Goal: Task Accomplishment & Management: Use online tool/utility

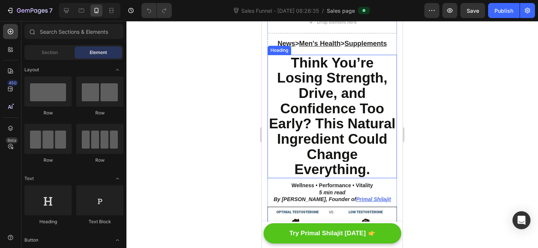
scroll to position [63, 0]
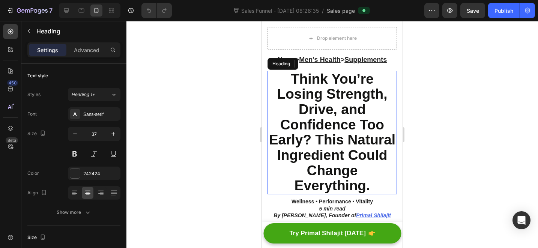
click at [331, 133] on span "Think You’re Losing Strength, Drive, and Confidence Too Early? This Natural Ing…" at bounding box center [332, 132] width 126 height 122
click at [331, 145] on span "Think You’re Losing Strength, Drive, and Confidence Too Early? This Natural Ing…" at bounding box center [332, 132] width 126 height 122
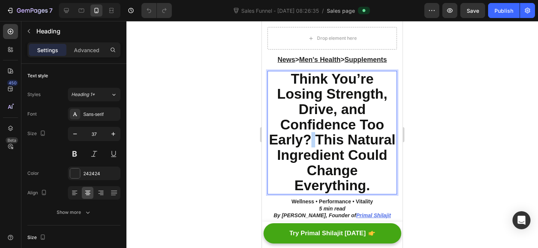
click at [331, 145] on span "Think You’re Losing Strength, Drive, and Confidence Too Early? This Natural Ing…" at bounding box center [332, 132] width 126 height 122
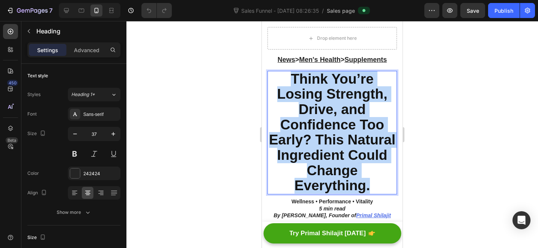
click at [331, 145] on span "Think You’re Losing Strength, Drive, and Confidence Too Early? This Natural Ing…" at bounding box center [332, 132] width 126 height 122
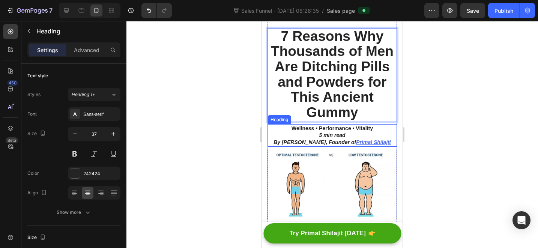
scroll to position [146, 0]
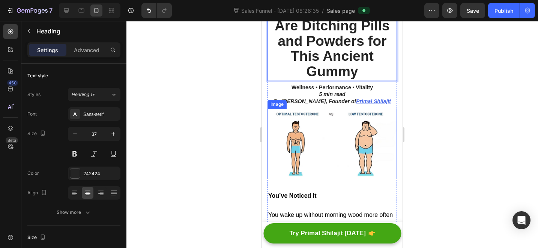
click at [339, 156] on img at bounding box center [331, 143] width 129 height 69
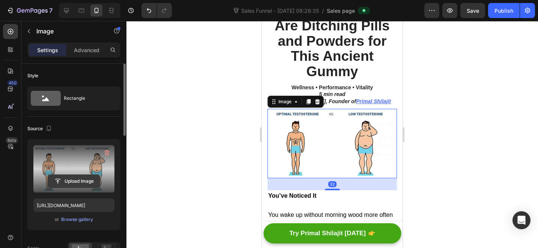
click at [69, 184] on input "file" at bounding box center [74, 181] width 52 height 13
click at [80, 180] on input "file" at bounding box center [74, 181] width 52 height 13
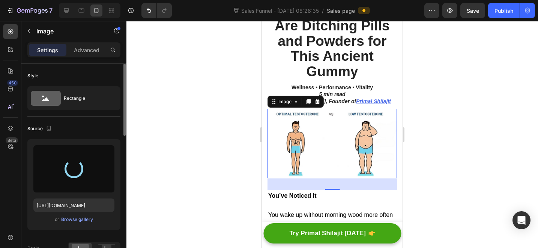
type input "https://cdn.shopify.com/s/files/1/0712/3065/2602/files/gempages_574182385583653…"
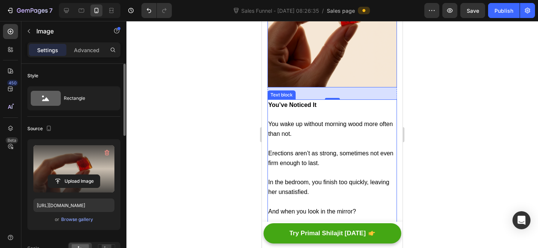
scroll to position [297, 0]
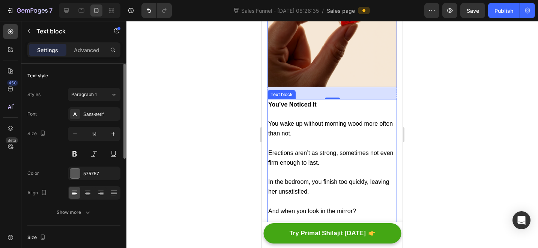
click at [319, 140] on p at bounding box center [332, 142] width 128 height 9
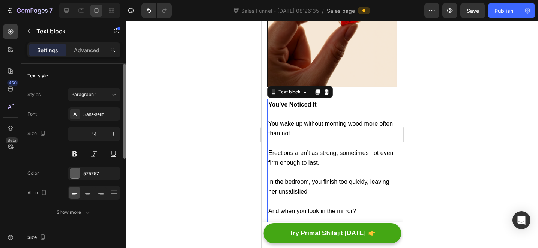
click at [295, 168] on p "Rich Text Editor. Editing area: main" at bounding box center [332, 172] width 128 height 9
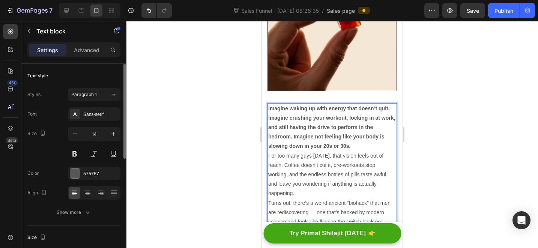
scroll to position [289, 0]
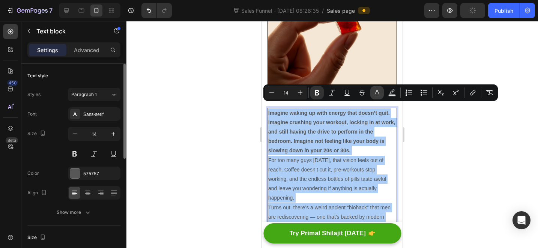
click at [378, 91] on icon "Editor contextual toolbar" at bounding box center [376, 92] width 7 height 7
type input "575757"
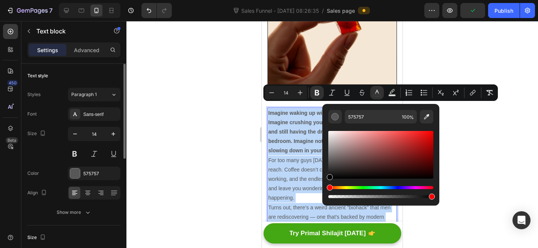
drag, startPoint x: 589, startPoint y: 201, endPoint x: 294, endPoint y: 197, distance: 295.1
type input "000000"
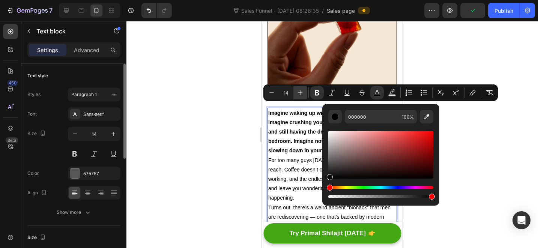
click at [301, 96] on icon "Editor contextual toolbar" at bounding box center [299, 92] width 7 height 7
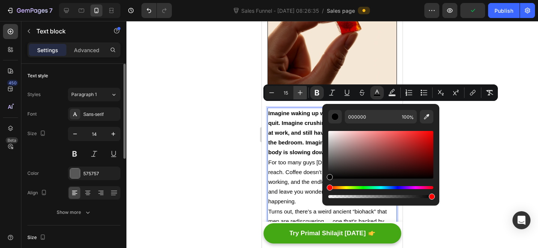
click at [300, 95] on icon "Editor contextual toolbar" at bounding box center [299, 92] width 7 height 7
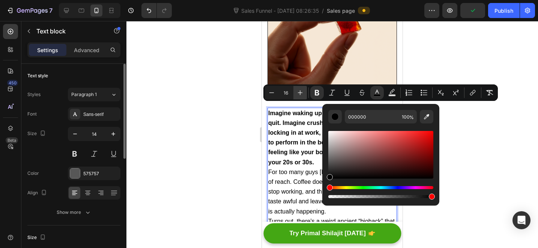
click at [300, 95] on icon "Editor contextual toolbar" at bounding box center [299, 92] width 7 height 7
type input "18"
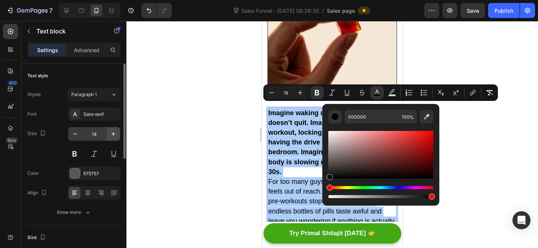
click at [114, 138] on button "button" at bounding box center [112, 133] width 13 height 13
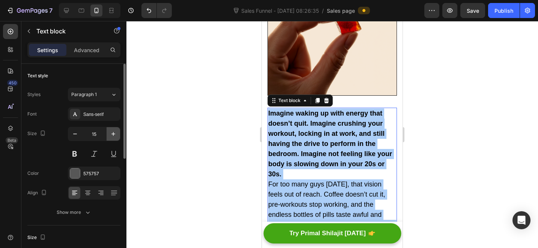
click at [114, 138] on button "button" at bounding box center [112, 133] width 13 height 13
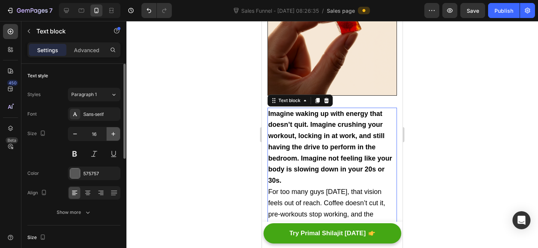
click at [114, 138] on button "button" at bounding box center [112, 133] width 13 height 13
type input "18"
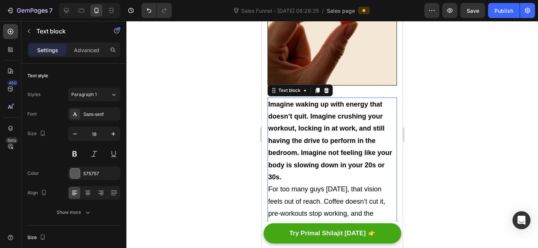
scroll to position [312, 0]
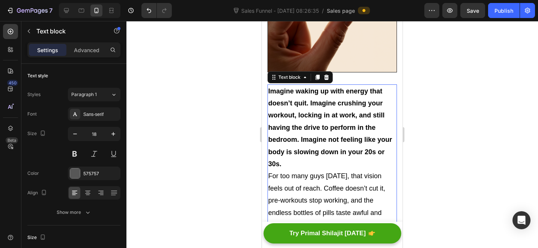
click at [342, 160] on p "Imagine waking up with energy that doesn’t quit. Imagine crushing your workout,…" at bounding box center [332, 127] width 128 height 85
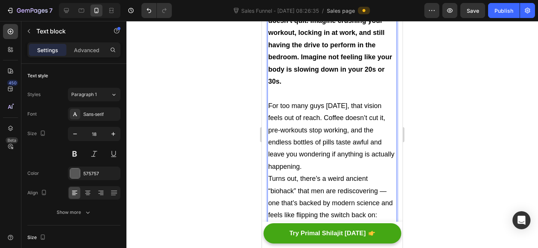
scroll to position [395, 0]
click at [348, 162] on p "For too many guys today, that vision feels out of reach. Coffee doesn’t cut it,…" at bounding box center [332, 135] width 128 height 73
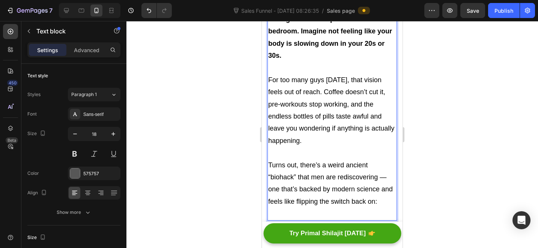
scroll to position [518, 0]
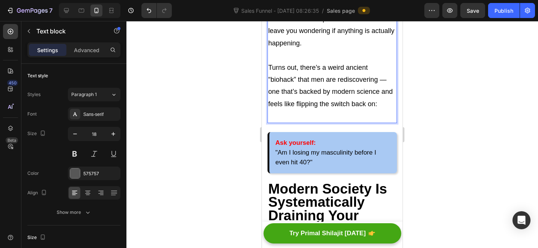
click at [385, 74] on span "Turns out, there’s a weird ancient “biohack” that men are rediscovering — one t…" at bounding box center [330, 86] width 124 height 44
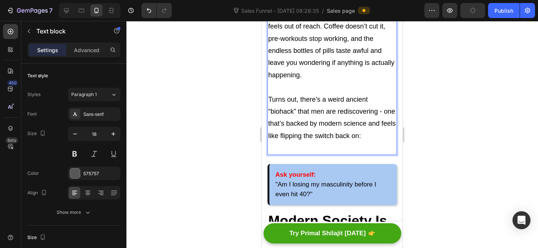
scroll to position [432, 0]
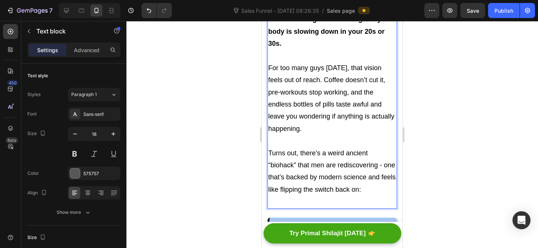
click at [327, 72] on span "For too many guys today, that vision feels out of reach. Coffee doesn’t cut it,…" at bounding box center [331, 98] width 126 height 68
click at [325, 72] on span "For too many guys today, that vision feels out of reach. Coffee doesn’t cut it,…" at bounding box center [331, 98] width 126 height 68
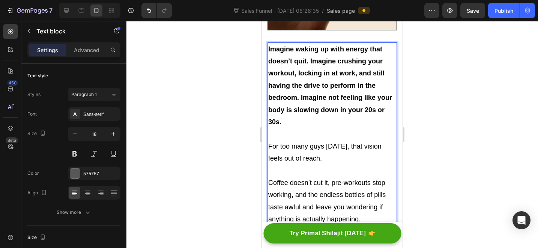
scroll to position [354, 0]
click at [303, 89] on strong "Imagine waking up with energy that doesn’t quit. Imagine crushing your workout,…" at bounding box center [330, 85] width 124 height 80
click at [301, 89] on strong "Imagine waking up with energy that doesn’t quit. Imagine crushing your workout,…" at bounding box center [330, 85] width 124 height 80
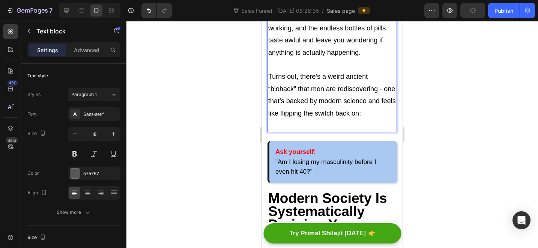
scroll to position [572, 0]
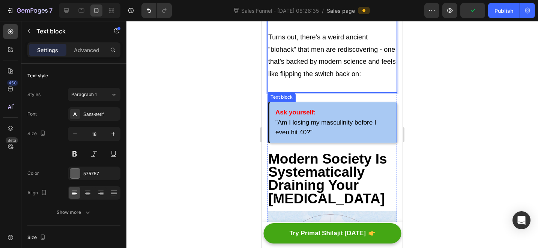
click at [335, 119] on span ""Am I losing my masculinity before I even hit 40?"" at bounding box center [325, 127] width 101 height 17
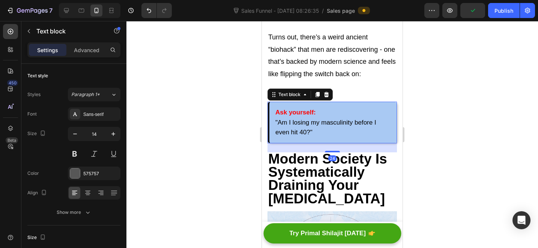
click at [359, 102] on div "Ask yourself: "Am I losing my masculinity before I even hit 40?"" at bounding box center [331, 123] width 129 height 42
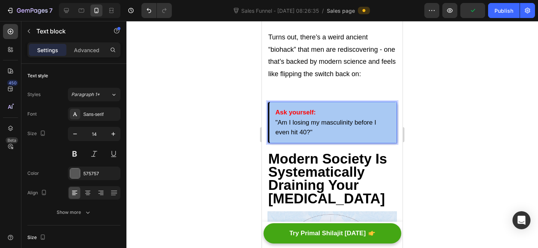
click at [373, 102] on div "Ask yourself: "Am I losing my masculinity before I even hit 40?"" at bounding box center [331, 123] width 129 height 42
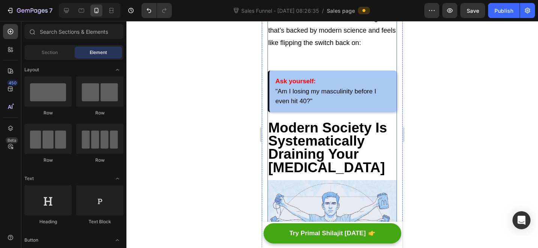
scroll to position [602, 0]
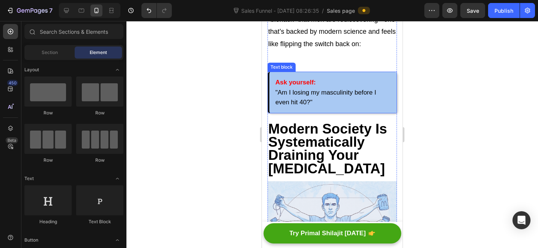
click at [377, 78] on p "Ask yourself: "Am I losing my masculinity before I even hit 40?"" at bounding box center [332, 93] width 115 height 30
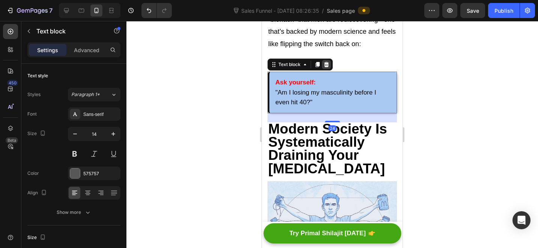
click at [330, 60] on div at bounding box center [326, 64] width 9 height 9
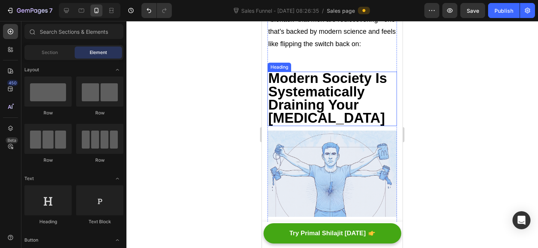
click at [325, 50] on p "Rich Text Editor. Editing area: main" at bounding box center [332, 56] width 128 height 12
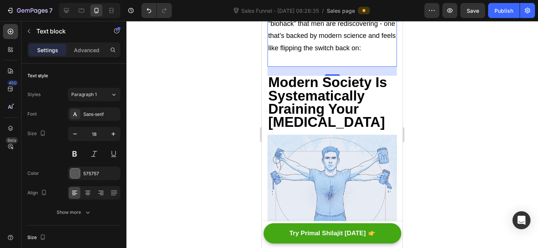
scroll to position [595, 0]
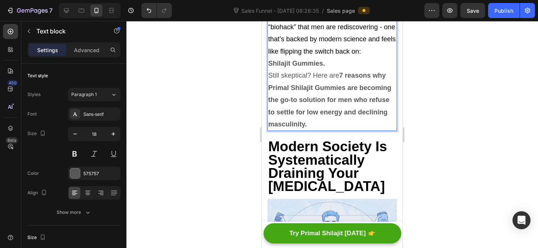
drag, startPoint x: 334, startPoint y: 53, endPoint x: 324, endPoint y: 54, distance: 10.5
click at [324, 57] on p "Shilajit Gummies." at bounding box center [332, 63] width 128 height 12
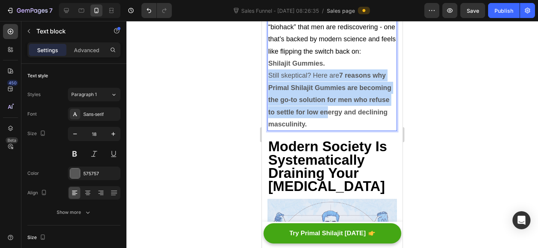
drag, startPoint x: 337, startPoint y: 52, endPoint x: 363, endPoint y: 109, distance: 62.1
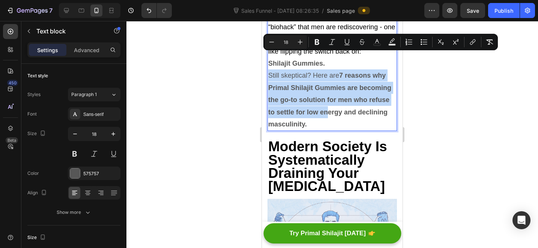
click at [332, 58] on p "Shilajit Gummies." at bounding box center [332, 63] width 128 height 12
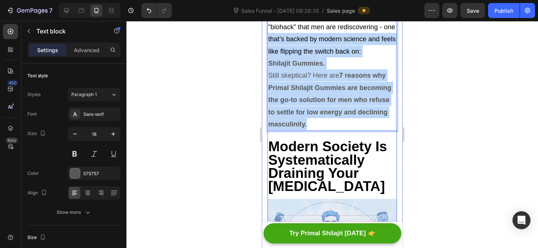
drag, startPoint x: 280, startPoint y: 35, endPoint x: 357, endPoint y: 126, distance: 119.7
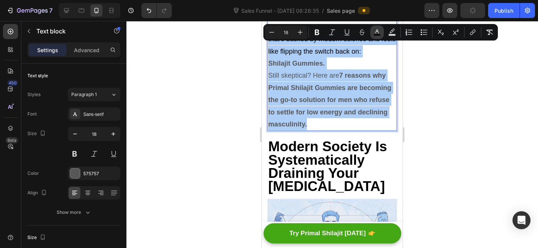
drag, startPoint x: 379, startPoint y: 33, endPoint x: 375, endPoint y: 39, distance: 7.4
click at [379, 33] on icon "Editor contextual toolbar" at bounding box center [376, 31] width 7 height 7
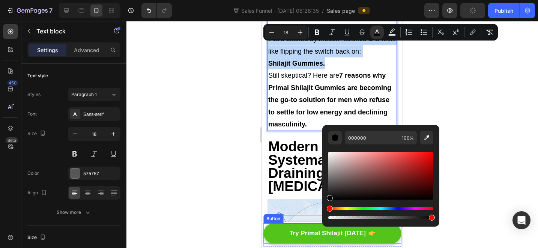
drag, startPoint x: 589, startPoint y: 226, endPoint x: 293, endPoint y: 226, distance: 296.2
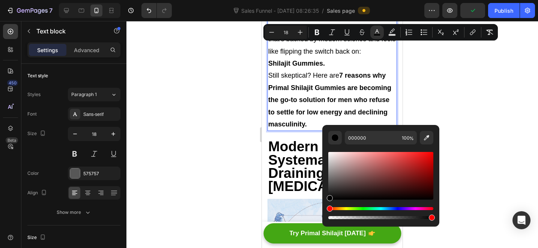
drag, startPoint x: 315, startPoint y: 75, endPoint x: 339, endPoint y: 65, distance: 26.7
click at [315, 75] on p "Still skeptical? Here are 7 reasons why Primal Shilajit Gummies are becoming th…" at bounding box center [332, 99] width 128 height 61
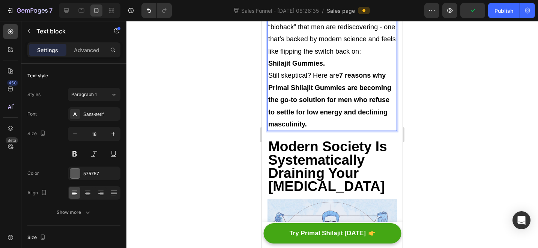
drag, startPoint x: 363, startPoint y: 55, endPoint x: 379, endPoint y: 43, distance: 21.1
click at [363, 57] on p "Shilajit Gummies." at bounding box center [332, 63] width 128 height 12
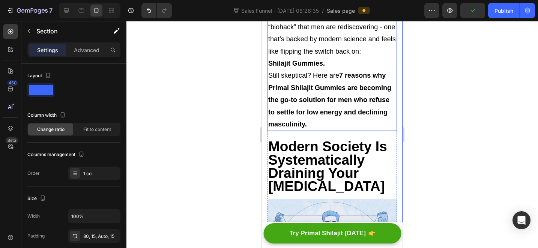
click at [388, 45] on span "Turns out, there’s a weird ancient “biohack” that men are rediscovering - one t…" at bounding box center [331, 33] width 127 height 44
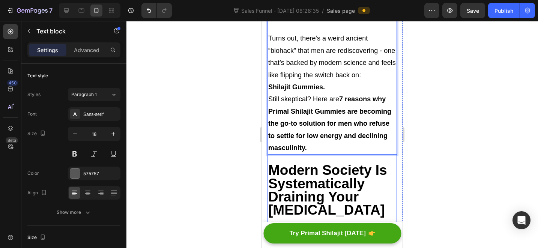
scroll to position [571, 0]
click at [270, 83] on strong "Shilajit Gummies." at bounding box center [296, 86] width 57 height 7
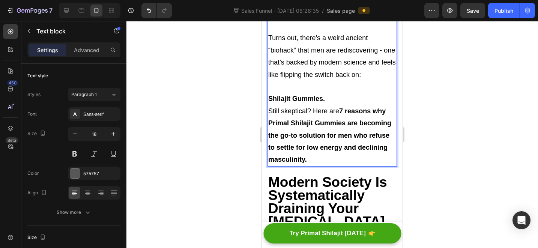
click at [336, 93] on p "Shilajit Gummies." at bounding box center [332, 99] width 128 height 12
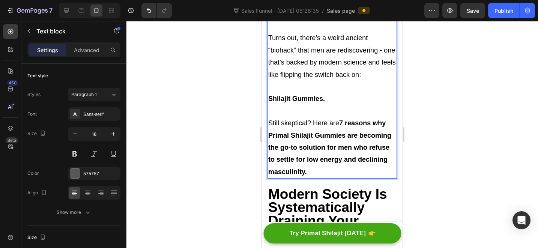
click at [313, 119] on span "Still skeptical? Here are 7 reasons why Primal Shilajit Gummies are becoming th…" at bounding box center [329, 147] width 123 height 56
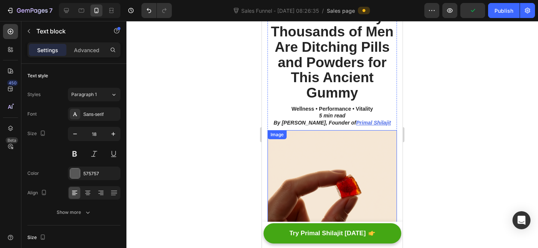
scroll to position [96, 0]
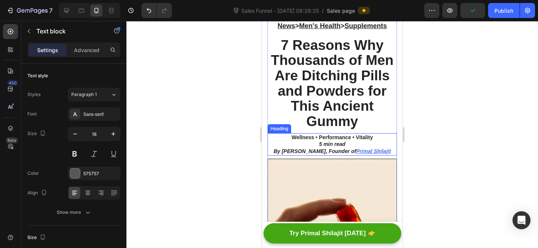
click at [321, 150] on icon "By Marcus Harrison, Founder of" at bounding box center [314, 151] width 82 height 6
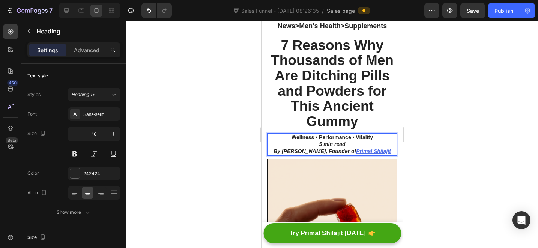
click at [329, 152] on icon "By Marcus Harrison, Founder of" at bounding box center [314, 151] width 82 height 6
click at [327, 152] on icon "By Marcus Harrison, Founder of" at bounding box center [314, 151] width 82 height 6
click at [322, 153] on icon "By Marcus Harrison, Founder of" at bounding box center [314, 151] width 82 height 6
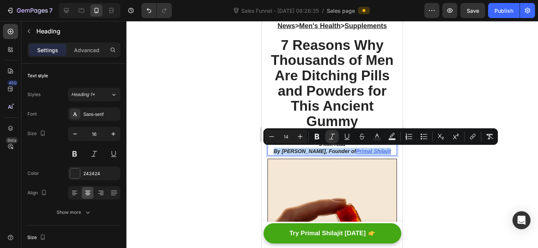
click at [325, 153] on icon "By Marcus Harrison, Founder of" at bounding box center [314, 151] width 82 height 6
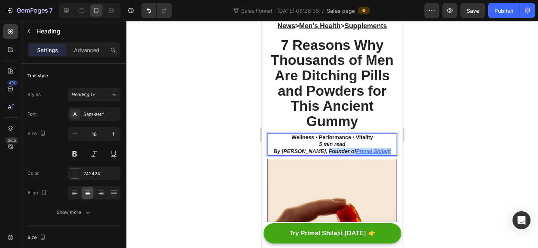
drag, startPoint x: 320, startPoint y: 153, endPoint x: 385, endPoint y: 155, distance: 65.7
click at [385, 155] on h2 "Wellness • Performance • Vitality 5 min read By Marcus Harrison, Founder of Pri…" at bounding box center [331, 144] width 129 height 22
click at [449, 131] on div at bounding box center [331, 134] width 411 height 227
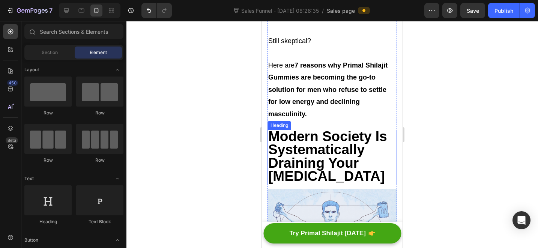
scroll to position [614, 0]
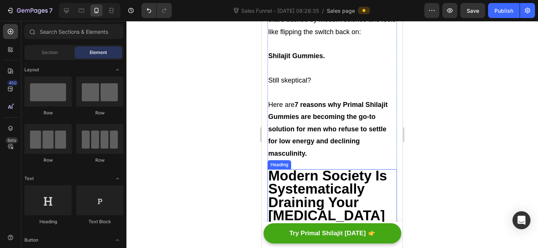
click at [321, 90] on p "Rich Text Editor. Editing area: main" at bounding box center [332, 93] width 128 height 12
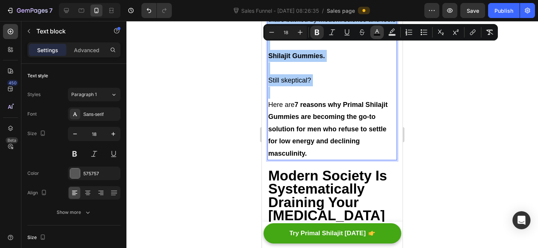
click at [377, 31] on icon "Editor contextual toolbar" at bounding box center [376, 31] width 7 height 7
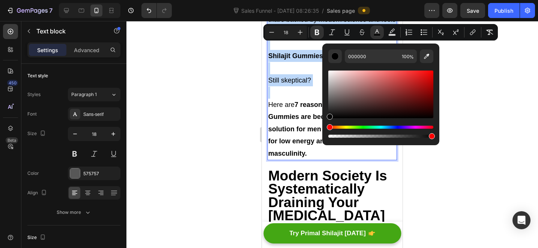
type input "050505"
drag, startPoint x: 311, startPoint y: 131, endPoint x: 300, endPoint y: 144, distance: 17.3
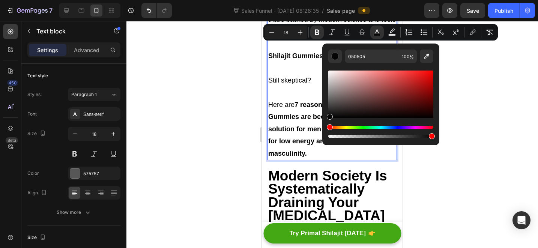
click at [287, 130] on p "Here are 7 reasons why Primal Shilajit Gummies are becoming the go-to solution …" at bounding box center [332, 129] width 128 height 61
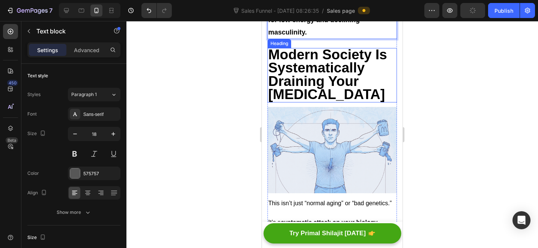
scroll to position [716, 0]
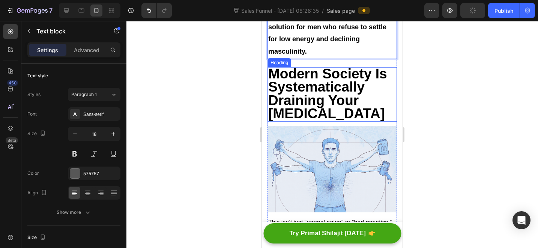
click at [328, 85] on strong "Modern Society Is Systematically Draining Your Testosterone" at bounding box center [327, 93] width 119 height 55
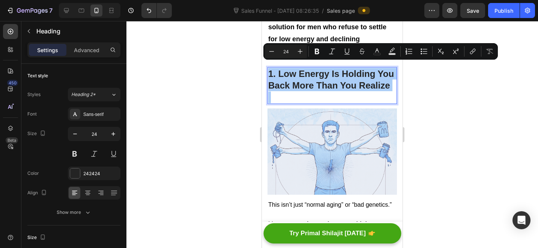
click at [289, 51] on input "24" at bounding box center [285, 51] width 15 height 9
type input "37"
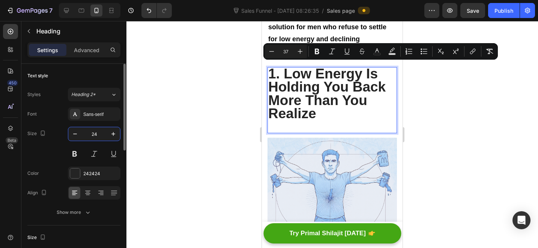
click at [92, 139] on input "24" at bounding box center [94, 133] width 25 height 13
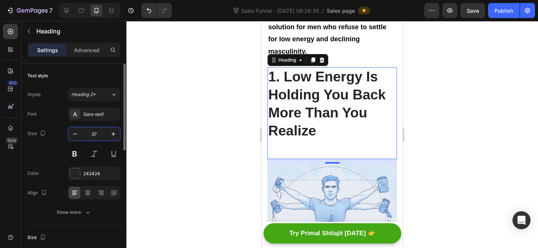
type input "37"
click at [308, 142] on h2 "1. Low Energy Is Holding You Back More Than You Realize" at bounding box center [331, 112] width 129 height 91
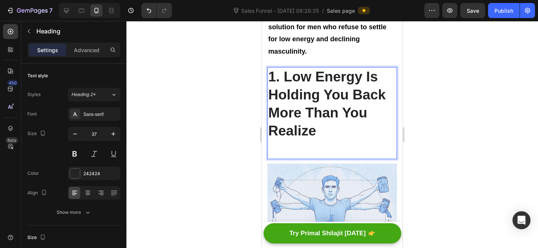
click at [313, 142] on p "1. Low Energy Is Holding You Back More Than You Realize" at bounding box center [332, 113] width 128 height 90
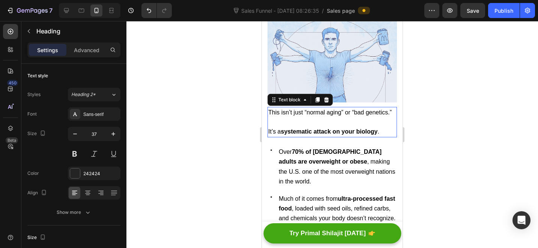
click at [327, 136] on div "This isn’t just “normal aging” or “bad genetics.” It’s a systematic attack on y…" at bounding box center [331, 122] width 129 height 31
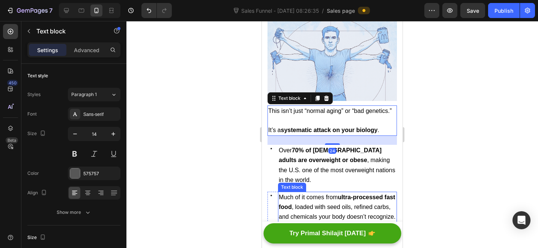
scroll to position [855, 0]
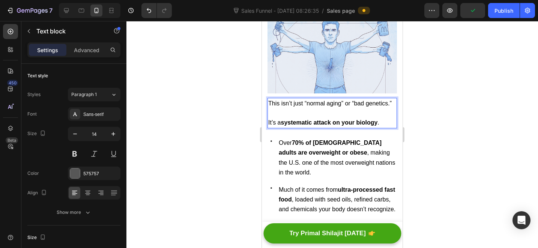
click at [288, 105] on span "This isn’t just “normal aging” or “bad genetics.”" at bounding box center [329, 103] width 123 height 6
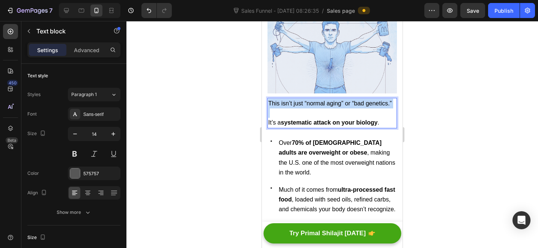
click at [288, 105] on span "This isn’t just “normal aging” or “bad genetics.”" at bounding box center [329, 103] width 123 height 6
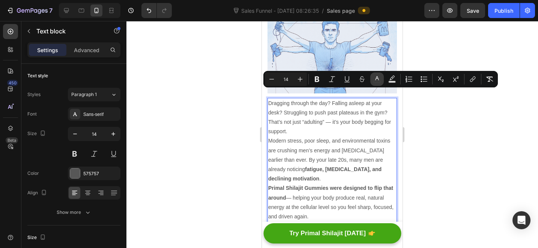
click at [371, 81] on button "color" at bounding box center [376, 78] width 13 height 13
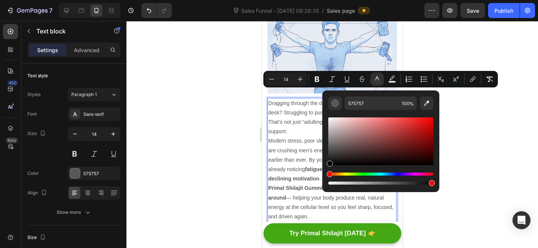
drag, startPoint x: 601, startPoint y: 180, endPoint x: 283, endPoint y: 146, distance: 319.5
type input "000000"
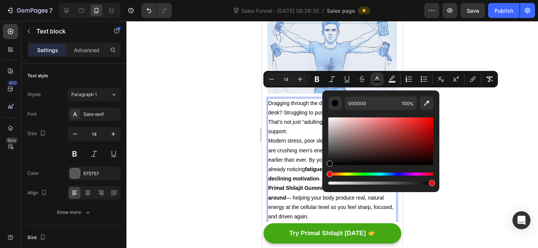
click at [278, 142] on span "Modern stress, poor sleep, and environmental toxins are crushing men’s energy a…" at bounding box center [329, 160] width 122 height 44
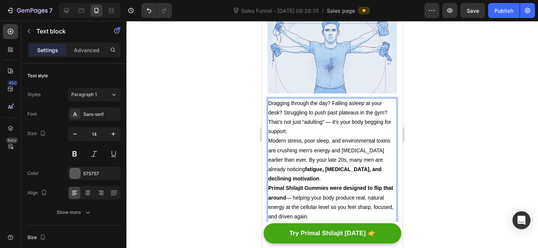
click at [298, 118] on p "Dragging through the day? Falling asleep at your desk? Struggling to push past …" at bounding box center [332, 118] width 128 height 38
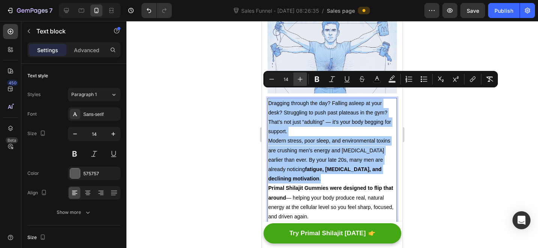
click at [298, 79] on icon "Editor contextual toolbar" at bounding box center [299, 78] width 7 height 7
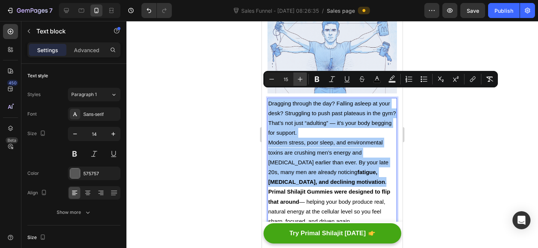
click at [298, 79] on icon "Editor contextual toolbar" at bounding box center [299, 78] width 7 height 7
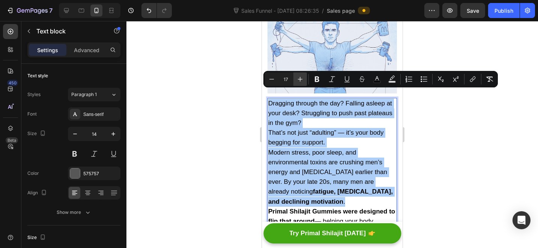
click at [298, 79] on icon "Editor contextual toolbar" at bounding box center [299, 78] width 7 height 7
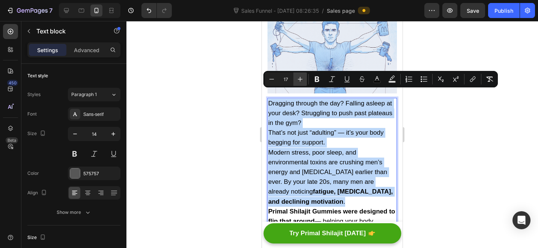
type input "18"
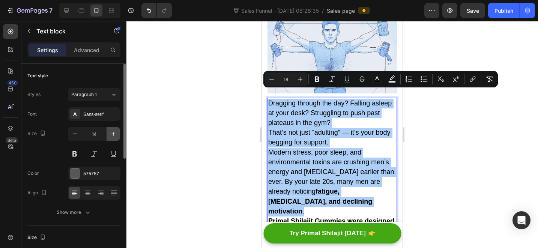
click at [111, 137] on icon "button" at bounding box center [112, 133] width 7 height 7
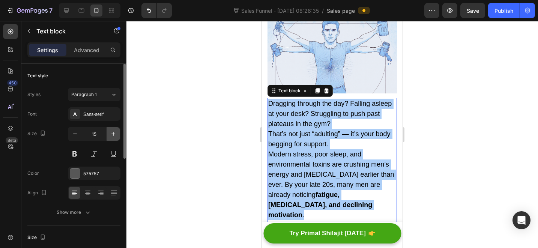
click at [111, 137] on icon "button" at bounding box center [112, 133] width 7 height 7
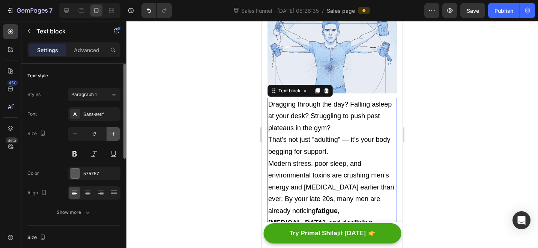
click at [110, 137] on icon "button" at bounding box center [112, 133] width 7 height 7
type input "18"
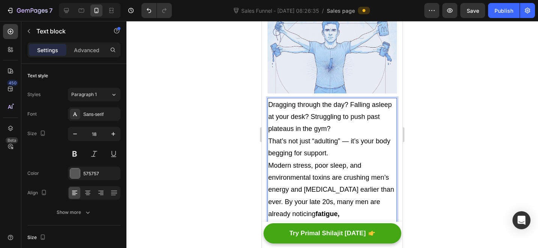
click at [357, 118] on p "Dragging through the day? Falling asleep at your desk? Struggling to push past …" at bounding box center [332, 129] width 128 height 61
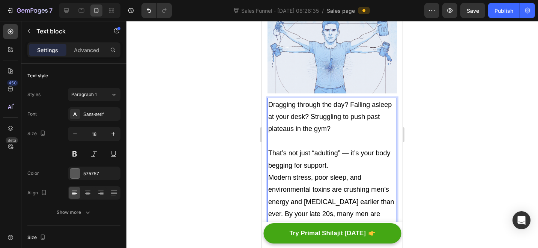
click at [334, 156] on p "⁠⁠⁠⁠⁠⁠⁠ That’s not just “adulting” — it’s your body begging for support." at bounding box center [332, 153] width 128 height 36
click at [348, 101] on span "Dragging through the day? Falling asleep at your desk? Struggling to push past …" at bounding box center [329, 117] width 123 height 32
click at [357, 113] on span "Falling asleep at your desk? Struggling to push past plateaus in the gym?" at bounding box center [330, 122] width 124 height 19
click at [352, 113] on span "Falling asleep at your desk? Struggling to push past plateaus in the gym?" at bounding box center [330, 122] width 124 height 19
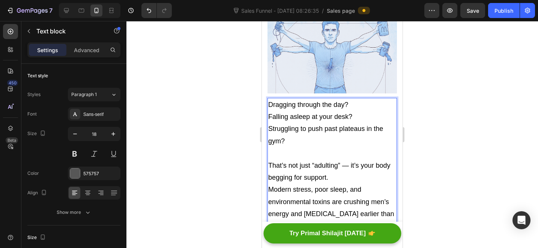
click at [361, 99] on p "Dragging through the day?" at bounding box center [332, 105] width 128 height 12
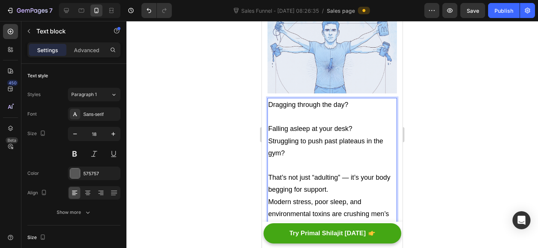
click at [364, 123] on p "Falling asleep at your desk?" at bounding box center [332, 129] width 128 height 12
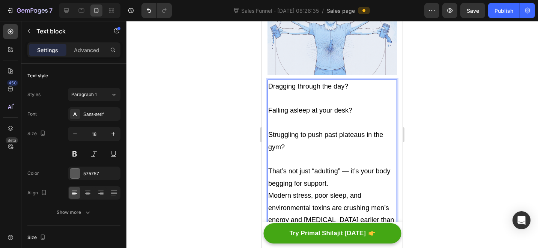
scroll to position [946, 0]
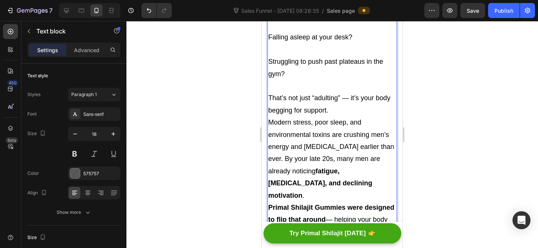
click at [340, 100] on p "That’s not just “adulting” — it’s your body begging for support." at bounding box center [332, 98] width 128 height 36
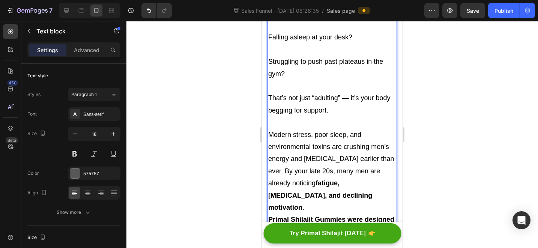
click at [375, 129] on p "Modern stress, poor sleep, and environmental toxins are crushing men’s energy a…" at bounding box center [332, 171] width 128 height 85
click at [286, 160] on span "Modern stress, poor sleep, and environmental toxins are crushing men’s energy a…" at bounding box center [331, 171] width 126 height 80
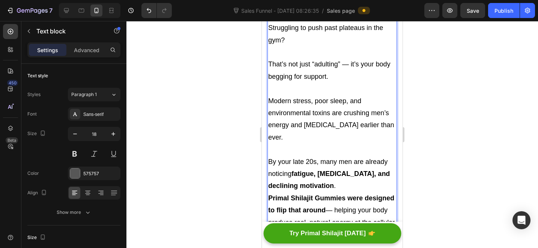
click at [357, 173] on p "By your late 20s, many men are already noticing fatigue, brain fog, and declini…" at bounding box center [332, 174] width 128 height 36
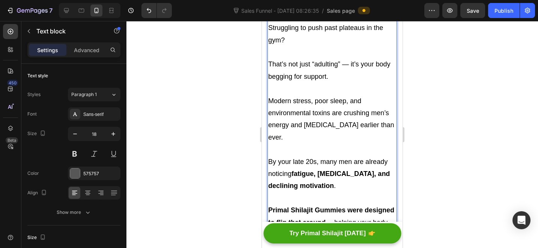
scroll to position [1060, 0]
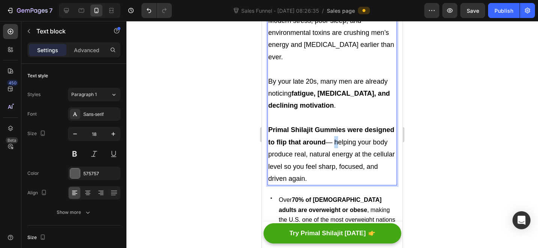
click at [366, 135] on span "Primal Shilajit Gummies were designed to flip that around — helping your body p…" at bounding box center [331, 154] width 126 height 56
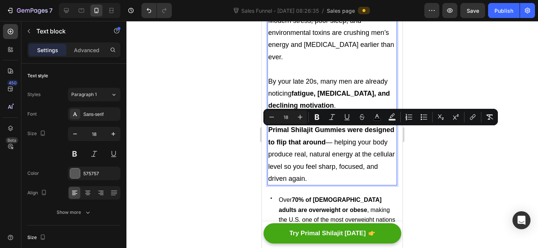
click at [357, 141] on span "Primal Shilajit Gummies were designed to flip that around — helping your body p…" at bounding box center [331, 154] width 126 height 56
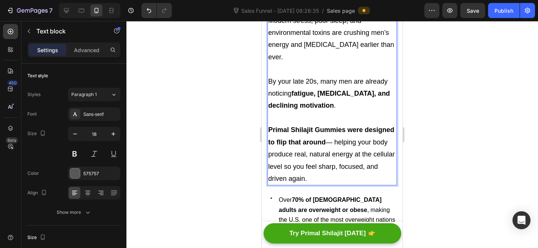
click at [364, 133] on span "Primal Shilajit Gummies were designed to flip that around — helping your body p…" at bounding box center [331, 154] width 126 height 56
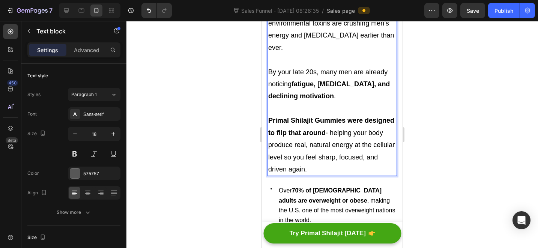
scroll to position [1078, 0]
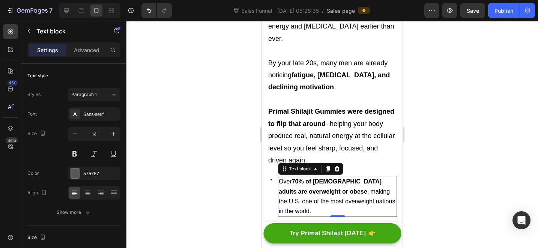
click at [328, 178] on strong "70% of American adults are overweight or obese" at bounding box center [330, 186] width 103 height 16
click at [336, 166] on icon at bounding box center [336, 168] width 5 height 5
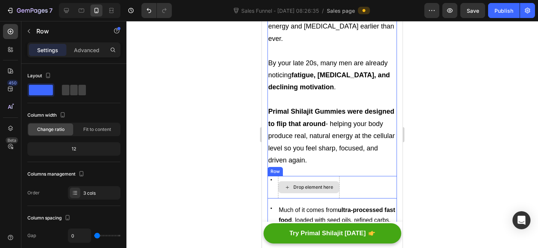
click at [310, 184] on div "Drop element here" at bounding box center [313, 187] width 40 height 6
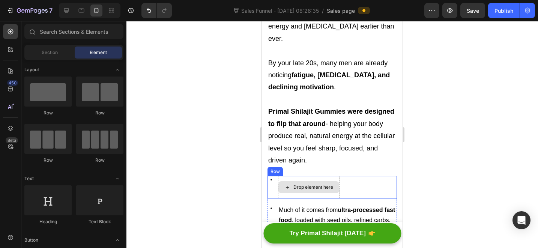
click at [313, 181] on div "Drop element here" at bounding box center [308, 187] width 61 height 12
click at [294, 181] on div "Drop element here" at bounding box center [308, 187] width 61 height 12
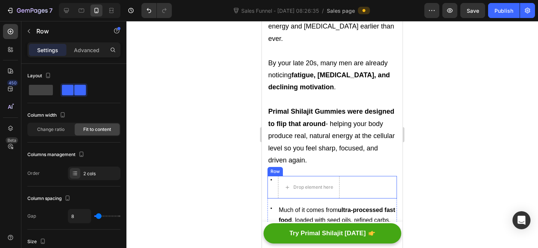
click at [367, 177] on div "Icon Drop element here Row" at bounding box center [331, 187] width 129 height 22
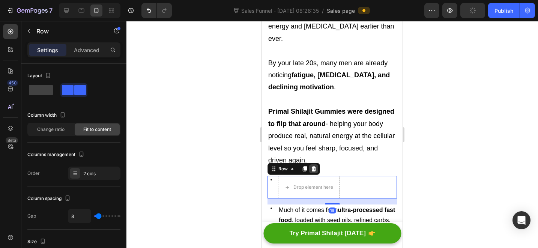
click at [316, 166] on icon at bounding box center [313, 169] width 6 height 6
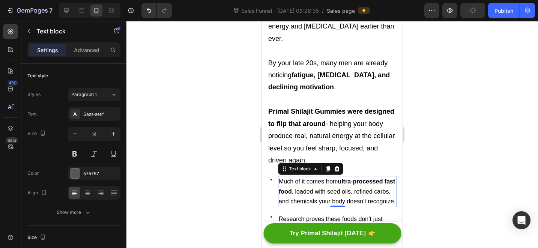
click at [346, 177] on p "Much of it comes from ultra-processed fast food , loaded with seed oils, refine…" at bounding box center [337, 192] width 117 height 30
click at [336, 166] on icon at bounding box center [336, 168] width 5 height 5
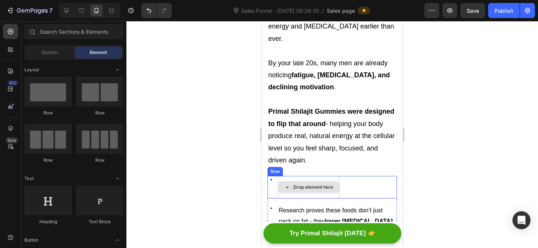
click at [331, 184] on div "Drop element here" at bounding box center [313, 187] width 40 height 6
click at [327, 184] on div "Drop element here" at bounding box center [313, 187] width 40 height 6
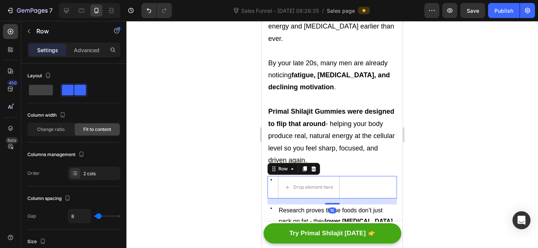
click at [360, 177] on div "Icon Drop element here Row 16" at bounding box center [331, 187] width 129 height 22
click at [311, 166] on icon at bounding box center [313, 169] width 6 height 6
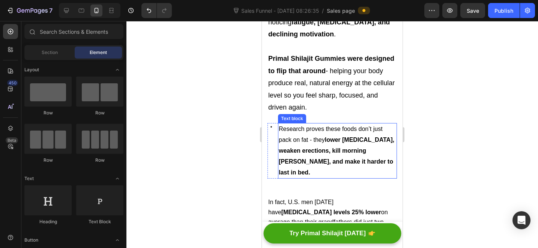
scroll to position [1131, 0]
click at [327, 138] on strong "lower testosterone, weaken erections, kill morning wood, and make it harder to …" at bounding box center [336, 155] width 115 height 39
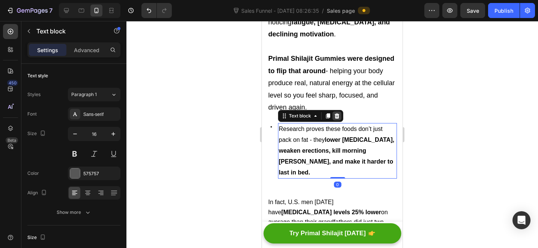
click at [338, 113] on icon at bounding box center [336, 115] width 5 height 5
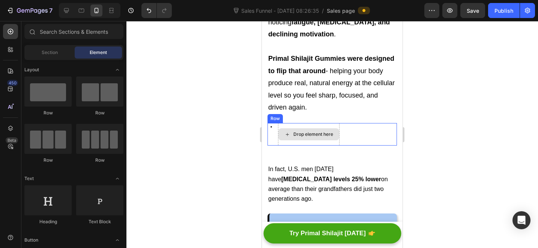
click at [294, 131] on div "Drop element here" at bounding box center [308, 134] width 61 height 22
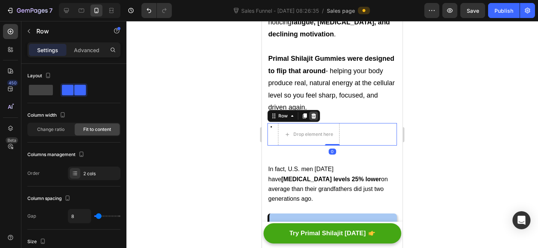
click at [315, 113] on icon at bounding box center [313, 115] width 5 height 5
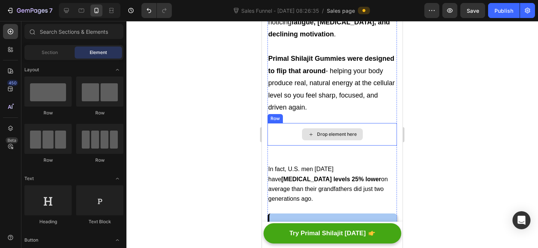
click at [317, 131] on div "Drop element here" at bounding box center [337, 134] width 40 height 6
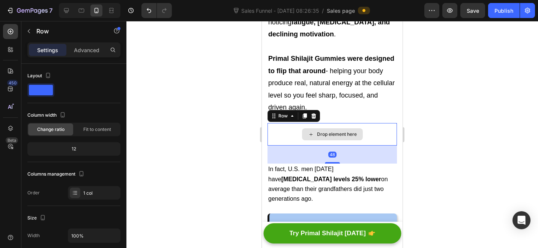
drag, startPoint x: 275, startPoint y: 126, endPoint x: 281, endPoint y: 123, distance: 6.4
click at [276, 126] on div "Drop element here" at bounding box center [331, 134] width 129 height 22
click at [315, 113] on icon at bounding box center [313, 116] width 6 height 6
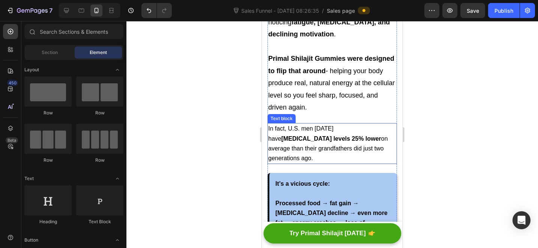
click at [305, 124] on p "In fact, U.S. men today have testosterone levels 25% lower on average than thei…" at bounding box center [332, 143] width 128 height 39
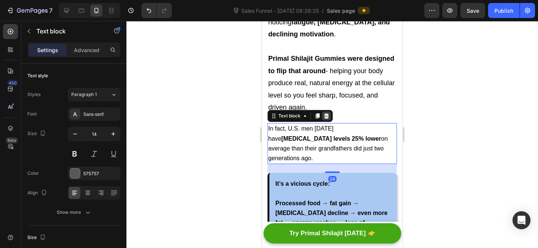
click at [331, 110] on div "Text block" at bounding box center [299, 116] width 65 height 12
click at [328, 113] on icon at bounding box center [326, 115] width 5 height 5
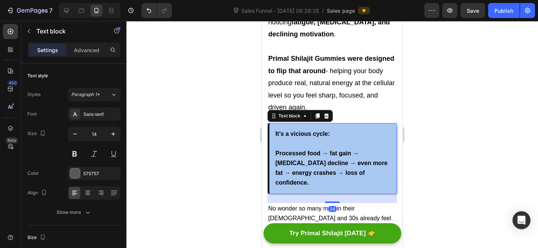
click at [292, 130] on strong "It’s a vicious cycle:" at bounding box center [302, 133] width 54 height 6
click at [325, 113] on icon at bounding box center [326, 115] width 5 height 5
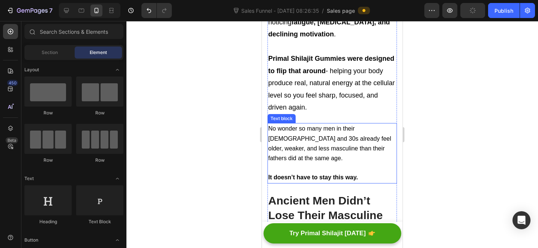
click at [304, 127] on span "No wonder so many men in their 20s and 30s already feel older, weaker, and less…" at bounding box center [329, 143] width 123 height 36
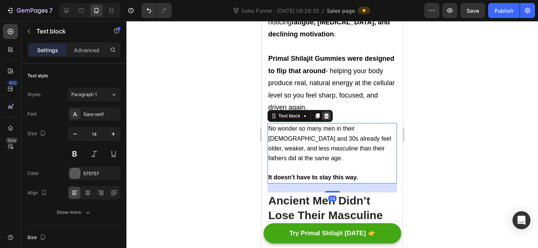
click at [325, 113] on icon at bounding box center [326, 115] width 5 height 5
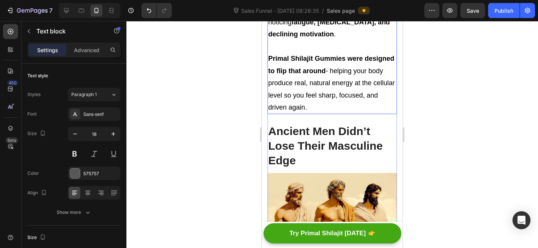
click at [336, 98] on span "Primal Shilajit Gummies were designed to flip that around - helping your body p…" at bounding box center [331, 83] width 126 height 56
click at [327, 142] on strong "Ancient Men Didn’t Lose Their Masculine Edge" at bounding box center [325, 146] width 114 height 42
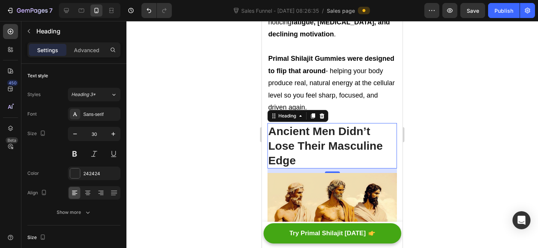
click at [303, 148] on h2 "Ancient Men Didn’t Lose Their Masculine Edge" at bounding box center [331, 145] width 129 height 45
click at [303, 148] on p "Ancient Men Didn’t Lose Their Masculine Edge" at bounding box center [332, 146] width 128 height 44
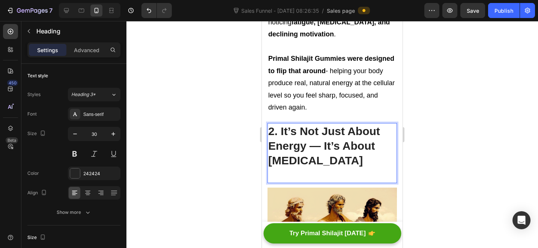
click at [320, 135] on p "2. It’s Not Just About Energy — It’s About Testosterone" at bounding box center [332, 146] width 128 height 44
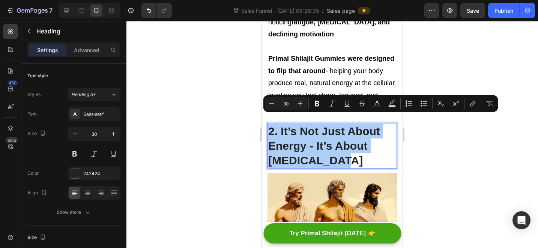
click at [292, 105] on input "30" at bounding box center [285, 103] width 15 height 9
click at [112, 136] on icon "button" at bounding box center [112, 133] width 7 height 7
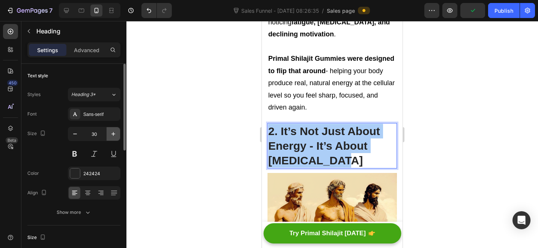
click at [112, 136] on icon "button" at bounding box center [112, 133] width 7 height 7
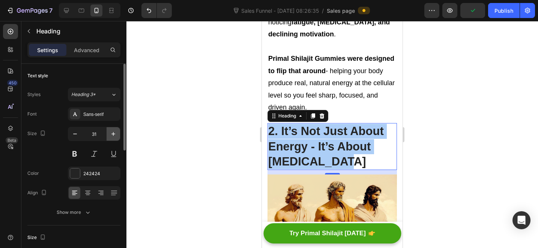
click at [112, 136] on icon "button" at bounding box center [112, 133] width 7 height 7
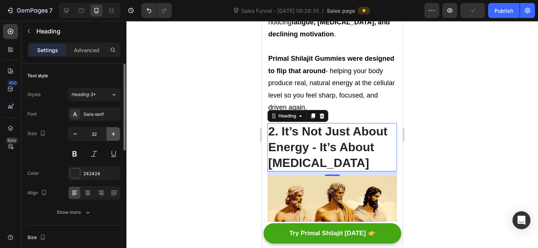
click at [112, 136] on icon "button" at bounding box center [112, 133] width 7 height 7
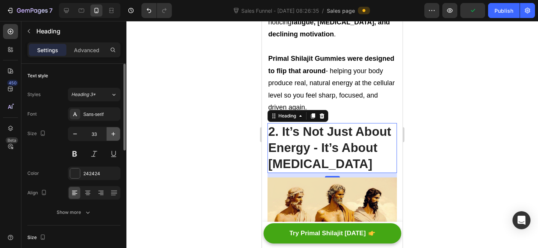
click at [112, 136] on icon "button" at bounding box center [112, 133] width 7 height 7
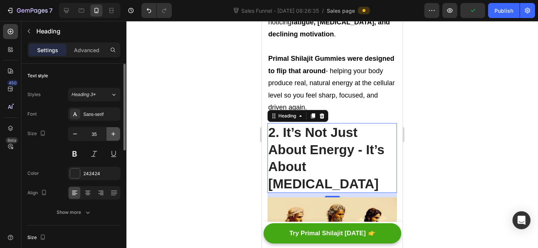
click at [110, 138] on button "button" at bounding box center [112, 133] width 13 height 13
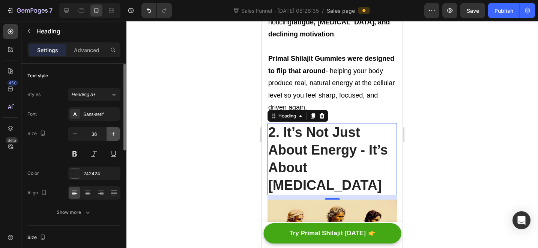
click at [110, 138] on button "button" at bounding box center [112, 133] width 13 height 13
type input "37"
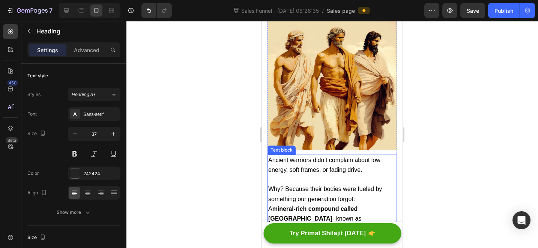
click at [321, 157] on span "Ancient warriors didn’t complain about low energy, soft frames, or fading drive." at bounding box center [324, 165] width 112 height 16
click at [318, 205] on strong "mineral-rich compound called Shilajit" at bounding box center [312, 213] width 89 height 16
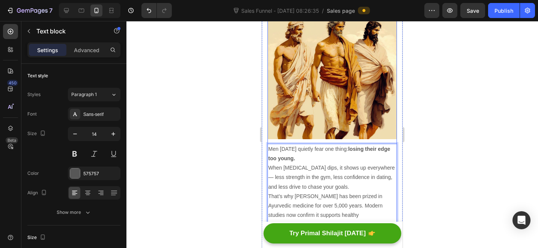
scroll to position [1323, 0]
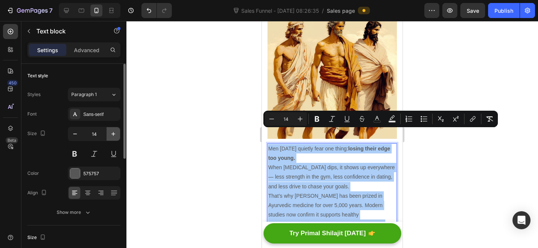
click at [114, 137] on icon "button" at bounding box center [112, 133] width 7 height 7
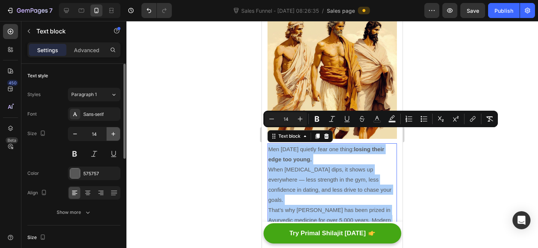
click at [114, 137] on icon "button" at bounding box center [112, 133] width 7 height 7
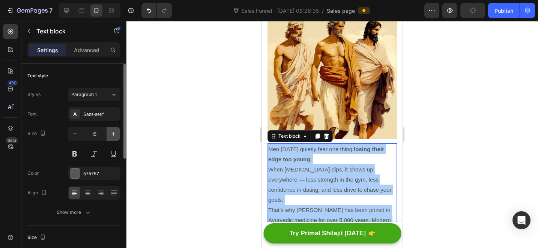
click at [114, 137] on icon "button" at bounding box center [112, 133] width 7 height 7
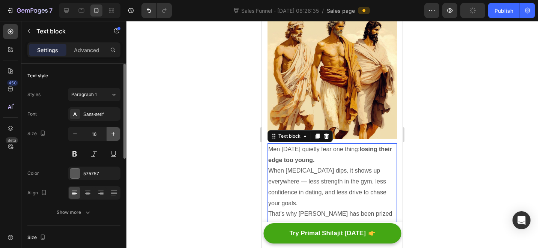
click at [114, 137] on icon "button" at bounding box center [112, 133] width 7 height 7
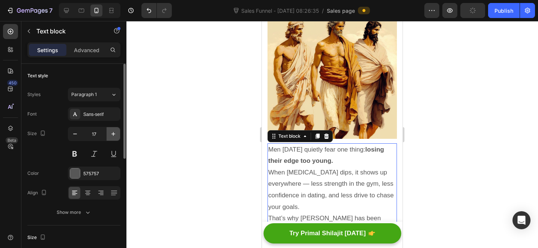
type input "18"
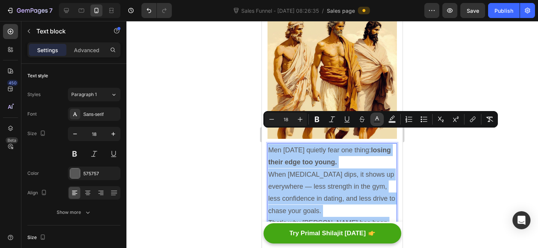
click at [376, 120] on icon "Editor contextual toolbar" at bounding box center [376, 118] width 7 height 7
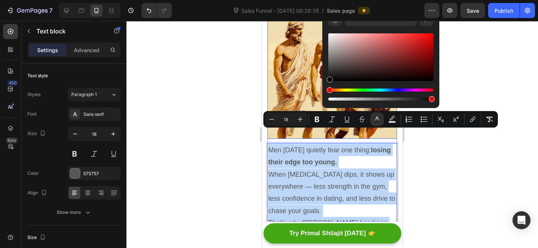
drag, startPoint x: 617, startPoint y: 93, endPoint x: 320, endPoint y: 103, distance: 297.1
type input "000000"
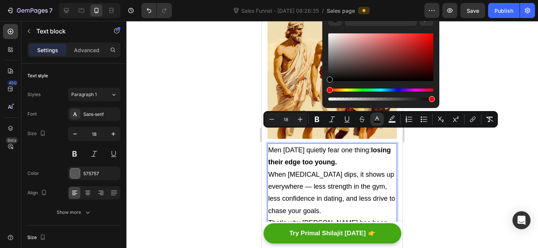
drag, startPoint x: 202, startPoint y: 187, endPoint x: 12, endPoint y: 115, distance: 202.7
click at [202, 187] on div at bounding box center [331, 134] width 411 height 227
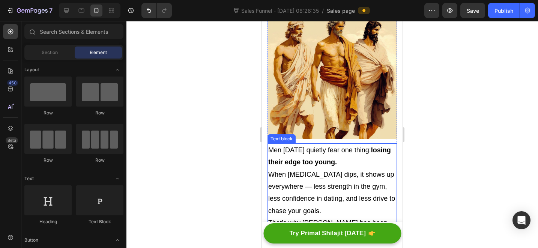
click at [355, 147] on p "Men today quietly fear one thing: losing their edge too young. When testosteron…" at bounding box center [332, 180] width 128 height 73
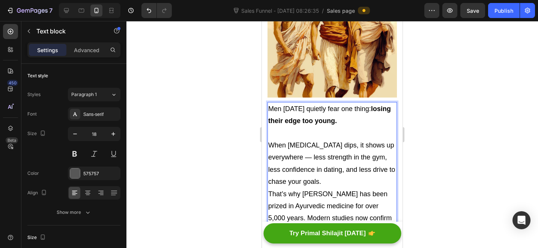
scroll to position [1367, 0]
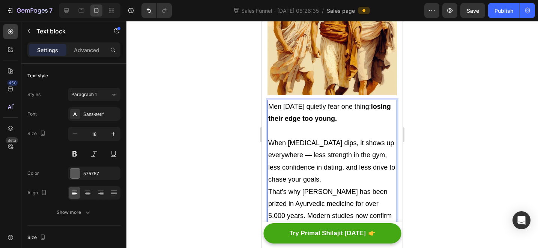
click at [337, 169] on p "When [MEDICAL_DATA] dips, it shows up everywhere — less strength in the gym, le…" at bounding box center [332, 155] width 128 height 61
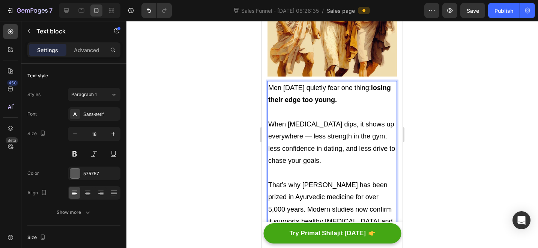
scroll to position [1416, 0]
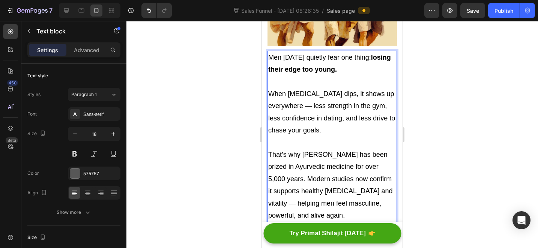
click at [370, 174] on span "That’s why Shilajit has been prized in Ayurvedic medicine for over 5,000 years.…" at bounding box center [330, 185] width 124 height 68
click at [326, 195] on p "That’s why Shilajit has been prized in Ayurvedic medicine for over 5,000 years.…" at bounding box center [332, 184] width 128 height 73
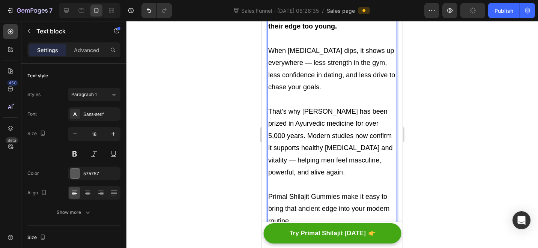
click at [386, 110] on span "That’s why Shilajit has been prized in Ayurvedic medicine for over 5,000 years.…" at bounding box center [330, 142] width 124 height 68
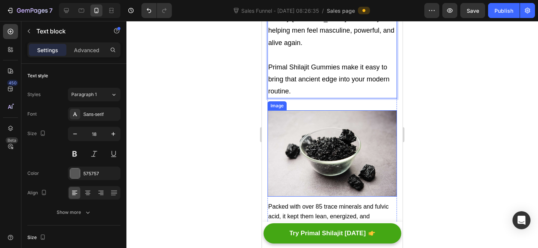
scroll to position [1617, 0]
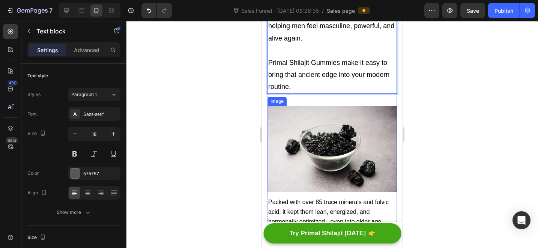
click at [331, 109] on img at bounding box center [331, 149] width 129 height 86
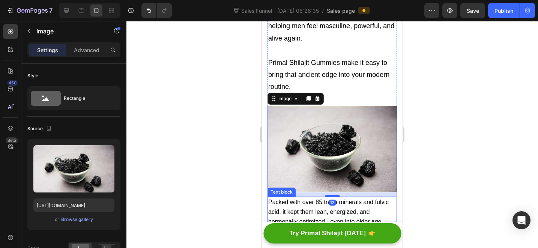
click at [329, 197] on p "Packed with over 85 trace minerals and fulvic acid, it kept them lean, energize…" at bounding box center [332, 212] width 128 height 30
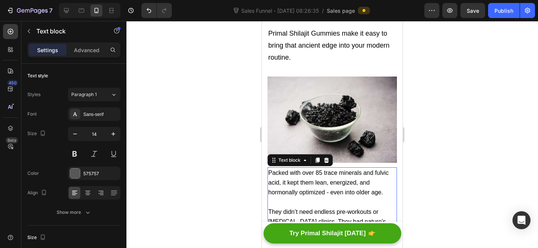
scroll to position [1705, 0]
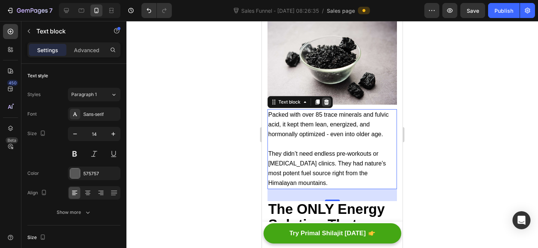
click at [327, 99] on icon at bounding box center [326, 101] width 5 height 5
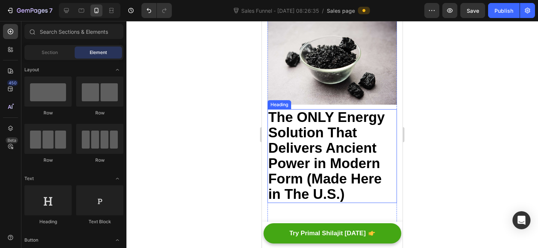
click at [333, 130] on strong "The ONLY Energy Solution That Delivers Ancient Power in Modern Form (Made Here …" at bounding box center [326, 155] width 117 height 92
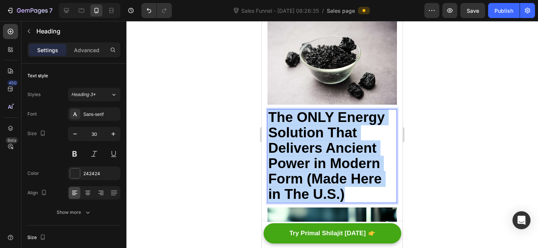
click at [333, 130] on strong "The ONLY Energy Solution That Delivers Ancient Power in Modern Form (Made Here …" at bounding box center [326, 155] width 117 height 92
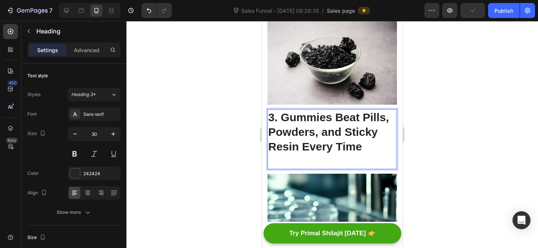
click at [328, 154] on p "Rich Text Editor. Editing area: main" at bounding box center [332, 161] width 128 height 15
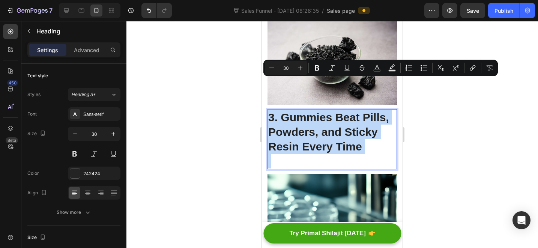
drag, startPoint x: 328, startPoint y: 123, endPoint x: 324, endPoint y: 125, distance: 4.7
click at [328, 154] on p "Rich Text Editor. Editing area: main" at bounding box center [332, 161] width 128 height 15
click at [323, 154] on p "Rich Text Editor. Editing area: main" at bounding box center [332, 161] width 128 height 15
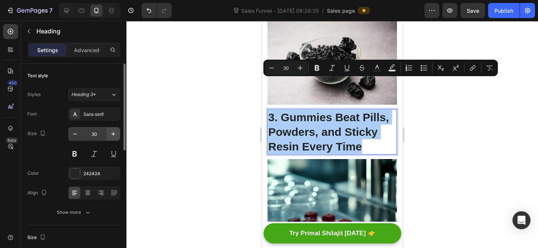
click at [111, 134] on icon "button" at bounding box center [113, 134] width 4 height 4
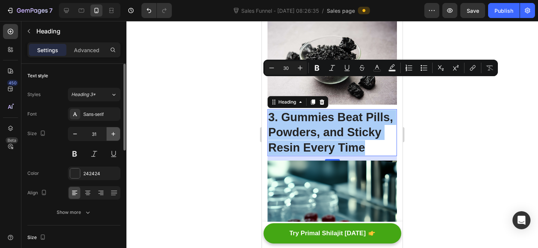
click at [111, 134] on icon "button" at bounding box center [113, 134] width 4 height 4
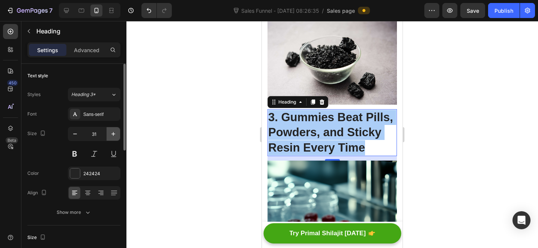
click at [111, 134] on icon "button" at bounding box center [113, 134] width 4 height 4
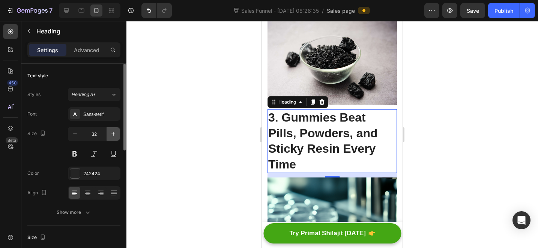
click at [111, 134] on icon "button" at bounding box center [113, 134] width 4 height 4
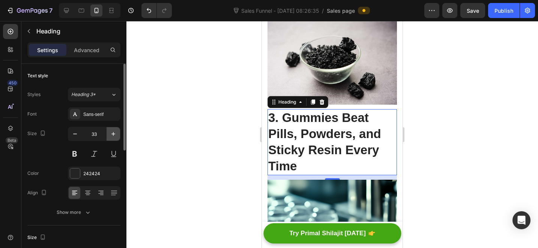
click at [111, 134] on icon "button" at bounding box center [113, 134] width 4 height 4
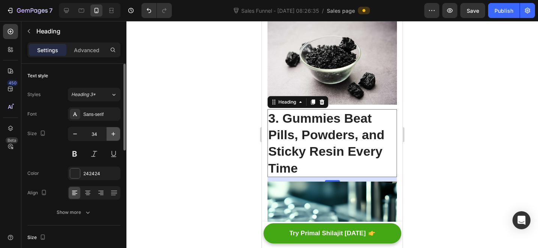
click at [111, 134] on icon "button" at bounding box center [113, 134] width 4 height 4
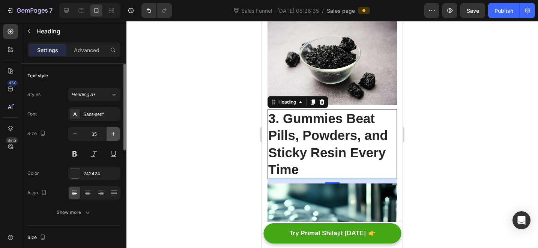
click at [111, 134] on icon "button" at bounding box center [113, 134] width 4 height 4
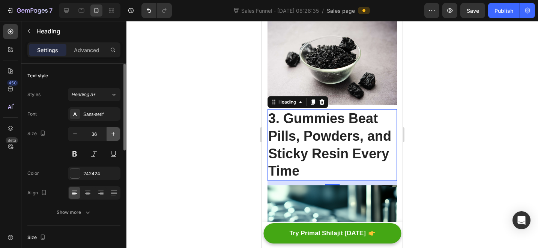
click at [111, 134] on icon "button" at bounding box center [113, 134] width 4 height 4
type input "37"
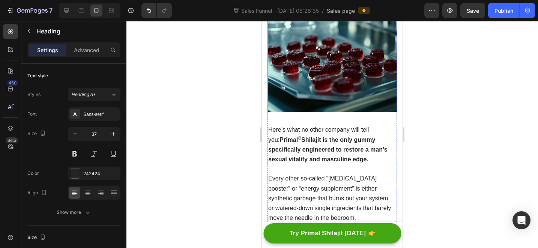
scroll to position [1928, 0]
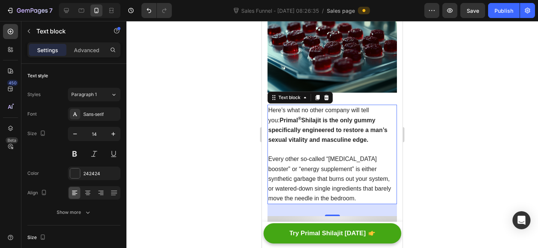
drag, startPoint x: 324, startPoint y: 92, endPoint x: 330, endPoint y: 115, distance: 24.0
click at [324, 117] on strong "Primal ® Shilajit is the only gummy specifically engineered to restore a man’s …" at bounding box center [327, 130] width 119 height 26
click at [326, 154] on p "Every other so-called “testosterone booster” or “energy supplement” is either s…" at bounding box center [332, 178] width 128 height 49
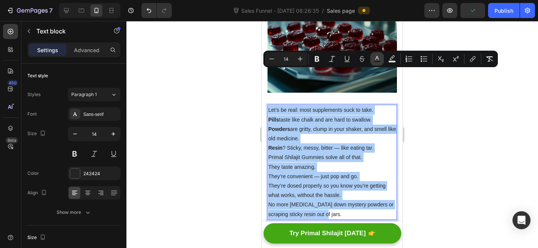
click at [376, 58] on icon "Editor contextual toolbar" at bounding box center [377, 58] width 4 height 4
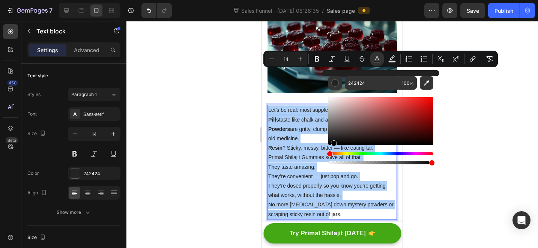
drag, startPoint x: 608, startPoint y: 160, endPoint x: 311, endPoint y: 158, distance: 297.4
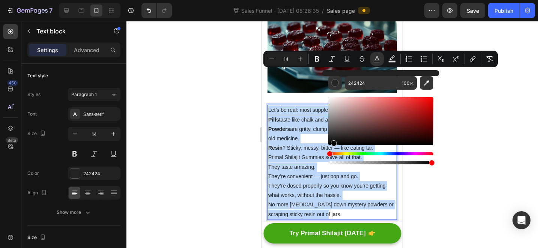
type input "000000"
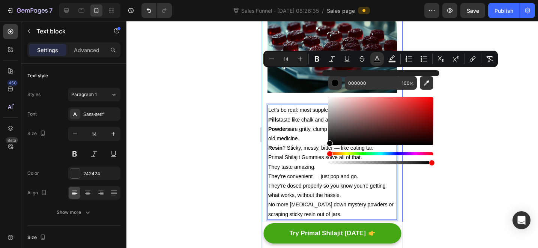
type input "16"
click at [234, 141] on div at bounding box center [331, 134] width 411 height 227
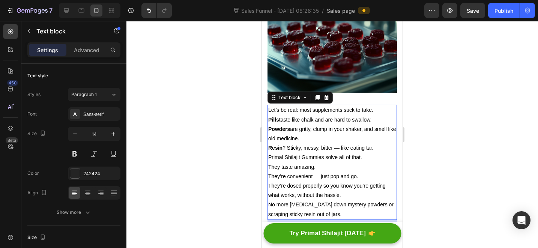
click at [357, 124] on p "Powders are gritty, clump in your shaker, and smell like old medicine." at bounding box center [332, 133] width 128 height 19
click at [118, 134] on button "button" at bounding box center [112, 133] width 13 height 13
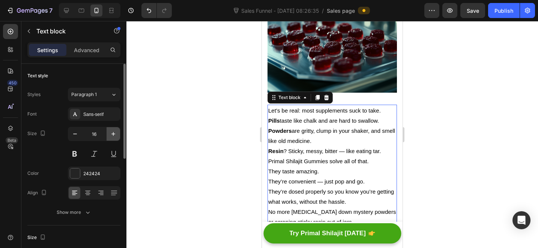
click at [114, 134] on icon "button" at bounding box center [112, 133] width 7 height 7
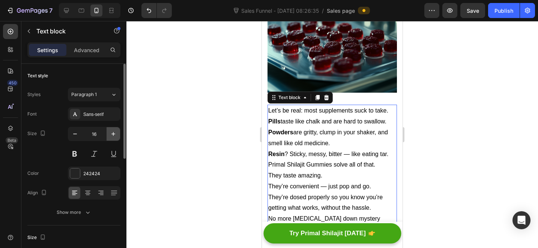
click at [114, 134] on icon "button" at bounding box center [112, 133] width 7 height 7
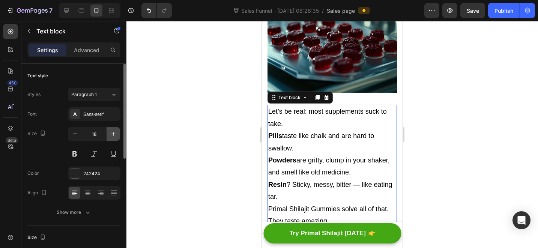
click at [114, 134] on icon "button" at bounding box center [112, 133] width 7 height 7
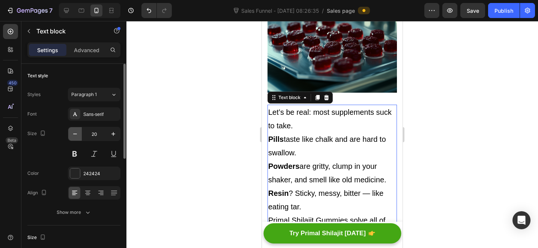
click at [73, 136] on icon "button" at bounding box center [74, 133] width 7 height 7
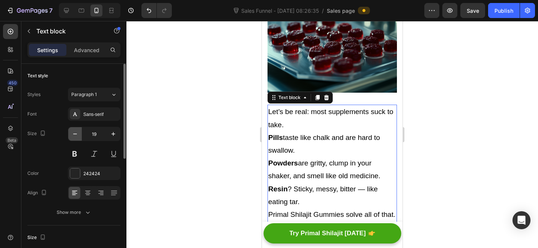
type input "18"
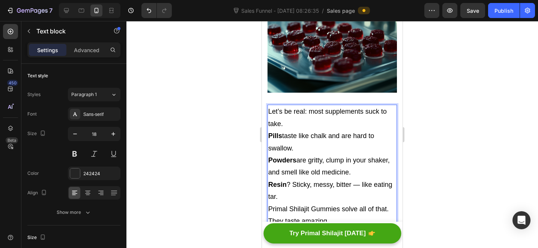
click at [326, 130] on p "Pills taste like chalk and are hard to swallow." at bounding box center [332, 142] width 128 height 24
click at [329, 105] on p "Let’s be real: most supplements suck to take." at bounding box center [332, 117] width 128 height 24
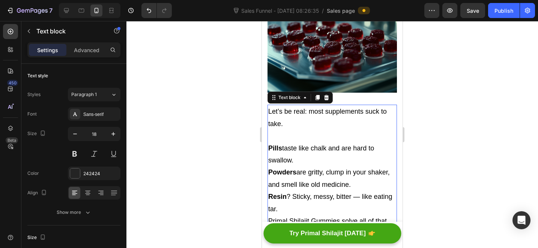
click at [268, 144] on strong "Pills" at bounding box center [275, 147] width 14 height 7
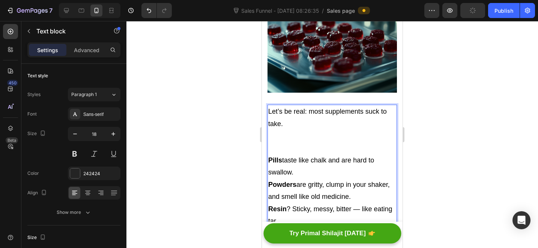
click at [282, 130] on p "Rich Text Editor. Editing area: main" at bounding box center [332, 142] width 128 height 24
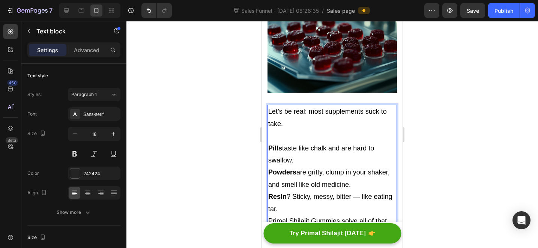
click at [270, 144] on strong "Pills" at bounding box center [275, 147] width 14 height 7
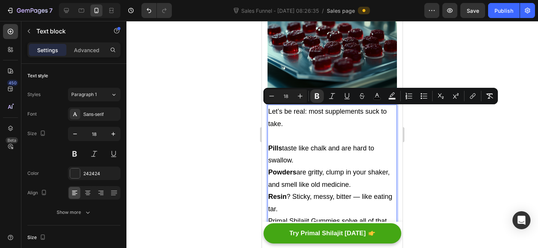
click at [294, 142] on p "Pills taste like chalk and are hard to swallow." at bounding box center [332, 154] width 128 height 24
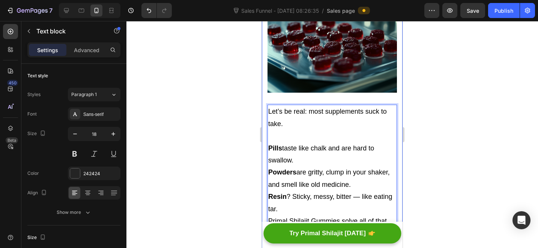
drag, startPoint x: 299, startPoint y: 127, endPoint x: 275, endPoint y: 107, distance: 31.2
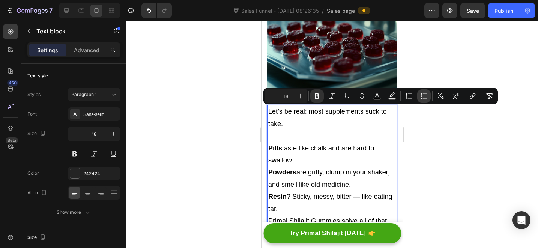
click at [424, 96] on icon "Editor contextual toolbar" at bounding box center [425, 96] width 4 height 0
type input "18"
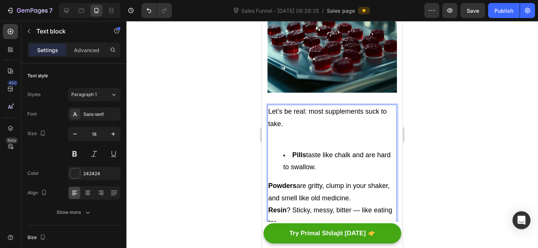
click at [324, 206] on span "Resin ? Sticky, messy, bitter — like eating tar." at bounding box center [330, 215] width 124 height 19
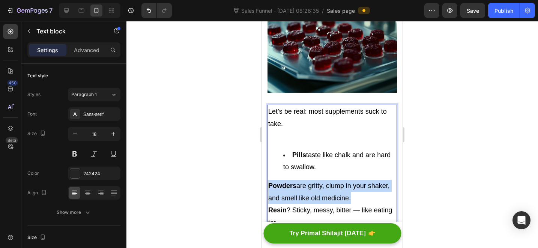
drag, startPoint x: 373, startPoint y: 159, endPoint x: 256, endPoint y: 151, distance: 117.3
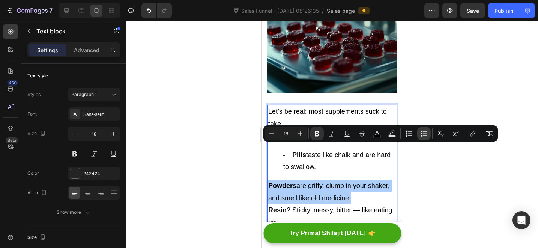
click at [424, 132] on icon "Editor contextual toolbar" at bounding box center [423, 133] width 7 height 7
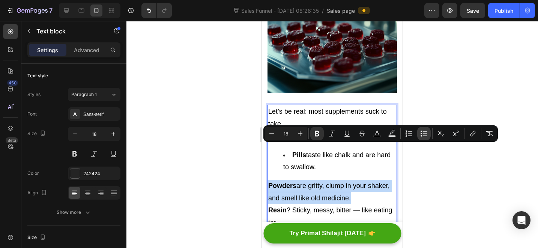
type input "18"
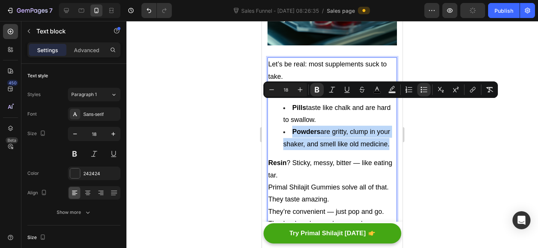
scroll to position [1978, 0]
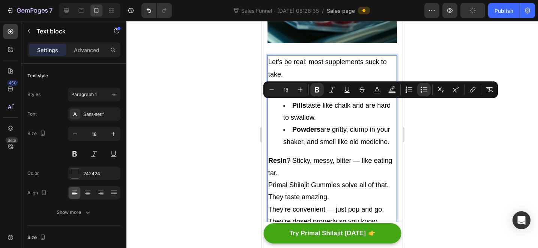
click at [322, 179] on p "Primal Shilajit Gummies solve all of that." at bounding box center [332, 185] width 128 height 12
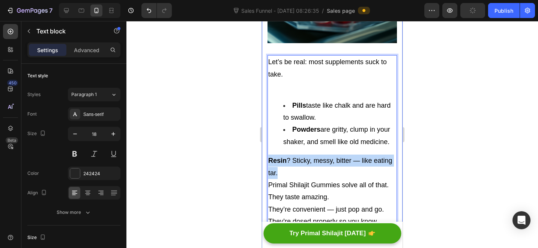
drag, startPoint x: 305, startPoint y: 145, endPoint x: 340, endPoint y: 132, distance: 38.0
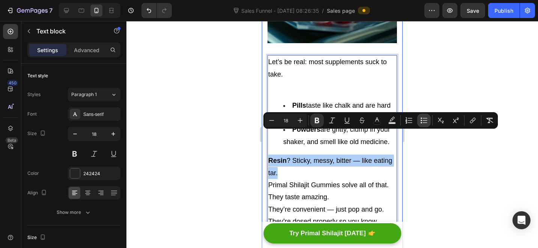
click at [422, 121] on icon "Editor contextual toolbar" at bounding box center [423, 120] width 7 height 7
type input "18"
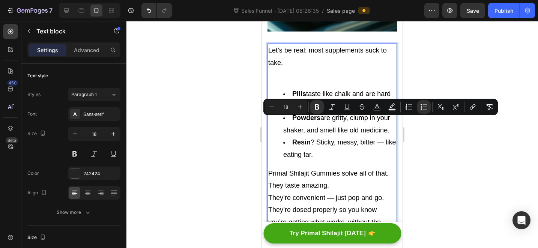
scroll to position [1999, 0]
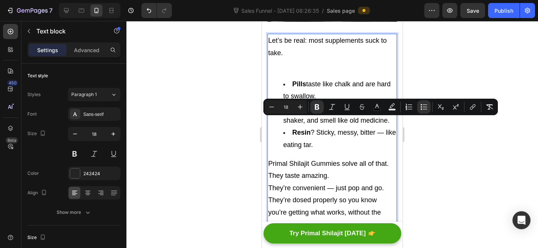
click at [342, 169] on p "They taste amazing." at bounding box center [332, 175] width 128 height 12
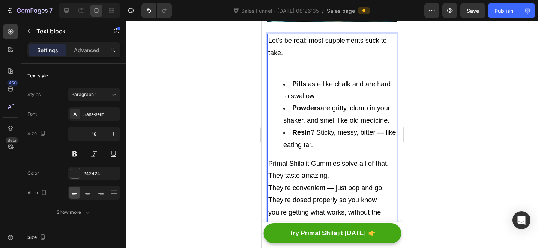
click at [346, 127] on div "Let’s be real: most supplements suck to take. Pills taste like chalk and are ha…" at bounding box center [331, 151] width 129 height 234
click at [342, 169] on p "They taste amazing." at bounding box center [332, 175] width 128 height 12
click at [331, 196] on span "They’re convenient — just pop and go." at bounding box center [325, 199] width 115 height 7
click at [381, 129] on span "Resin ? Sticky, messy, bitter — like eating tar." at bounding box center [339, 138] width 112 height 19
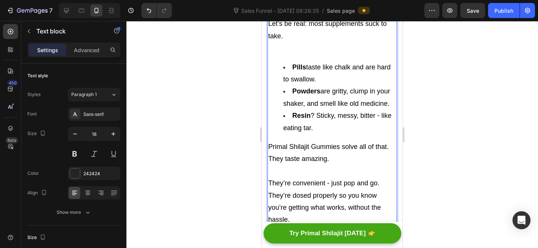
scroll to position [2052, 0]
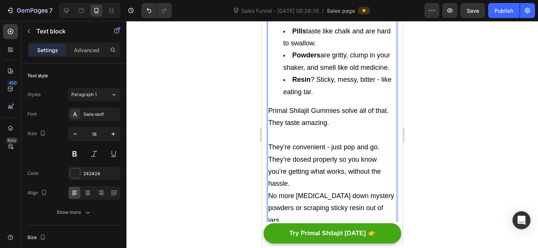
click at [383, 141] on p "They’re convenient - just pop and go." at bounding box center [332, 147] width 128 height 12
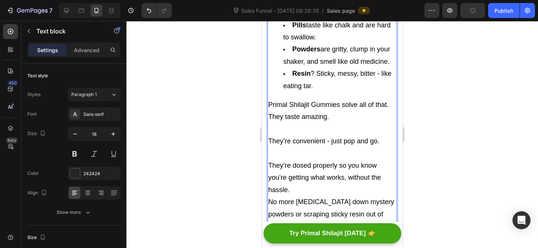
click at [350, 196] on p "No more [MEDICAL_DATA] down mystery powders or scraping sticky resin out of jar…" at bounding box center [332, 214] width 128 height 36
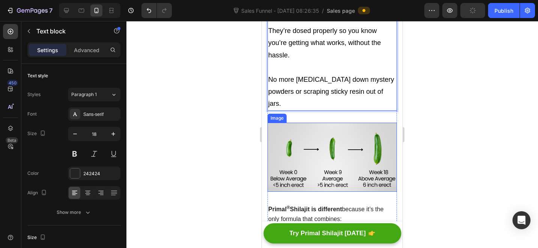
scroll to position [2205, 0]
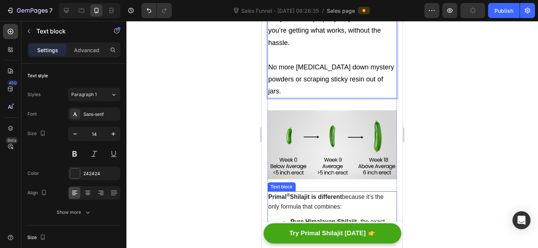
click at [329, 193] on strong "Primal ® Shilajit is different" at bounding box center [304, 196] width 73 height 6
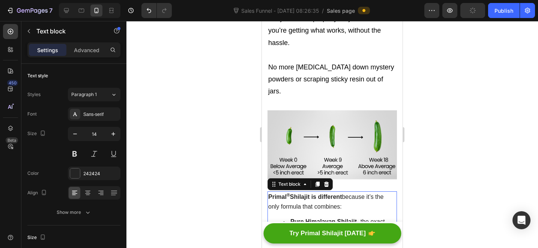
click at [331, 193] on span "Primal ® Shilajit is different because it’s the only formula that combines:" at bounding box center [325, 201] width 115 height 16
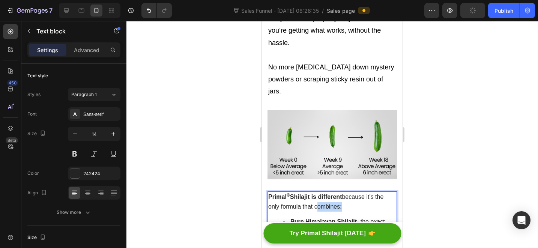
click at [331, 193] on span "Primal ® Shilajit is different because it’s the only formula that combines:" at bounding box center [325, 201] width 115 height 16
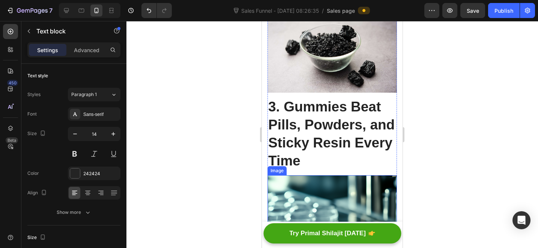
scroll to position [1682, 0]
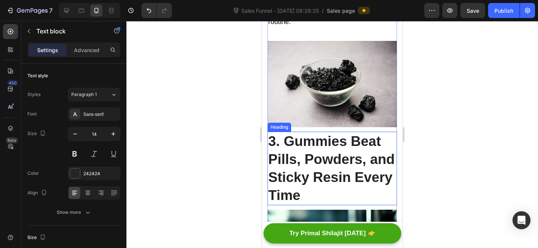
click at [307, 132] on p "3. Gummies Beat Pills, Powders, and Sticky Resin Every Time" at bounding box center [332, 168] width 128 height 72
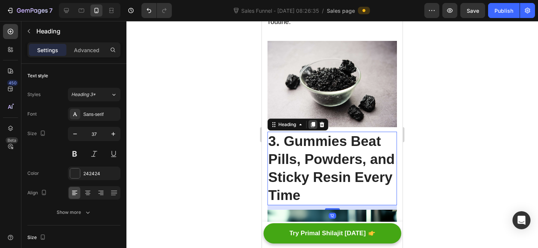
click at [311, 122] on icon at bounding box center [313, 124] width 4 height 5
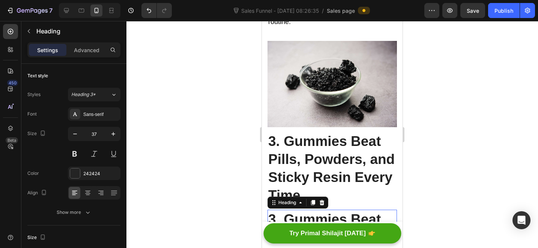
click at [88, 9] on div at bounding box center [89, 10] width 61 height 15
click at [86, 9] on div at bounding box center [81, 10] width 12 height 12
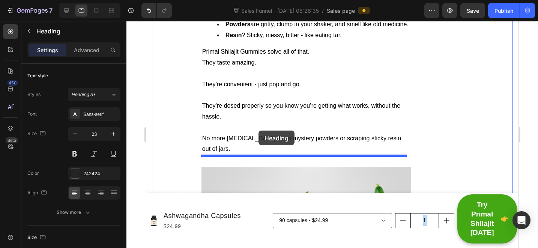
drag, startPoint x: 254, startPoint y: 127, endPoint x: 257, endPoint y: 135, distance: 8.4
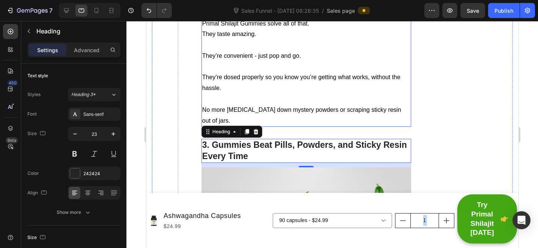
scroll to position [1757, 0]
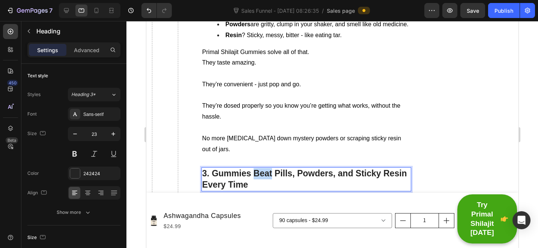
click at [259, 168] on p "3. Gummies Beat Pills, Powders, and Sticky Resin Every Time" at bounding box center [306, 179] width 208 height 22
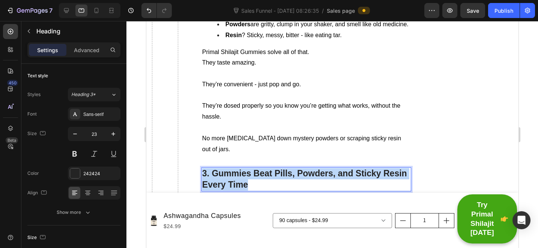
click at [259, 168] on p "3. Gummies Beat Pills, Powders, and Sticky Resin Every Time" at bounding box center [306, 179] width 208 height 22
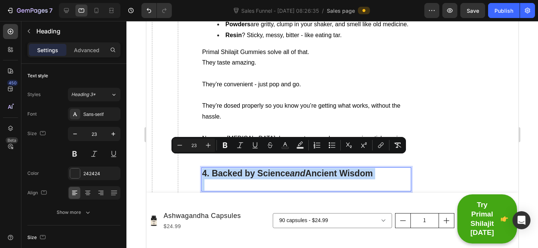
click at [224, 179] on p "Rich Text Editor. Editing area: main" at bounding box center [306, 184] width 208 height 11
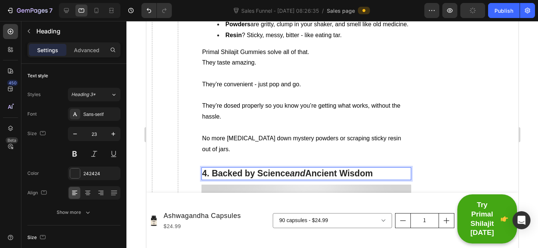
click at [230, 168] on p "4. Backed by Science and Ancient Wisdom" at bounding box center [306, 173] width 208 height 11
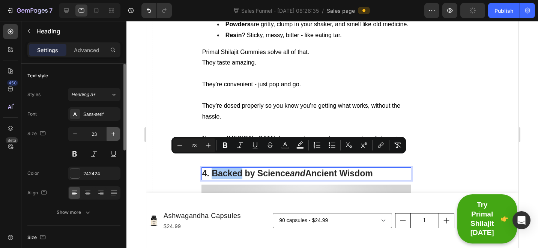
click at [112, 135] on icon "button" at bounding box center [112, 133] width 7 height 7
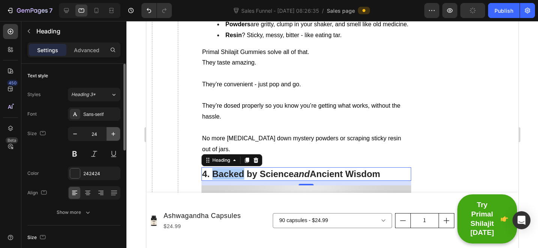
click at [112, 135] on icon "button" at bounding box center [112, 133] width 7 height 7
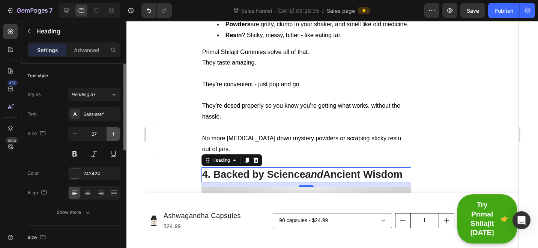
click at [112, 135] on icon "button" at bounding box center [112, 133] width 7 height 7
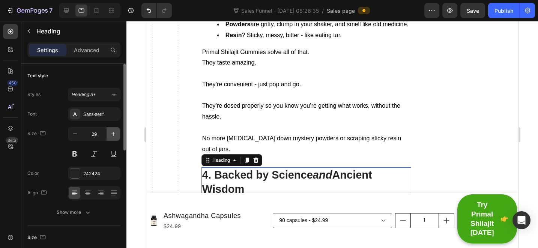
click at [109, 134] on icon "button" at bounding box center [112, 133] width 7 height 7
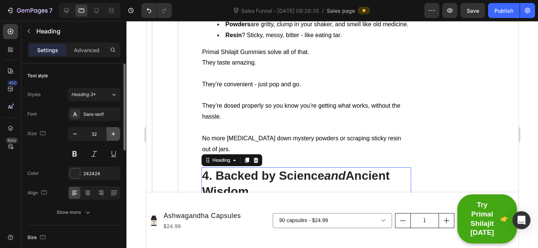
click at [109, 134] on icon "button" at bounding box center [112, 133] width 7 height 7
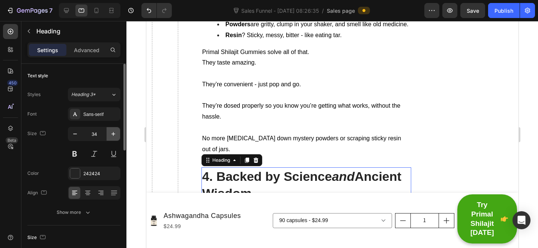
click at [109, 134] on icon "button" at bounding box center [112, 133] width 7 height 7
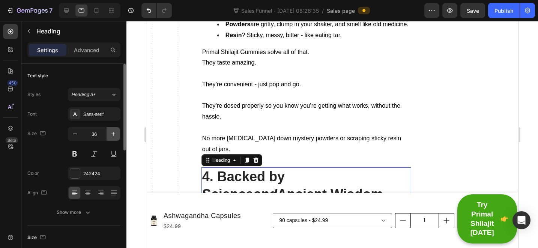
click at [109, 134] on icon "button" at bounding box center [112, 133] width 7 height 7
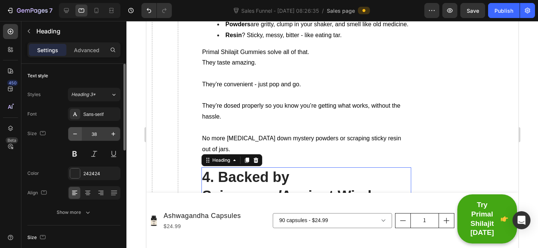
click at [81, 133] on button "button" at bounding box center [74, 133] width 13 height 13
click at [72, 135] on icon "button" at bounding box center [74, 133] width 7 height 7
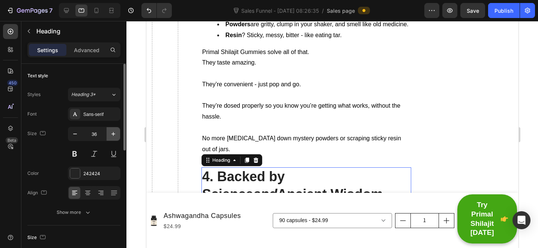
click at [111, 134] on icon "button" at bounding box center [112, 133] width 7 height 7
type input "37"
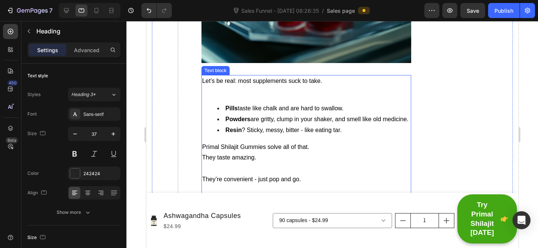
scroll to position [1661, 0]
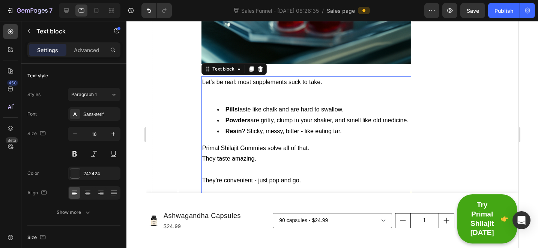
click at [262, 140] on div "Let’s be real: most supplements suck to take. Pills taste like chalk and are ha…" at bounding box center [306, 163] width 210 height 175
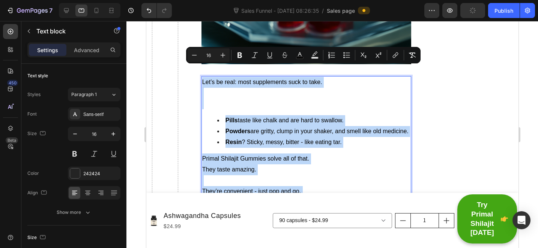
click at [231, 93] on p "Let’s be real: most supplements suck to take." at bounding box center [306, 93] width 208 height 32
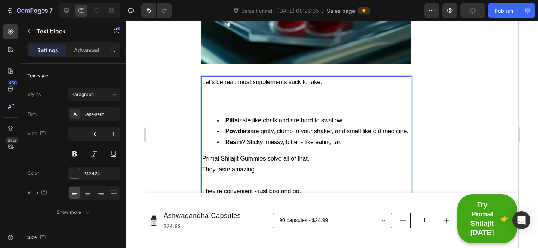
click at [244, 93] on p "Let’s be real: most supplements suck to take." at bounding box center [306, 93] width 208 height 32
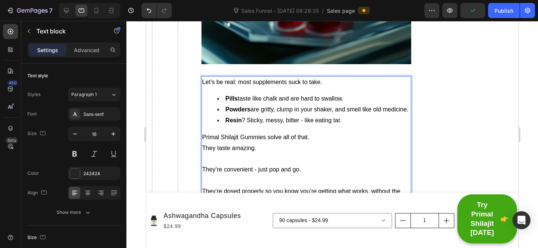
click at [245, 104] on li "Powders are gritty, clump in your shaker, and smell like old medicine." at bounding box center [313, 109] width 193 height 11
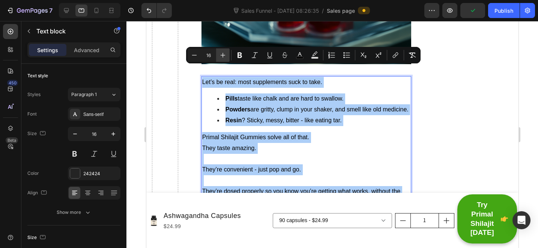
click at [222, 55] on icon "Editor contextual toolbar" at bounding box center [222, 54] width 7 height 7
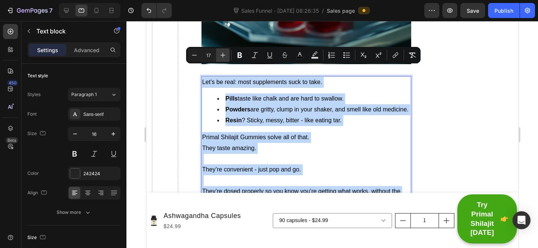
type input "18"
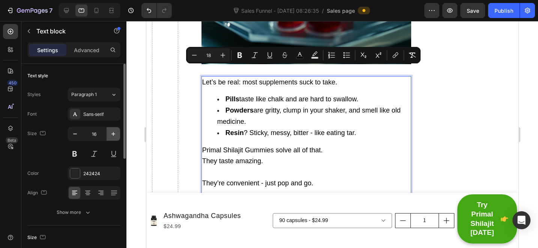
click at [111, 135] on icon "button" at bounding box center [112, 133] width 7 height 7
type input "18"
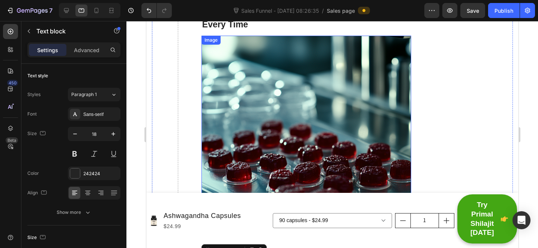
scroll to position [1345, 0]
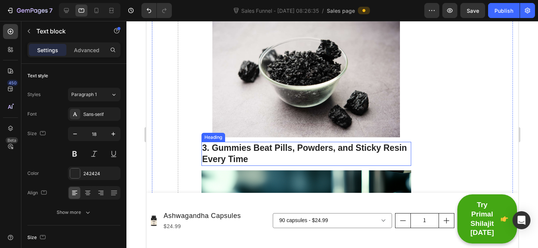
click at [264, 144] on p "3. Gummies Beat Pills, Powders, and Sticky Resin Every Time" at bounding box center [306, 153] width 208 height 22
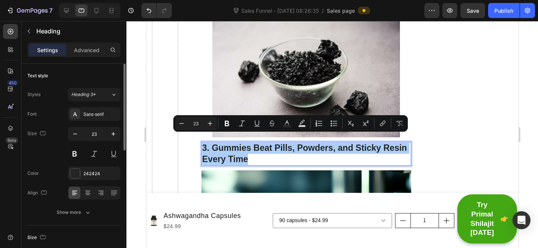
click at [100, 135] on input "23" at bounding box center [94, 133] width 25 height 13
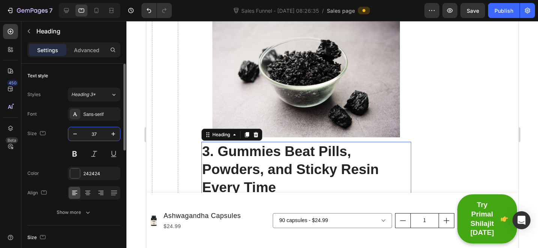
type input "37"
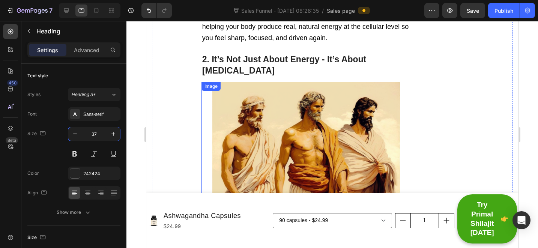
scroll to position [906, 0]
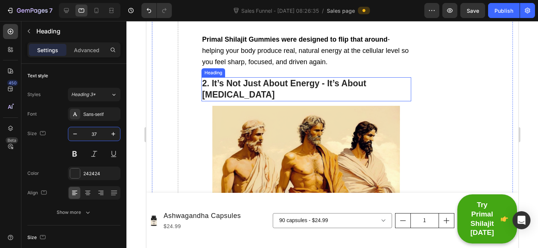
click at [261, 87] on p "2. It’s Not Just About Energy - It’s About [MEDICAL_DATA]" at bounding box center [306, 89] width 208 height 22
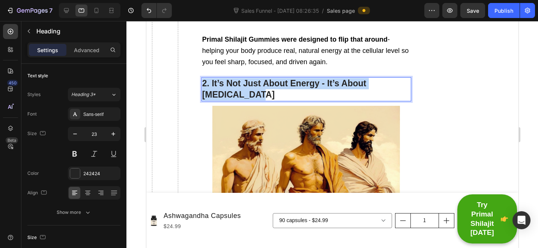
click at [261, 87] on p "2. It’s Not Just About Energy - It’s About [MEDICAL_DATA]" at bounding box center [306, 89] width 208 height 22
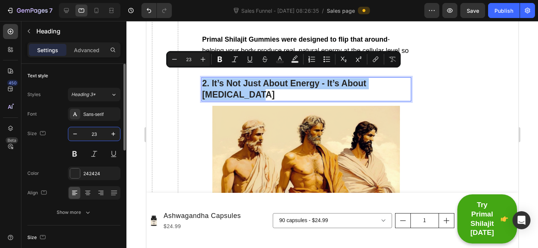
click at [98, 133] on input "23" at bounding box center [94, 133] width 25 height 13
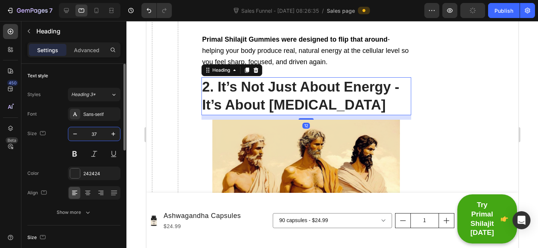
type input "37"
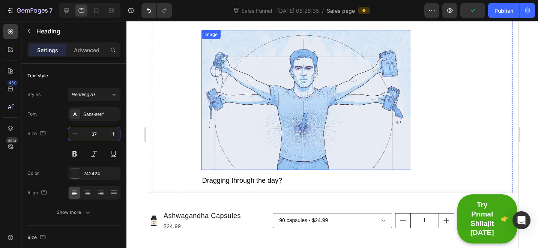
scroll to position [522, 0]
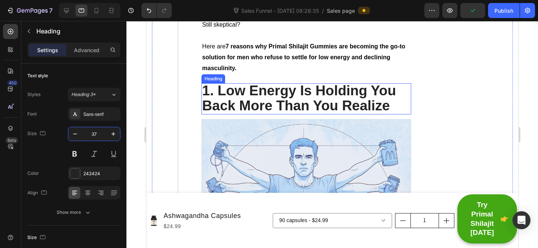
click at [241, 92] on span "1. Low Energy Is Holding You Back More Than You Realize" at bounding box center [299, 98] width 194 height 30
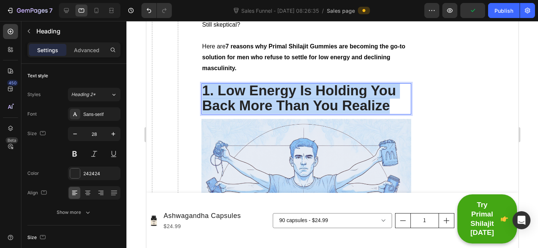
click at [241, 92] on span "1. Low Energy Is Holding You Back More Than You Realize" at bounding box center [299, 98] width 194 height 30
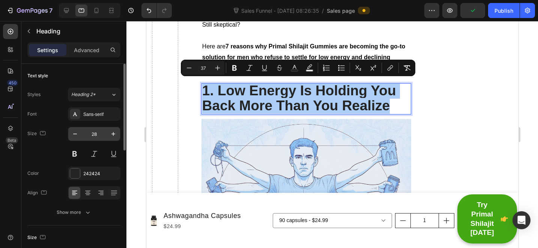
click at [87, 137] on input "28" at bounding box center [94, 133] width 25 height 13
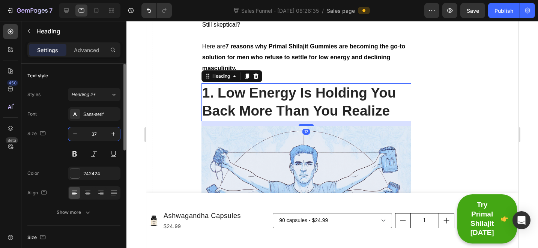
type input "37"
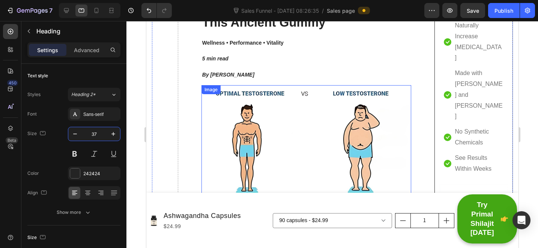
scroll to position [22, 0]
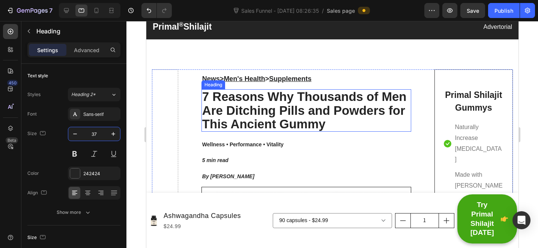
click at [241, 107] on p "7 Reasons Why Thousands of Men Are Ditching Pills and Powders for This Ancient …" at bounding box center [306, 110] width 208 height 41
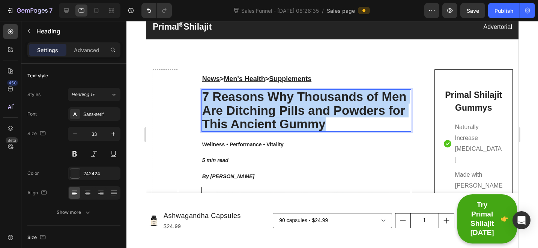
click at [241, 107] on p "7 Reasons Why Thousands of Men Are Ditching Pills and Powders for This Ancient …" at bounding box center [306, 110] width 208 height 41
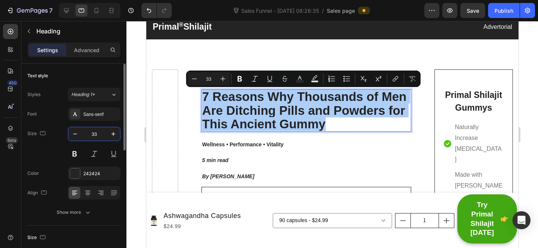
click at [88, 133] on input "33" at bounding box center [94, 133] width 25 height 13
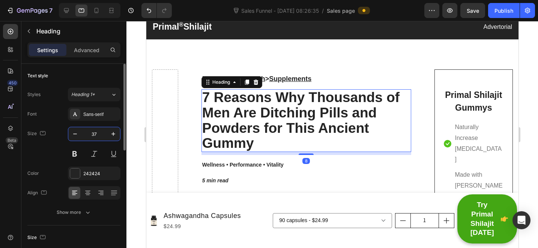
type input "37"
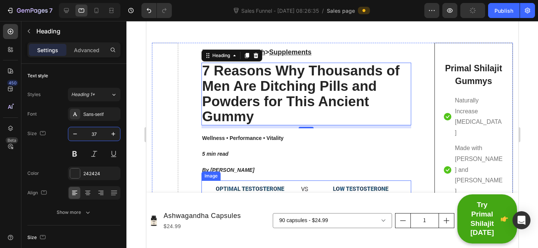
scroll to position [184, 0]
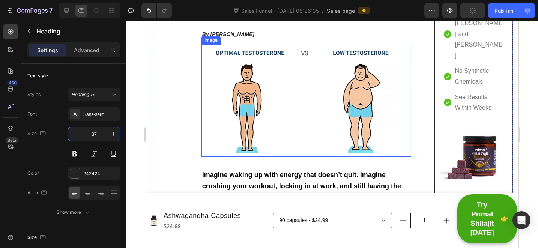
click at [304, 104] on img at bounding box center [306, 101] width 210 height 112
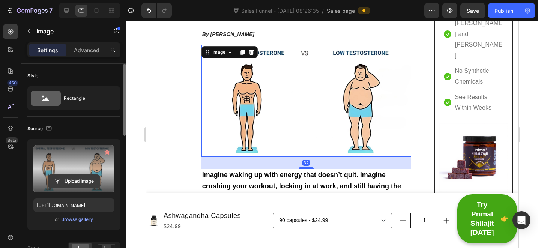
click at [75, 179] on input "file" at bounding box center [74, 181] width 52 height 13
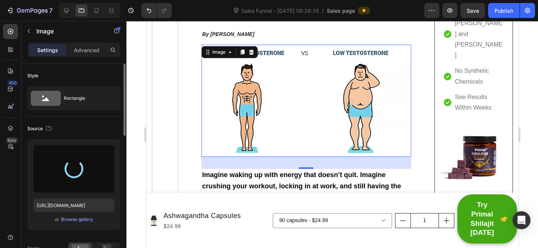
type input "https://cdn.shopify.com/s/files/1/0712/3065/2602/files/gempages_574182385583653…"
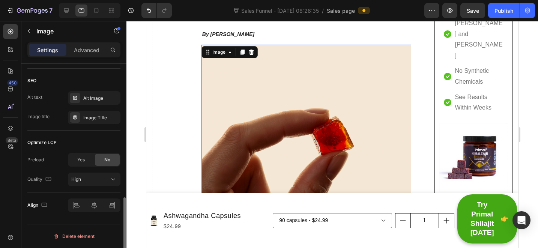
scroll to position [291, 0]
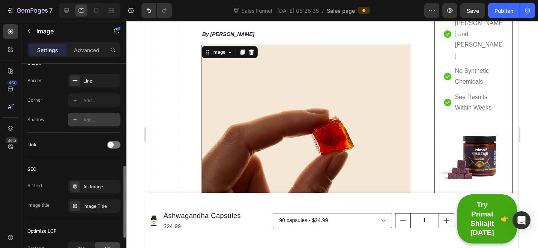
click at [90, 120] on div "Add..." at bounding box center [100, 120] width 35 height 7
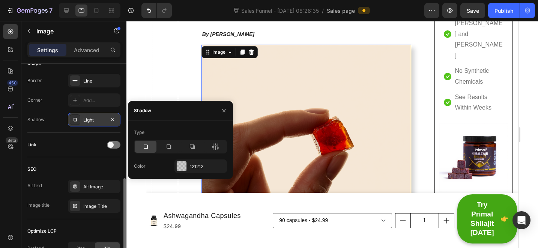
scroll to position [375, 0]
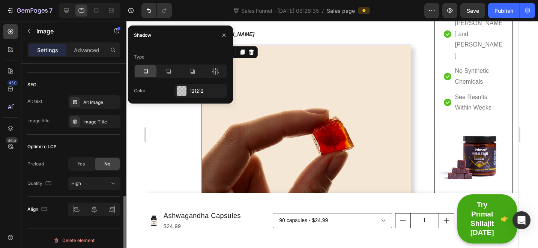
click at [59, 82] on div "SEO" at bounding box center [73, 85] width 93 height 12
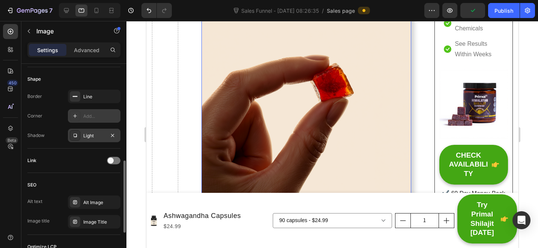
scroll to position [270, 0]
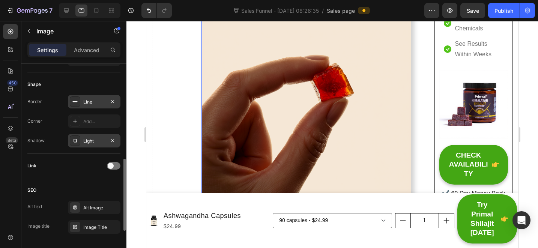
click at [103, 103] on div "Line" at bounding box center [94, 102] width 22 height 7
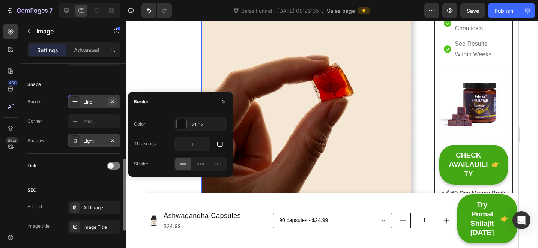
click at [113, 101] on icon "button" at bounding box center [112, 102] width 6 height 6
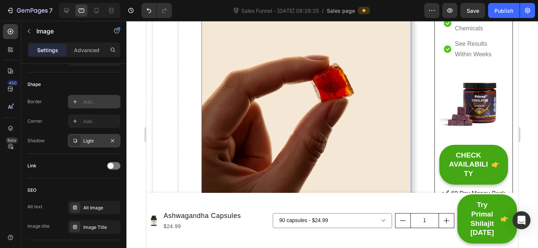
click at [103, 81] on div "Shape" at bounding box center [73, 84] width 93 height 12
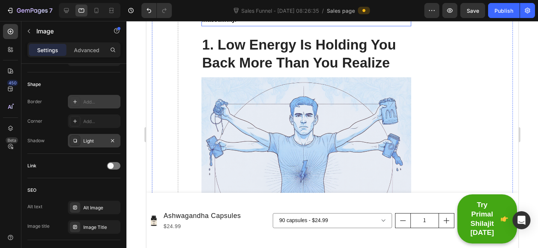
scroll to position [723, 0]
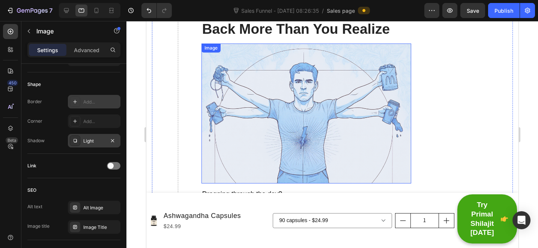
click at [282, 110] on img at bounding box center [306, 113] width 210 height 140
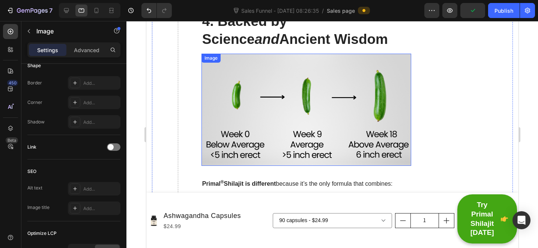
click at [282, 89] on img at bounding box center [306, 110] width 210 height 112
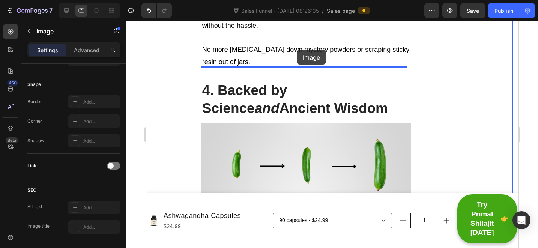
scroll to position [2032, 0]
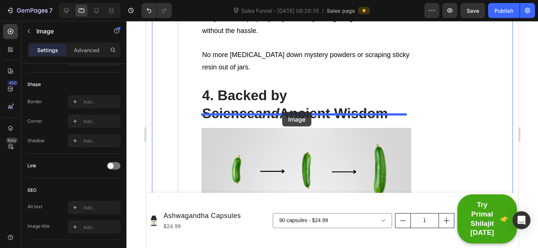
drag, startPoint x: 275, startPoint y: 36, endPoint x: 290, endPoint y: 112, distance: 76.8
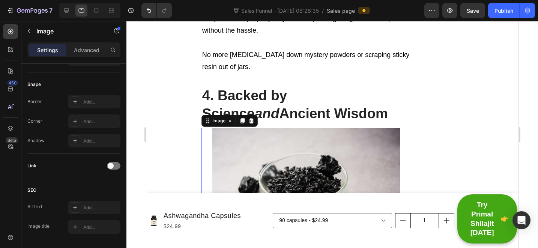
scroll to position [2031, 0]
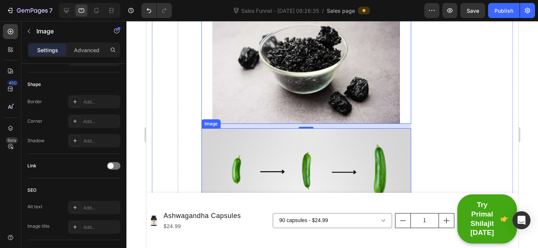
click at [291, 130] on img at bounding box center [306, 184] width 210 height 112
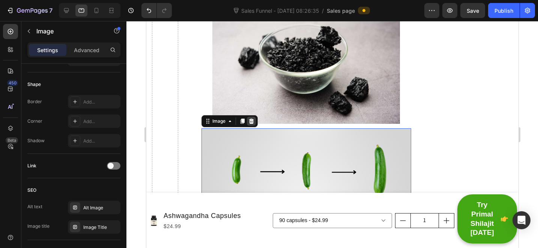
click at [252, 117] on div at bounding box center [250, 121] width 9 height 9
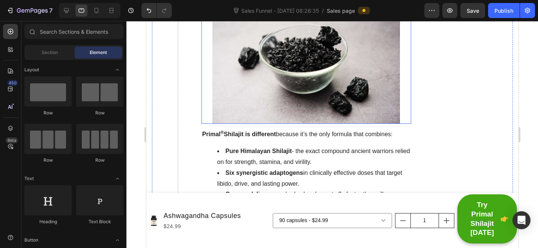
click at [306, 84] on img at bounding box center [305, 61] width 187 height 125
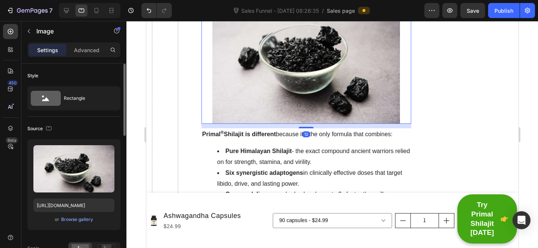
scroll to position [132, 0]
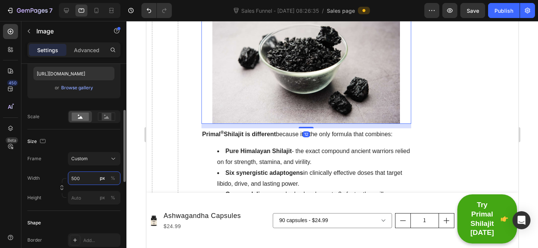
click at [85, 175] on input "500" at bounding box center [94, 177] width 52 height 13
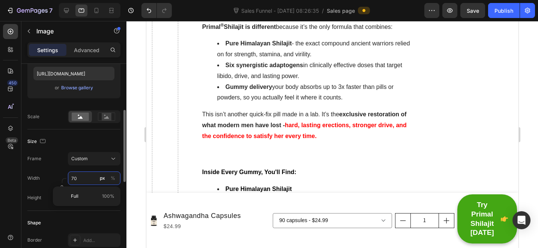
type input "700"
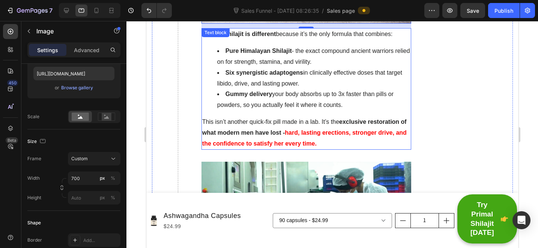
click at [315, 118] on span "This isn’t another quick-fix pill made in a lab. It’s the exclusive restoration…" at bounding box center [304, 126] width 204 height 17
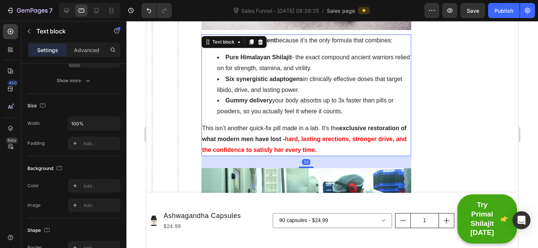
scroll to position [0, 0]
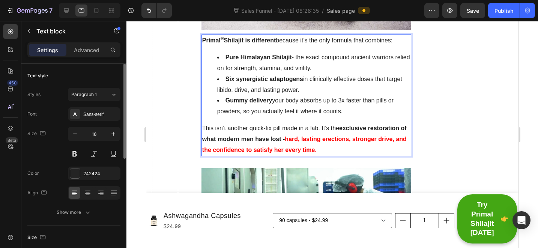
click at [315, 105] on div "Primal ® Shilajit is different because it’s the only formula that combines: Pur…" at bounding box center [306, 94] width 210 height 121
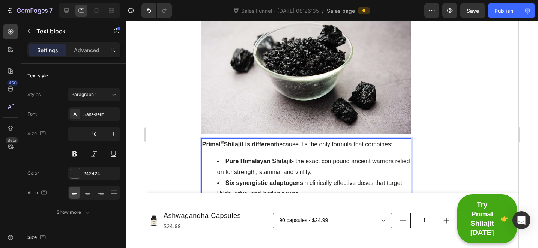
scroll to position [2105, 0]
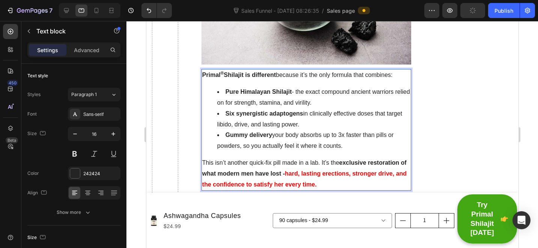
click at [296, 108] on li "Six synergistic adaptogens in clinically effective doses that target libido, dr…" at bounding box center [313, 119] width 193 height 22
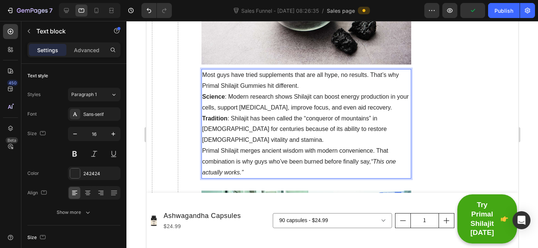
click at [321, 73] on p "Most guys have tried supplements that are all hype, no results. That’s why Prim…" at bounding box center [306, 81] width 208 height 22
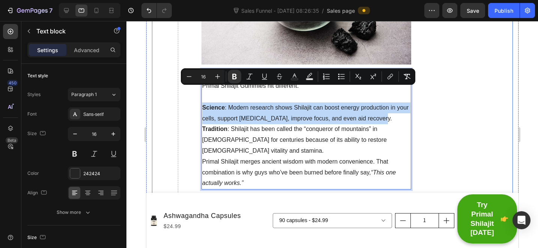
drag, startPoint x: 396, startPoint y: 104, endPoint x: 199, endPoint y: 97, distance: 197.4
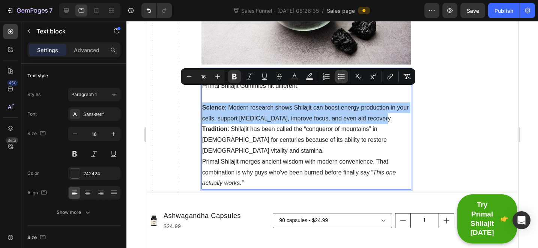
click at [338, 77] on icon "Editor contextual toolbar" at bounding box center [340, 76] width 7 height 7
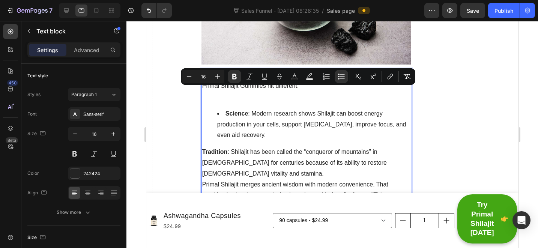
click at [348, 118] on li "Science : Modern research shows Shilajit can boost energy production in your ce…" at bounding box center [313, 124] width 193 height 32
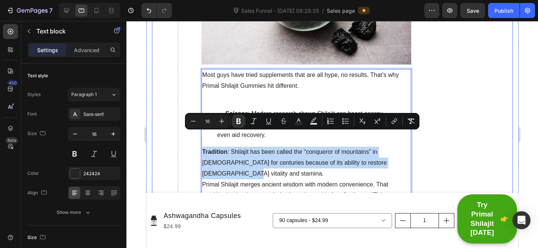
drag, startPoint x: 393, startPoint y: 147, endPoint x: 195, endPoint y: 129, distance: 198.4
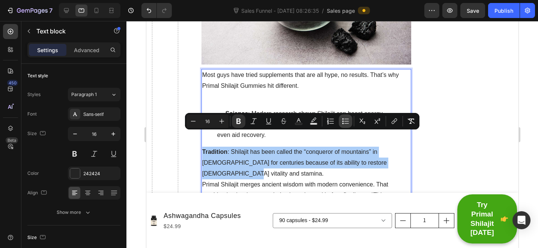
click at [340, 121] on button "Bulleted List" at bounding box center [345, 120] width 13 height 13
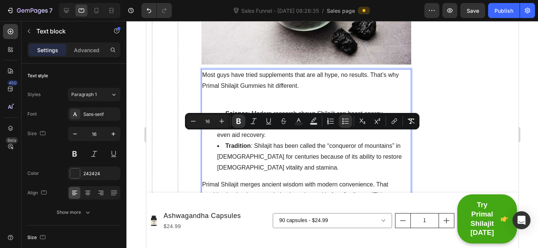
click at [387, 161] on div "Most guys have tried supplements that are all hype, no results. That’s why Prim…" at bounding box center [306, 140] width 210 height 143
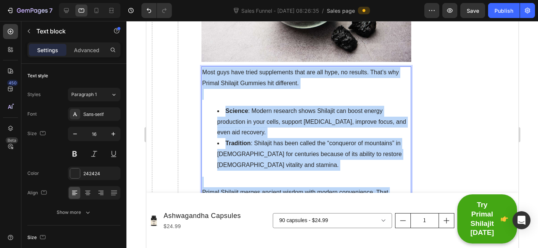
scroll to position [2108, 0]
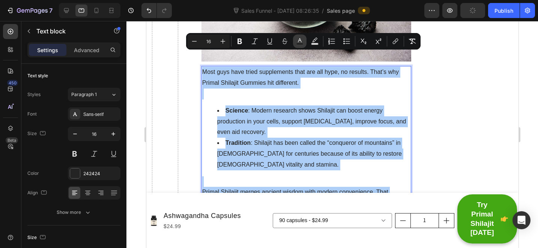
click at [298, 39] on icon "Editor contextual toolbar" at bounding box center [299, 40] width 7 height 7
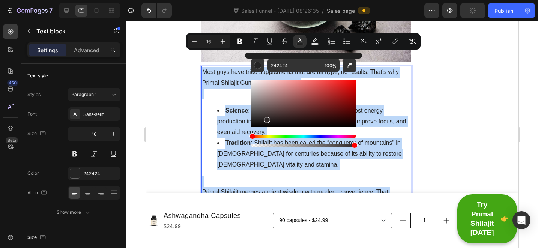
type input "000000"
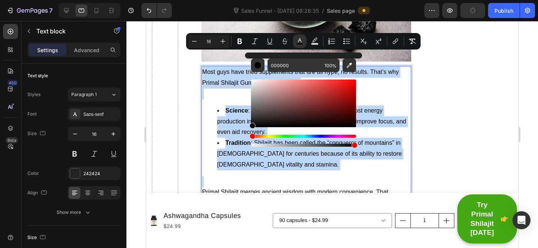
drag, startPoint x: 412, startPoint y: 139, endPoint x: 228, endPoint y: 142, distance: 184.1
drag, startPoint x: 220, startPoint y: 143, endPoint x: 224, endPoint y: 140, distance: 5.4
click at [220, 143] on li "Tradition : Shilajit has been called the “conqueror of mountains” in Ayurveda f…" at bounding box center [313, 154] width 193 height 32
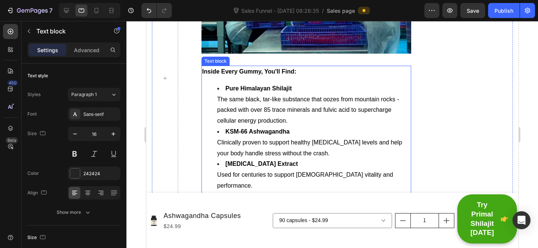
scroll to position [2424, 0]
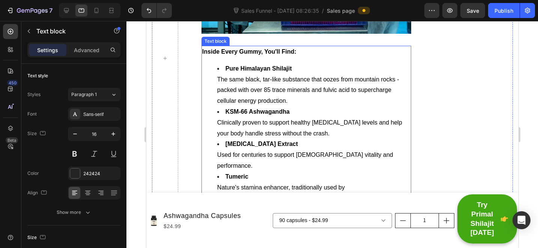
click at [263, 139] on li "Ginseng Extract Used for centuries to support male vitality and performance." at bounding box center [313, 155] width 193 height 32
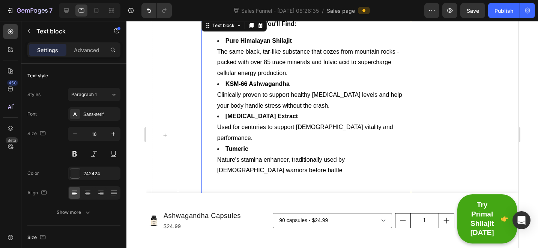
click at [246, 157] on li "Tumeric Nature's stamina enhancer, traditionally used by Peruvian warriors befo…" at bounding box center [313, 165] width 193 height 43
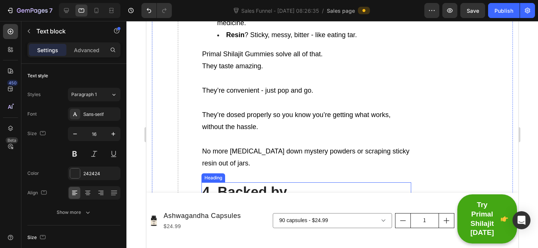
scroll to position [1937, 0]
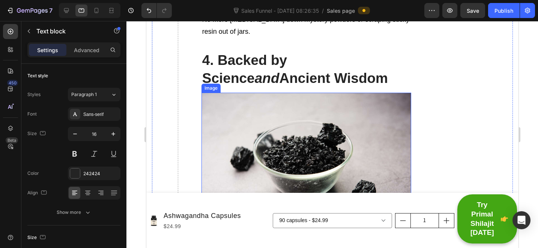
click at [268, 66] on p "4. Backed by Science and Ancient Wisdom" at bounding box center [306, 69] width 208 height 36
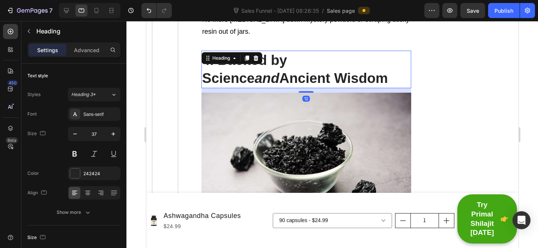
click at [249, 54] on div at bounding box center [246, 58] width 9 height 9
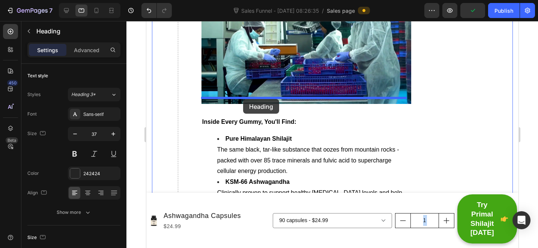
drag, startPoint x: 273, startPoint y: 95, endPoint x: 253, endPoint y: 98, distance: 20.1
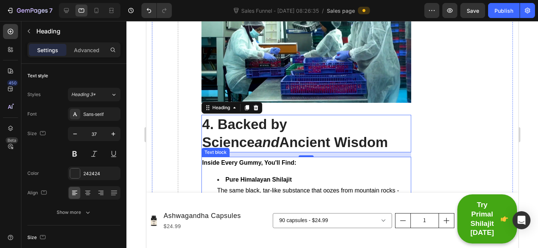
scroll to position [2356, 0]
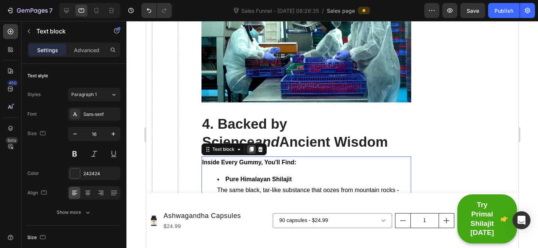
click at [253, 145] on div at bounding box center [250, 149] width 9 height 9
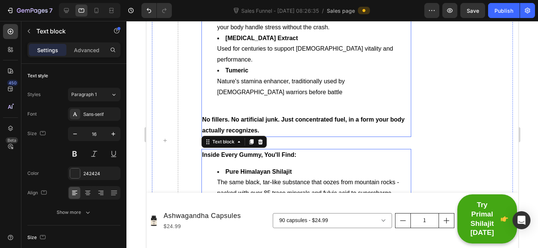
scroll to position [2534, 0]
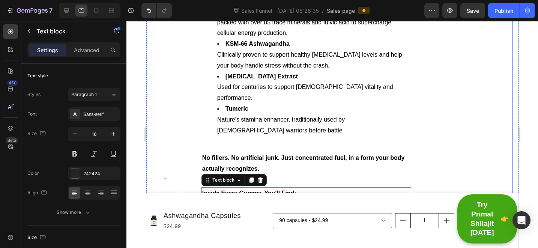
click at [355, 147] on div "News > Men's Health > Supplements Heading 7 Reasons Why Thousands of Men Are Di…" at bounding box center [306, 178] width 210 height 5243
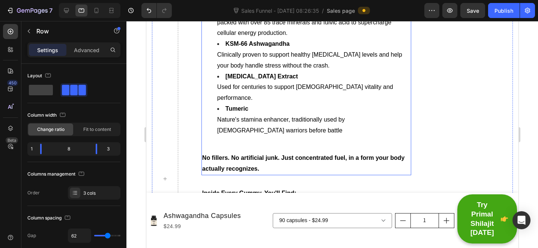
scroll to position [2353, 0]
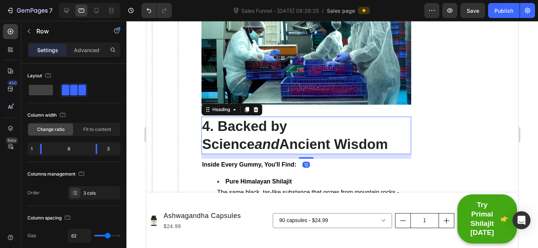
click at [258, 119] on p "4. Backed by Science and Ancient Wisdom" at bounding box center [306, 135] width 208 height 36
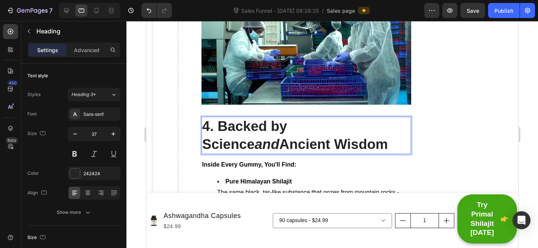
click at [258, 119] on p "4. Backed by Science and Ancient Wisdom" at bounding box center [306, 135] width 208 height 36
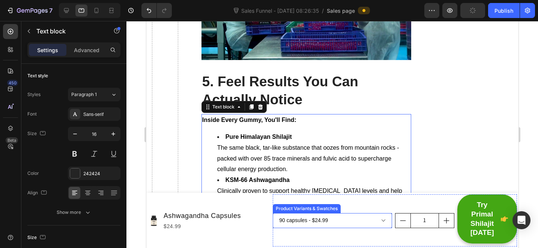
scroll to position [2439, 0]
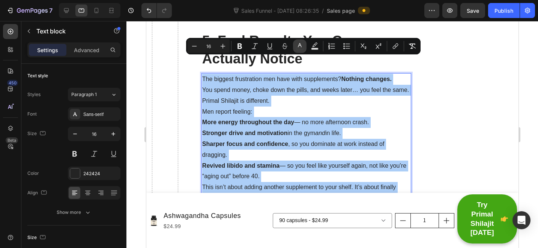
click at [301, 43] on icon "Editor contextual toolbar" at bounding box center [299, 45] width 7 height 7
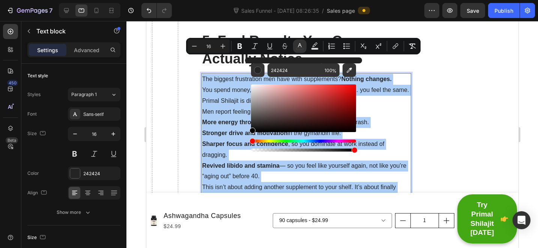
drag, startPoint x: 413, startPoint y: 143, endPoint x: 220, endPoint y: 147, distance: 193.1
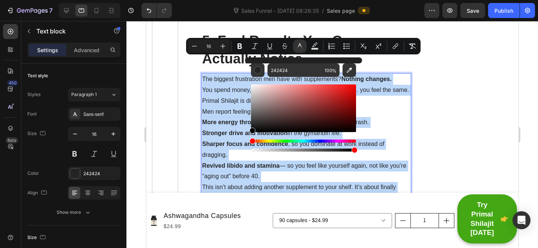
type input "000000"
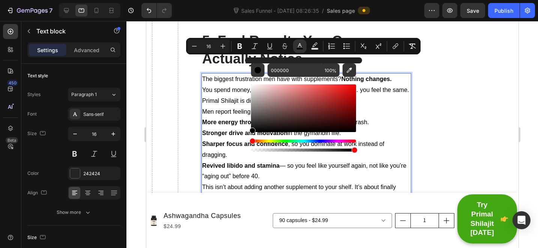
click at [239, 109] on p "Primal Shilajit is different. Men report feeling:" at bounding box center [306, 107] width 208 height 22
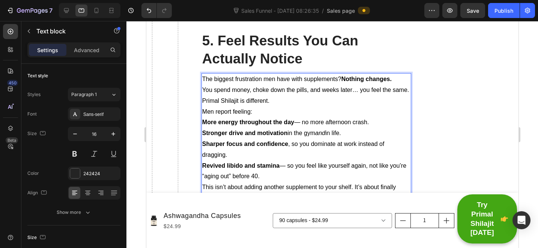
click at [232, 85] on p "The biggest frustration men have with supplements? Nothing changes. You spend m…" at bounding box center [306, 85] width 208 height 22
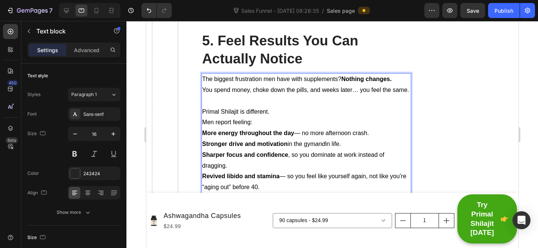
click at [293, 116] on p "Primal Shilajit is different. Men report feeling:" at bounding box center [306, 117] width 208 height 22
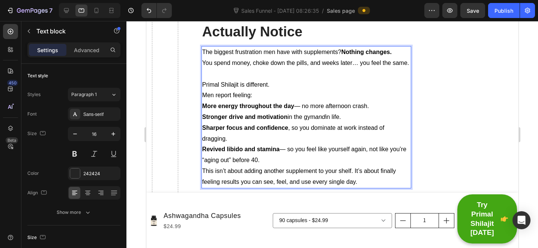
scroll to position [2466, 0]
click at [280, 79] on p "Primal Shilajit is different. Men report feeling:" at bounding box center [306, 90] width 208 height 22
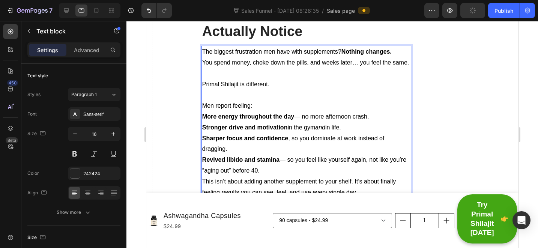
click at [270, 97] on p "⁠⁠⁠⁠⁠⁠⁠ Men report feeling:" at bounding box center [306, 101] width 208 height 22
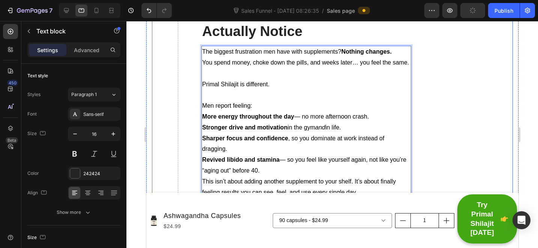
drag, startPoint x: 377, startPoint y: 106, endPoint x: 198, endPoint y: 113, distance: 178.6
click at [198, 113] on div "News > Men's Health > Supplements Heading 7 Reasons Why Thousands of Men Are Di…" at bounding box center [331, 224] width 361 height 5198
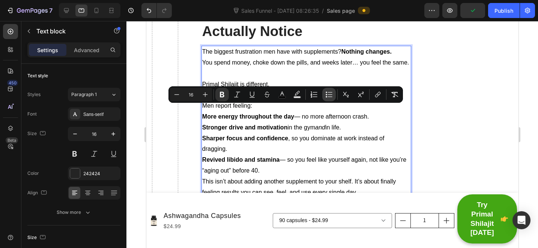
click at [325, 92] on icon "Editor contextual toolbar" at bounding box center [328, 94] width 7 height 7
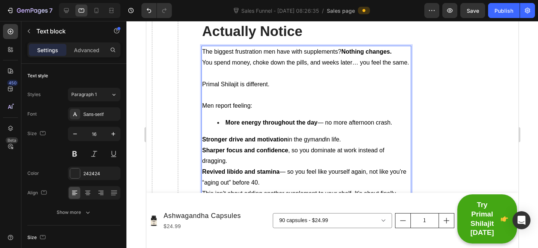
drag, startPoint x: 349, startPoint y: 124, endPoint x: 364, endPoint y: 133, distance: 17.6
click at [364, 133] on div "The biggest frustration men have with supplements? Nothing changes. You spend m…" at bounding box center [306, 128] width 210 height 165
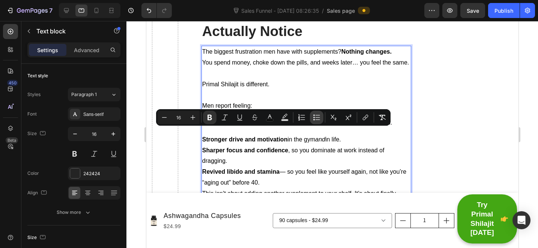
drag, startPoint x: 317, startPoint y: 119, endPoint x: 313, endPoint y: 122, distance: 4.8
click at [317, 119] on icon "Editor contextual toolbar" at bounding box center [316, 117] width 7 height 7
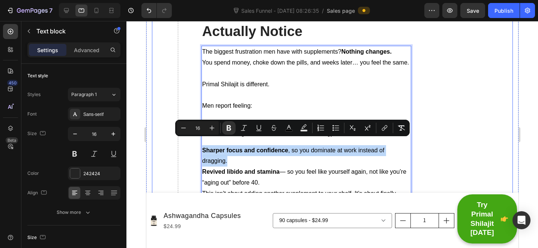
drag, startPoint x: 217, startPoint y: 150, endPoint x: 195, endPoint y: 148, distance: 22.6
click at [195, 148] on div "News > Men's Health > Supplements Heading 7 Reasons Why Thousands of Men Are Di…" at bounding box center [331, 230] width 361 height 5210
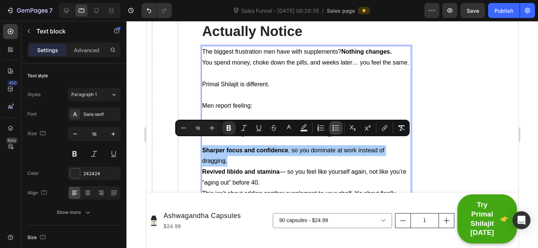
click at [332, 127] on icon "Editor contextual toolbar" at bounding box center [335, 127] width 7 height 7
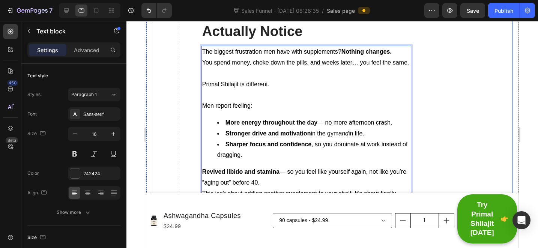
drag, startPoint x: 241, startPoint y: 175, endPoint x: 197, endPoint y: 164, distance: 45.4
click at [197, 164] on div "News > Men's Health > Supplements Heading 7 Reasons Why Thousands of Men Are Di…" at bounding box center [331, 230] width 361 height 5210
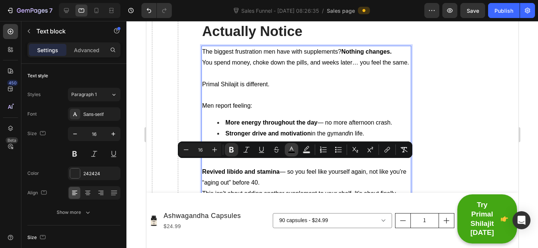
drag, startPoint x: 308, startPoint y: 151, endPoint x: 288, endPoint y: 151, distance: 20.2
click at [286, 151] on div "Minus 16 Plus Bold Italic Underline Strikethrough color color Numbered List Bul…" at bounding box center [294, 149] width 231 height 13
click at [337, 147] on icon "Editor contextual toolbar" at bounding box center [337, 149] width 7 height 7
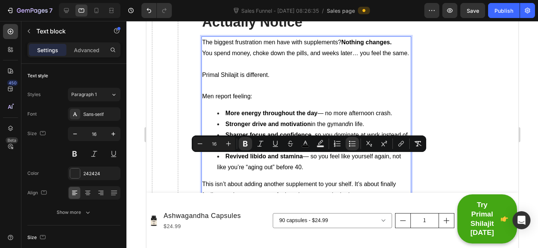
scroll to position [2517, 0]
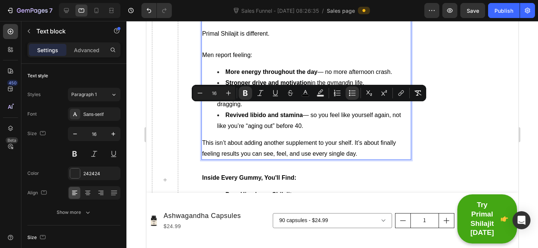
click at [299, 154] on div "News > Men's Health > Supplements Heading 7 Reasons Why Thousands of Men Are Di…" at bounding box center [306, 180] width 210 height 5210
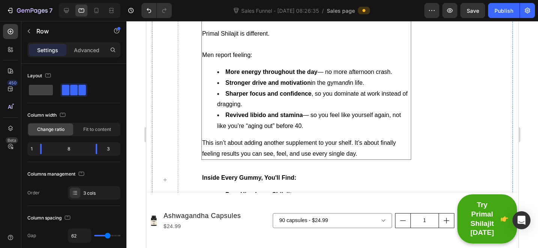
click at [315, 123] on li "Revived libido and stamina — so you feel like yourself again, not like you’re “…" at bounding box center [313, 121] width 193 height 22
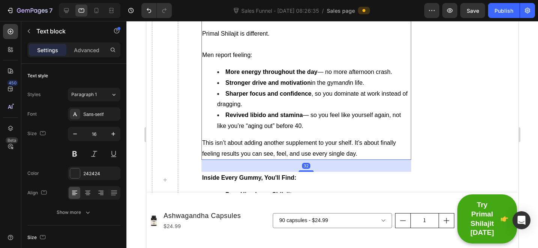
click at [327, 126] on div "The biggest frustration men have with supplements? Nothing changes. You spend m…" at bounding box center [306, 77] width 210 height 165
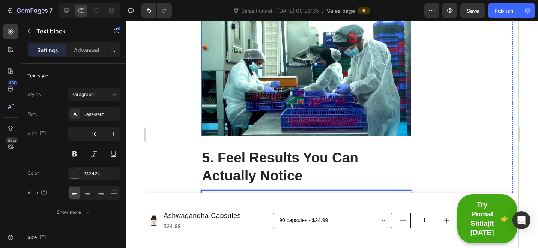
scroll to position [2363, 0]
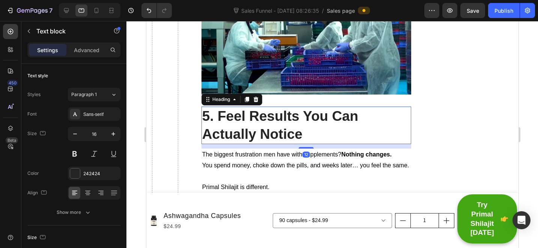
click at [261, 107] on p "5. Feel Results You Can Actually Notice" at bounding box center [306, 125] width 208 height 36
click at [248, 97] on icon at bounding box center [246, 99] width 4 height 5
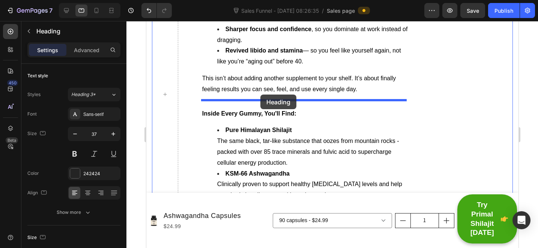
drag, startPoint x: 276, startPoint y: 107, endPoint x: 260, endPoint y: 94, distance: 20.0
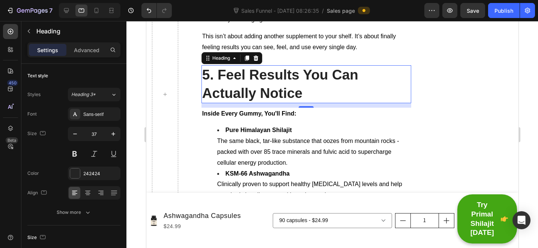
scroll to position [2581, 0]
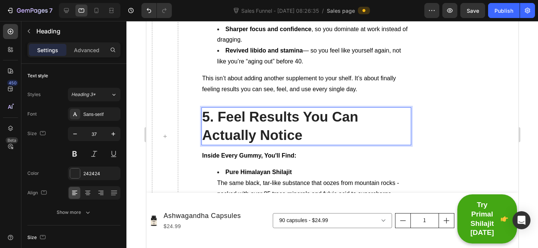
click at [275, 113] on p "5. Feel Results You Can Actually Notice" at bounding box center [306, 126] width 208 height 36
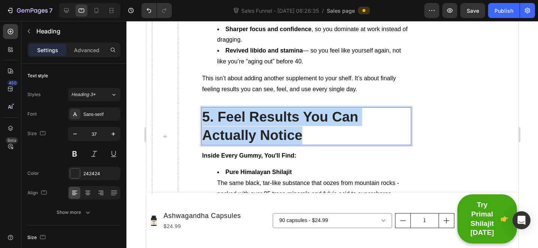
click at [275, 113] on p "5. Feel Results You Can Actually Notice" at bounding box center [306, 126] width 208 height 36
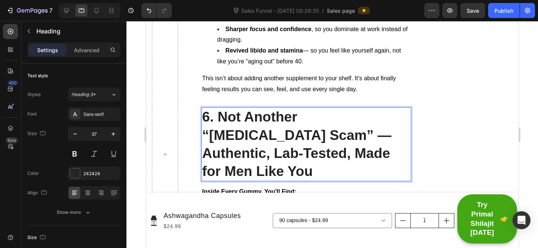
drag, startPoint x: 270, startPoint y: 126, endPoint x: 264, endPoint y: 127, distance: 6.4
click at [268, 127] on p "6. Not Another “Testosterone Scam” — Authentic, Lab-Tested, Made for Men Like Y…" at bounding box center [306, 144] width 208 height 72
click at [261, 127] on p "6. Not Another “Testosterone Scam” — Authentic, Lab-Tested, Made for Men Like Y…" at bounding box center [306, 144] width 208 height 72
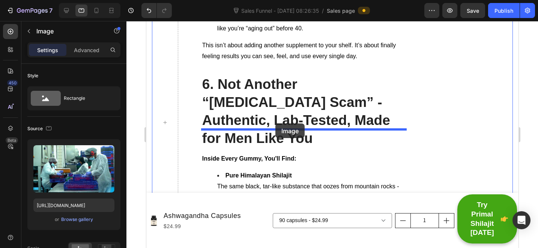
drag, startPoint x: 261, startPoint y: 96, endPoint x: 275, endPoint y: 123, distance: 31.0
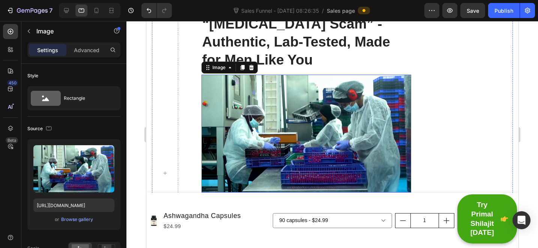
scroll to position [2657, 0]
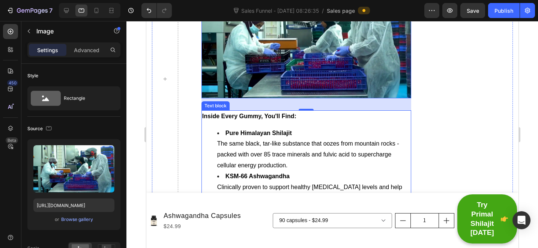
click at [274, 113] on strong "Inside Every Gummy, You'll Find:" at bounding box center [249, 116] width 94 height 6
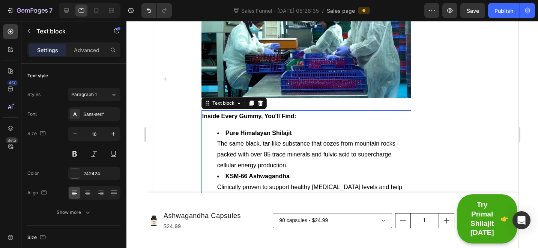
click at [319, 143] on li "Pure Himalayan Shilajit The same black, tar-like substance that oozes from moun…" at bounding box center [313, 149] width 193 height 43
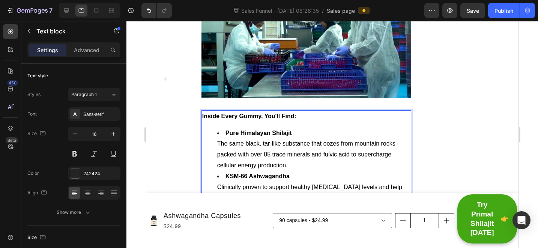
click at [319, 143] on li "Pure Himalayan Shilajit The same black, tar-like substance that oozes from moun…" at bounding box center [313, 149] width 193 height 43
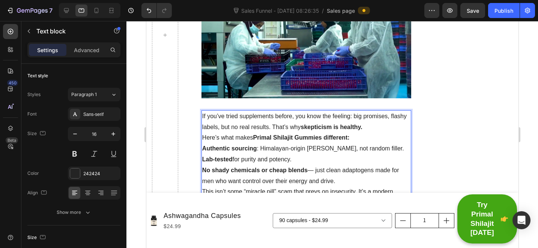
click at [390, 111] on p "If you’ve tried supplements before, you know the feeling: big promises, flashy …" at bounding box center [306, 122] width 208 height 22
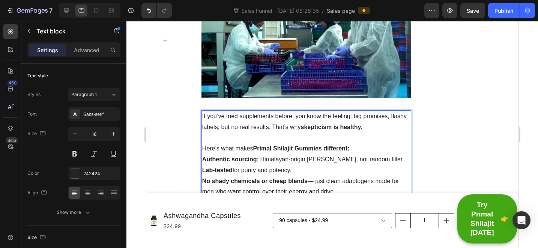
click at [363, 143] on p "Here’s what makes Primal Shilajit Gummies different:" at bounding box center [306, 148] width 208 height 11
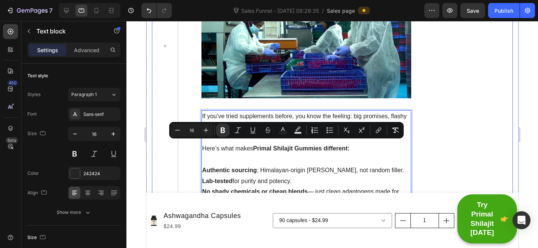
drag, startPoint x: 310, startPoint y: 154, endPoint x: 199, endPoint y: 148, distance: 111.5
click at [196, 148] on div "News > Men's Health > Supplements Heading 7 Reasons Why Thousands of Men Are Di…" at bounding box center [331, 46] width 361 height 5222
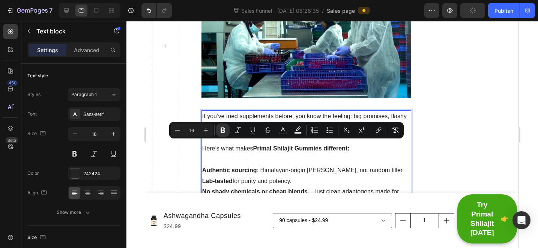
click at [313, 165] on p "Authentic sourcing : Himalayan-origin Shilajit, not random filler." at bounding box center [306, 170] width 208 height 11
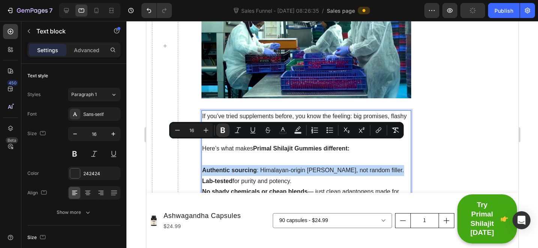
click at [313, 165] on p "Authentic sourcing : Himalayan-origin Shilajit, not random filler." at bounding box center [306, 170] width 208 height 11
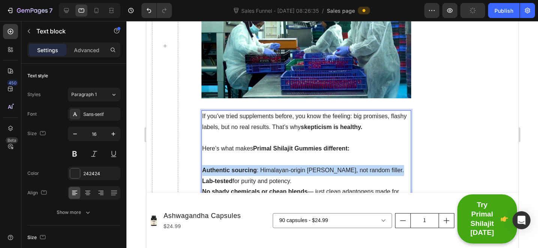
click at [313, 165] on p "Authentic sourcing : Himalayan-origin Shilajit, not random filler." at bounding box center [306, 170] width 208 height 11
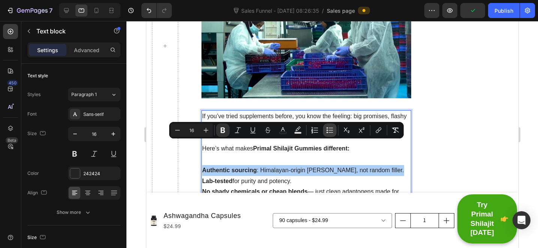
drag, startPoint x: 326, startPoint y: 133, endPoint x: 173, endPoint y: 124, distance: 152.9
click at [326, 133] on icon "Editor contextual toolbar" at bounding box center [329, 129] width 7 height 7
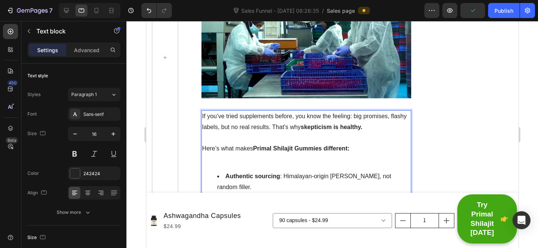
click at [266, 198] on p "Lab-tested for purity and potency." at bounding box center [306, 203] width 208 height 11
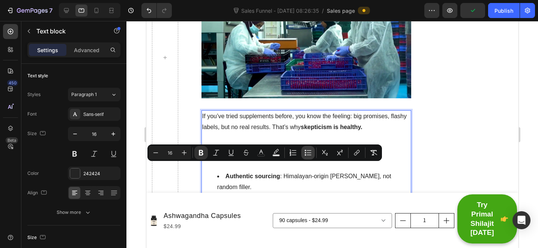
click at [309, 154] on icon "Editor contextual toolbar" at bounding box center [307, 152] width 7 height 7
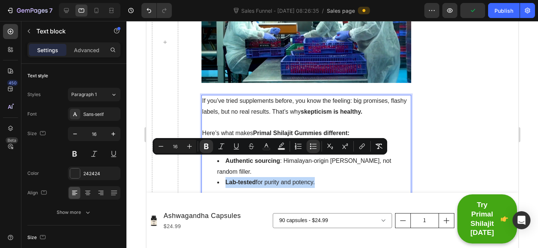
scroll to position [2709, 0]
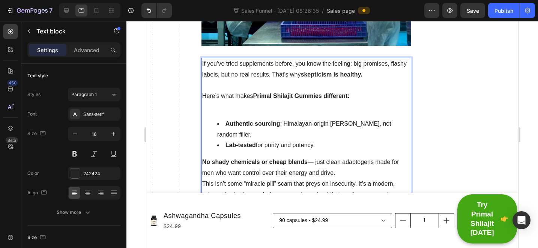
click at [268, 159] on strong "No shady chemicals or cheap blends" at bounding box center [254, 162] width 105 height 6
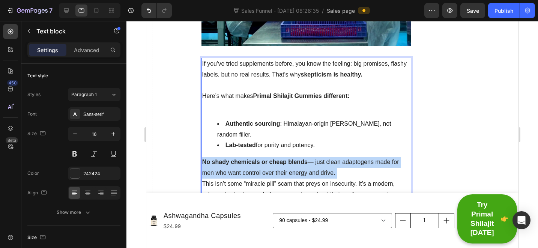
click at [268, 159] on strong "No shady chemicals or cheap blends" at bounding box center [254, 162] width 105 height 6
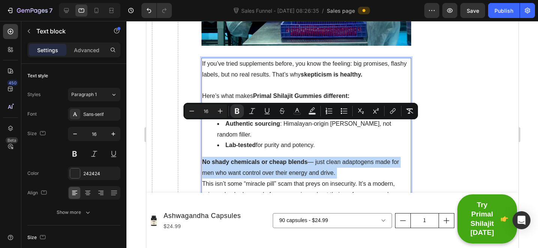
drag, startPoint x: 324, startPoint y: 131, endPoint x: 328, endPoint y: 132, distance: 4.1
click at [325, 157] on p "No shady chemicals or cheap blends — just clean adaptogens made for men who wan…" at bounding box center [306, 168] width 208 height 22
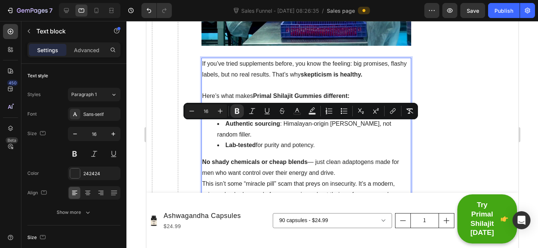
click at [345, 157] on p "No shady chemicals or cheap blends — just clean adaptogens made for men who wan…" at bounding box center [306, 168] width 208 height 22
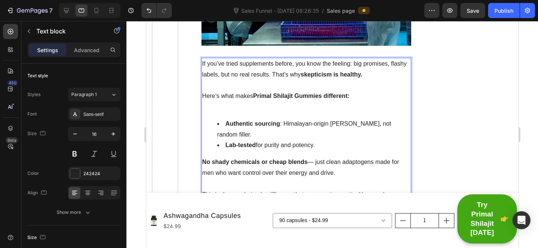
click at [289, 157] on p "No shady chemicals or cheap blends — just clean adaptogens made for men who wan…" at bounding box center [306, 168] width 208 height 22
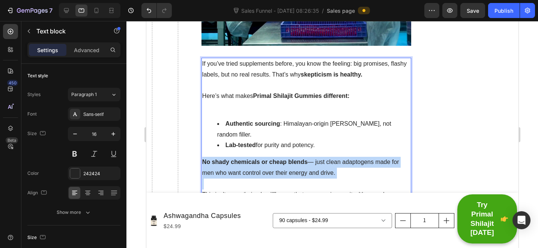
click at [289, 157] on p "No shady chemicals or cheap blends — just clean adaptogens made for men who wan…" at bounding box center [306, 168] width 208 height 22
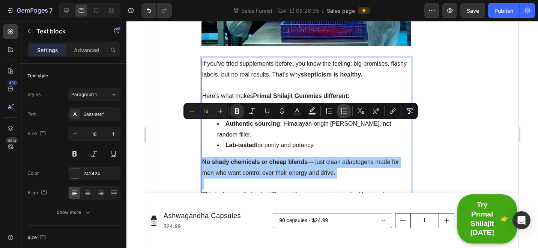
click at [341, 111] on icon "Editor contextual toolbar" at bounding box center [343, 110] width 7 height 7
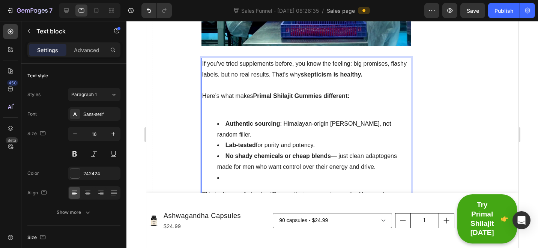
click at [328, 149] on div "If you’ve tried supplements before, you know the feeling: big promises, flashy …" at bounding box center [306, 140] width 210 height 165
click at [242, 172] on li "Rich Text Editor. Editing area: main" at bounding box center [313, 177] width 193 height 11
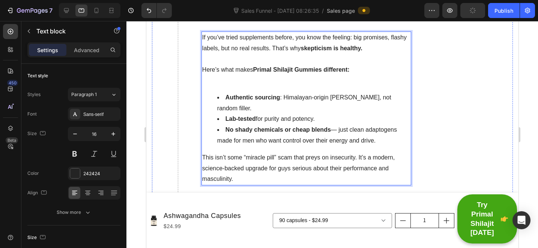
scroll to position [2716, 0]
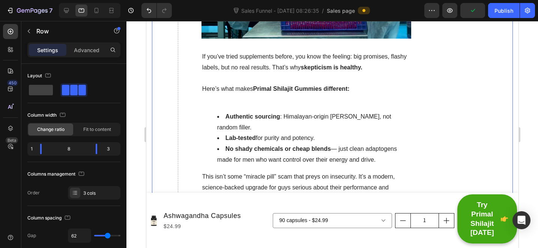
click at [394, 144] on li "No shady chemicals or cheap blends — just clean adaptogens made for men who wan…" at bounding box center [313, 155] width 193 height 22
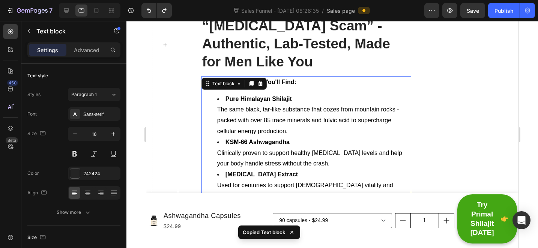
scroll to position [2658, 0]
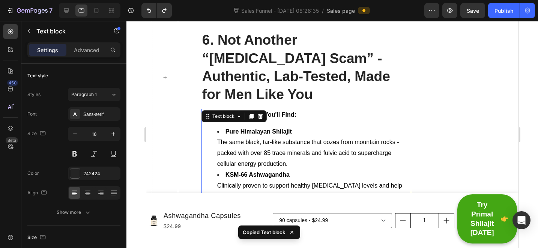
click at [394, 52] on p "6. Not Another “[MEDICAL_DATA] Scam” - Authentic, Lab-Tested, Made for Men Like…" at bounding box center [306, 67] width 208 height 72
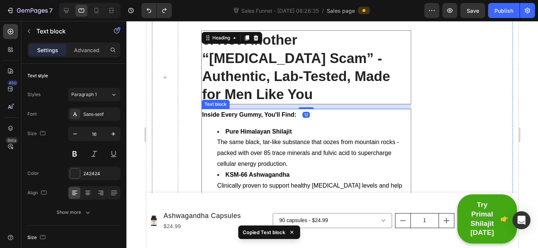
click at [375, 126] on li "Pure Himalayan Shilajit The same black, tar-like substance that oozes from moun…" at bounding box center [313, 147] width 193 height 43
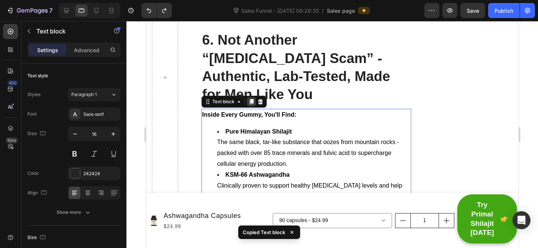
click at [254, 97] on div at bounding box center [250, 101] width 9 height 9
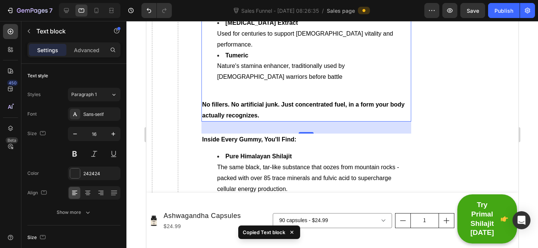
drag, startPoint x: 264, startPoint y: 108, endPoint x: 272, endPoint y: 84, distance: 25.1
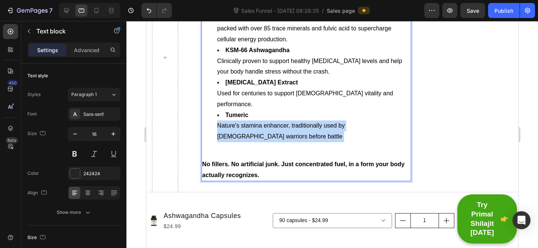
click at [279, 110] on li "Tumeric Nature's stamina enhancer, traditionally used by Peruvian warriors befo…" at bounding box center [313, 131] width 193 height 43
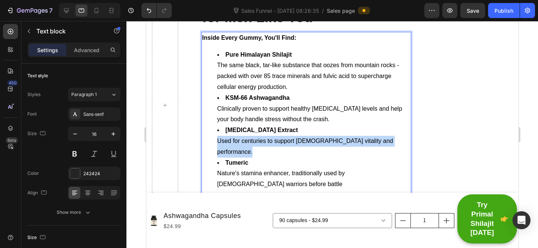
click at [279, 91] on ul "Pure Himalayan Shilajit The same black, tar-like substance that oozes from moun…" at bounding box center [306, 124] width 208 height 151
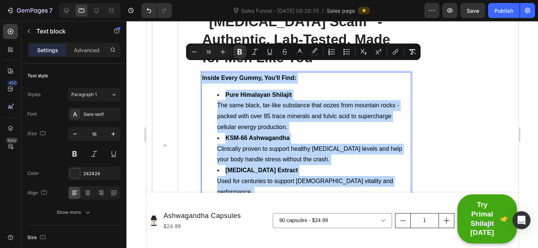
scroll to position [2762, 0]
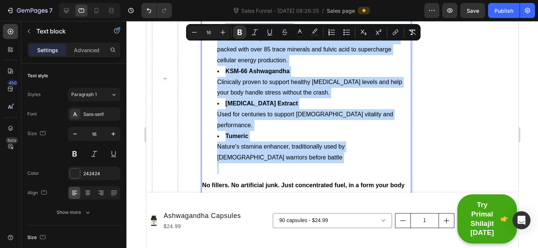
drag, startPoint x: 278, startPoint y: 112, endPoint x: 276, endPoint y: 118, distance: 6.2
click at [278, 143] on span "Nature's stamina enhancer, traditionally used by [DEMOGRAPHIC_DATA] warriors be…" at bounding box center [280, 151] width 127 height 17
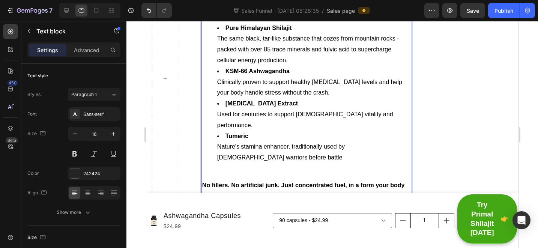
click at [275, 131] on li "Tumeric Nature's stamina enhancer, traditionally used by Peruvian warriors befo…" at bounding box center [313, 152] width 193 height 43
click at [280, 131] on li "Tumeric Nature's stamina enhancer, traditionally used by Peruvian warriors befo…" at bounding box center [313, 152] width 193 height 43
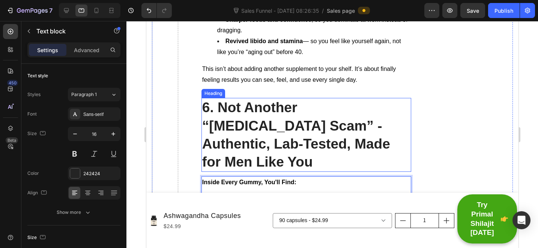
scroll to position [2550, 0]
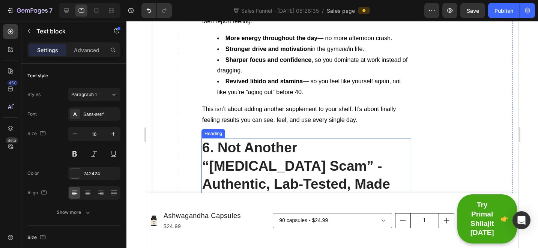
click at [244, 148] on p "6. Not Another “[MEDICAL_DATA] Scam” - Authentic, Lab-Tested, Made for Men Like…" at bounding box center [306, 175] width 208 height 72
click at [247, 127] on div at bounding box center [246, 130] width 9 height 9
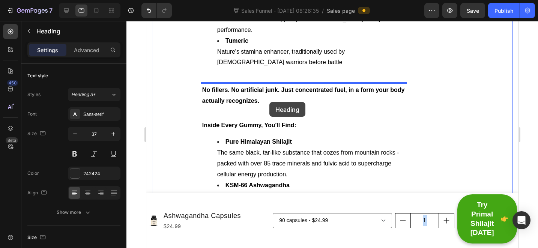
drag, startPoint x: 274, startPoint y: 114, endPoint x: 266, endPoint y: 92, distance: 23.1
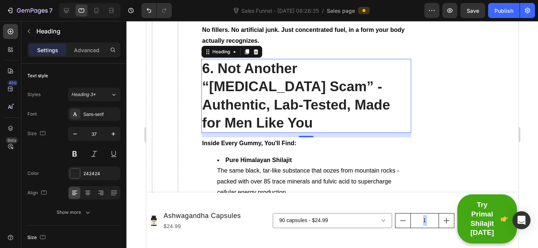
scroll to position [2857, 0]
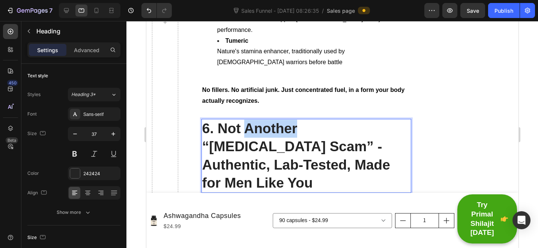
click at [256, 120] on p "6. Not Another “[MEDICAL_DATA] Scam” - Authentic, Lab-Tested, Made for Men Like…" at bounding box center [306, 156] width 208 height 72
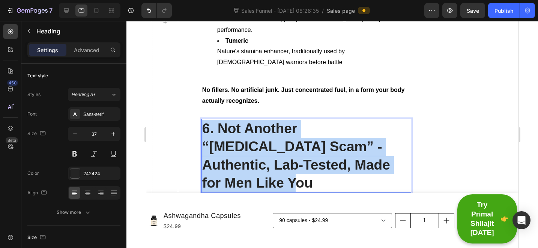
click at [256, 120] on p "6. Not Another “[MEDICAL_DATA] Scam” - Authentic, Lab-Tested, Made for Men Like…" at bounding box center [306, 156] width 208 height 72
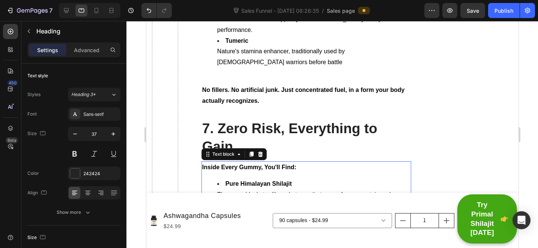
click at [312, 191] on span "The same black, tar-like substance that oozes from mountain rocks - packed with…" at bounding box center [308, 205] width 182 height 28
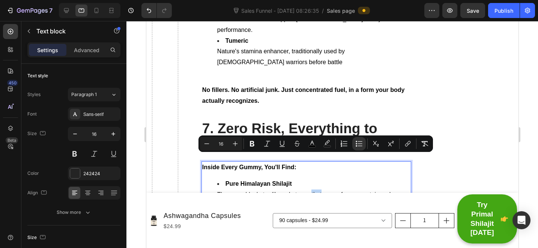
click at [391, 80] on div "News > Men's Health > Supplements Heading 7 Reasons Why Thousands of Men Are Di…" at bounding box center [306, 4] width 210 height 5539
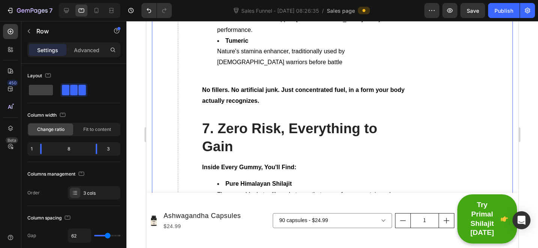
click at [341, 191] on span "The same black, tar-like substance that oozes from mountain rocks - packed with…" at bounding box center [308, 205] width 182 height 28
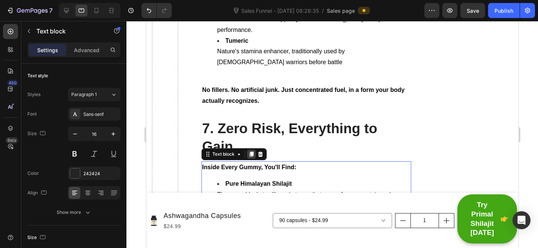
click at [250, 151] on icon at bounding box center [251, 153] width 4 height 5
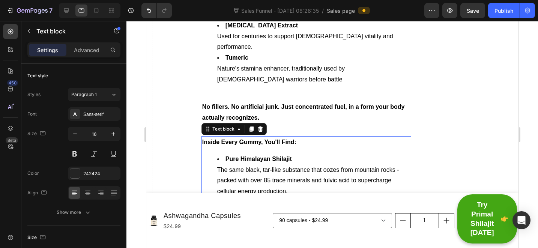
scroll to position [3132, 0]
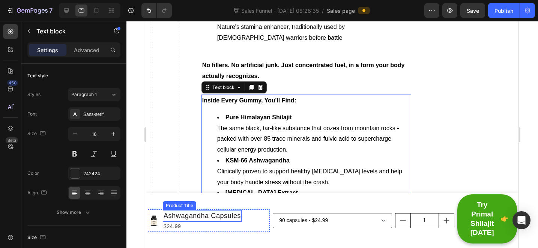
click at [246, 220] on li "Tumeric Nature's stamina enhancer, traditionally used by Peruvian warriors befo…" at bounding box center [313, 241] width 193 height 43
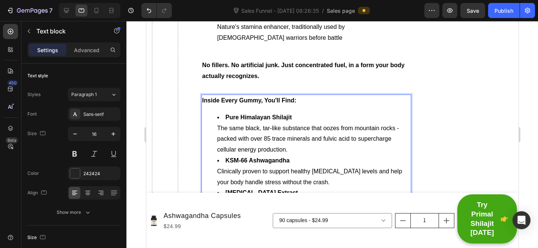
click at [246, 220] on li "Tumeric Nature's stamina enhancer, traditionally used by Peruvian warriors befo…" at bounding box center [313, 241] width 193 height 43
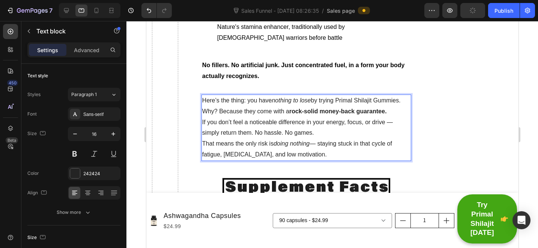
click at [328, 117] on p "If you don’t feel a noticeable difference in your energy, focus, or drive — sim…" at bounding box center [306, 128] width 208 height 22
click at [393, 95] on p "Here’s the thing: you have nothing to lose by trying Primal Shilajit Gummies. W…" at bounding box center [306, 106] width 208 height 22
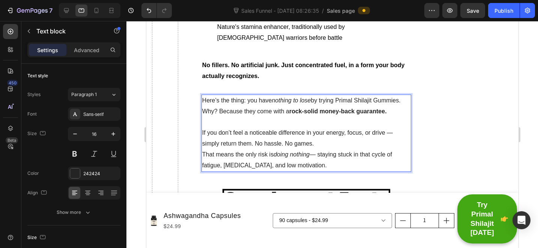
click at [340, 127] on p "If you don’t feel a noticeable difference in your energy, focus, or drive — sim…" at bounding box center [306, 138] width 208 height 22
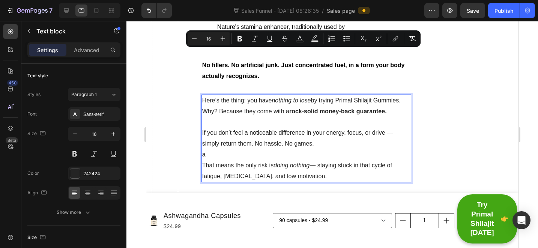
drag, startPoint x: 476, startPoint y: 61, endPoint x: 319, endPoint y: 48, distance: 156.8
drag, startPoint x: 303, startPoint y: 37, endPoint x: 135, endPoint y: 56, distance: 168.3
click at [303, 37] on icon "Editor contextual toolbar" at bounding box center [299, 38] width 7 height 7
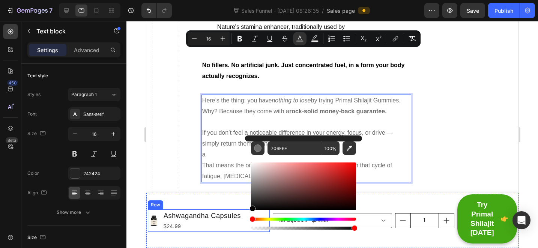
drag, startPoint x: 244, startPoint y: 201, endPoint x: 242, endPoint y: 210, distance: 9.2
type input "050505"
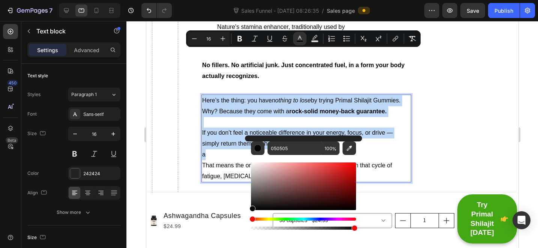
click at [245, 149] on p "a" at bounding box center [306, 154] width 208 height 11
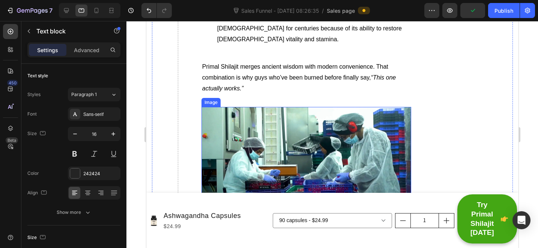
scroll to position [2351, 0]
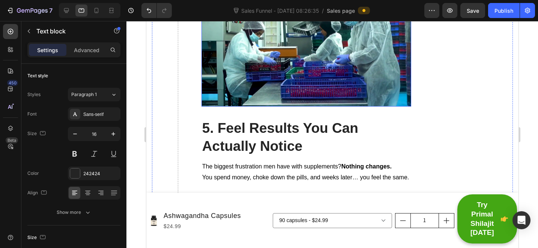
click at [290, 57] on img at bounding box center [306, 48] width 210 height 118
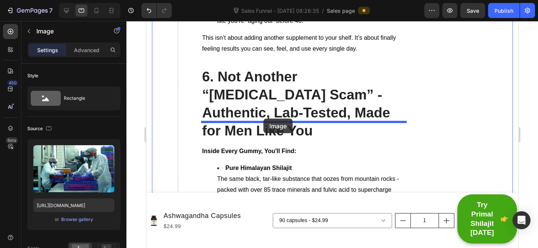
drag, startPoint x: 247, startPoint y: 91, endPoint x: 273, endPoint y: 118, distance: 37.4
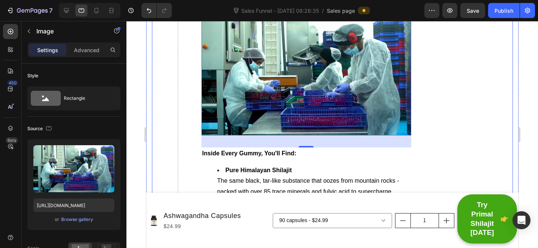
scroll to position [2492, 0]
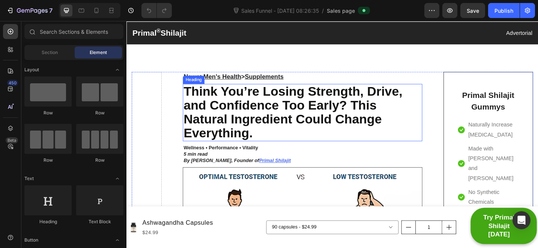
scroll to position [19, 0]
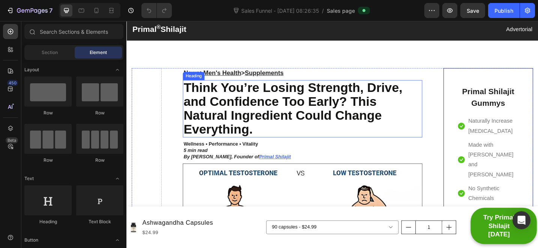
click at [330, 119] on span "Think You’re Losing Strength, Drive, and Confidence Too Early? This Natural Ing…" at bounding box center [308, 116] width 239 height 61
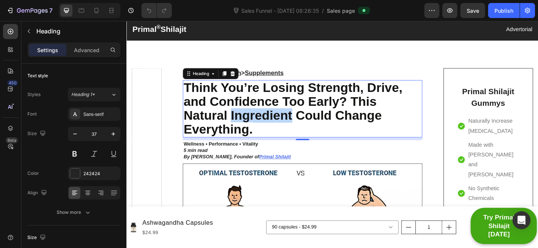
click at [262, 129] on span "Think You’re Losing Strength, Drive, and Confidence Too Early? This Natural Ing…" at bounding box center [308, 116] width 239 height 61
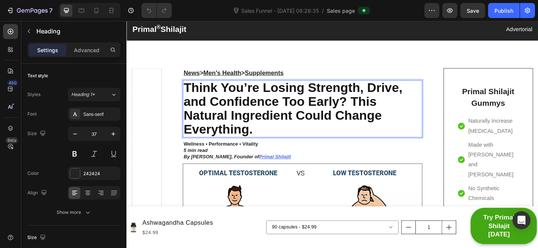
click at [272, 134] on p "Think You’re Losing Strength, Drive, and Confidence Too Early? This Natural Ing…" at bounding box center [319, 116] width 260 height 61
click at [311, 132] on p "Think You’re Losing Strength, Drive, and Confidence Too Early? This Natural Ing…" at bounding box center [319, 116] width 260 height 61
click at [311, 132] on span "Think You’re Losing Strength, Drive, and Confidence Too Early? This Natural Ing…" at bounding box center [308, 116] width 239 height 61
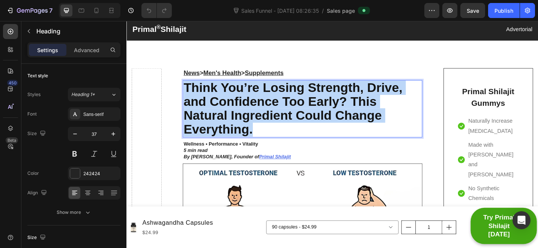
click at [311, 132] on span "Think You’re Losing Strength, Drive, and Confidence Too Early? This Natural Ing…" at bounding box center [308, 116] width 239 height 61
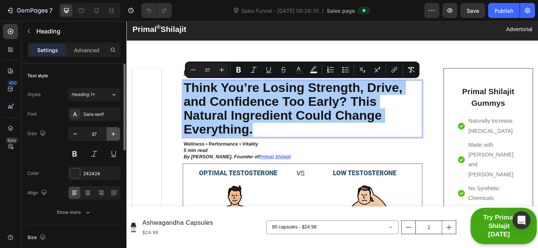
click at [111, 133] on icon "button" at bounding box center [112, 133] width 7 height 7
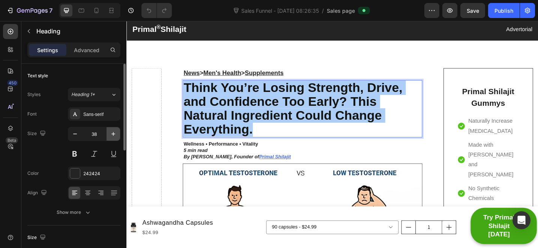
click at [111, 133] on icon "button" at bounding box center [112, 133] width 7 height 7
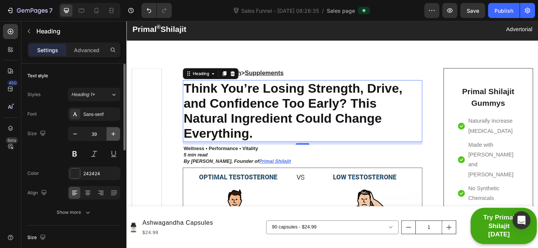
click at [111, 133] on icon "button" at bounding box center [112, 133] width 7 height 7
type input "40"
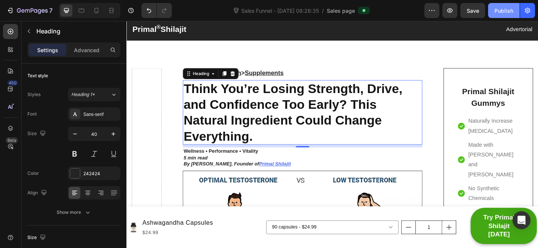
click at [509, 14] on div "Publish" at bounding box center [503, 11] width 19 height 8
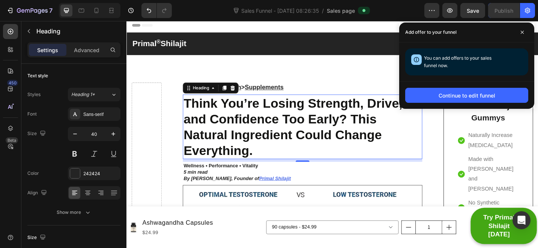
scroll to position [46, 0]
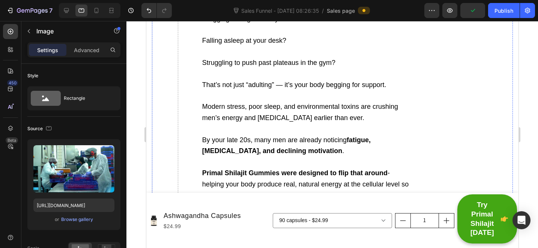
scroll to position [787, 0]
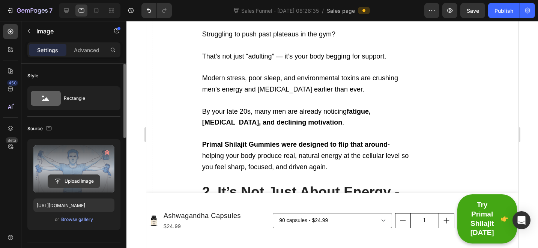
click at [65, 184] on input "file" at bounding box center [74, 181] width 52 height 13
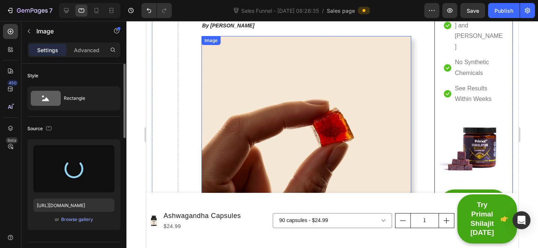
type input "https://cdn.shopify.com/s/files/1/0712/3065/2602/files/gempages_574182385583653…"
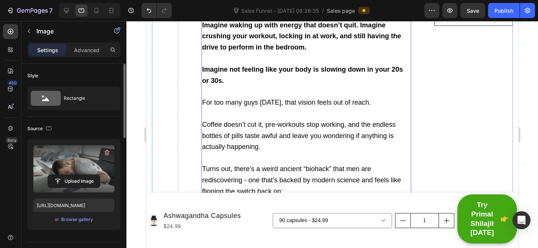
scroll to position [464, 0]
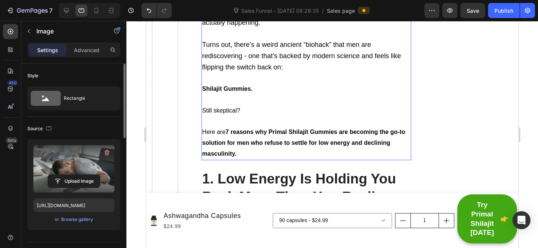
click at [240, 129] on strong "7 reasons why Primal Shilajit Gummies are becoming the go-to solution for men w…" at bounding box center [303, 143] width 203 height 28
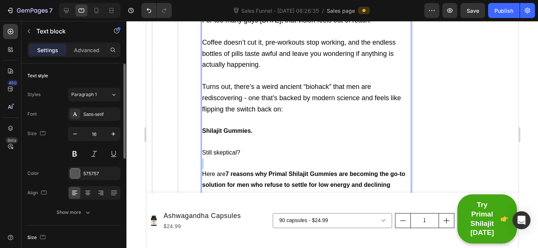
click at [240, 127] on div "Imagine waking up with energy that doesn’t quit. Imagine crushing your workout,…" at bounding box center [306, 69] width 210 height 265
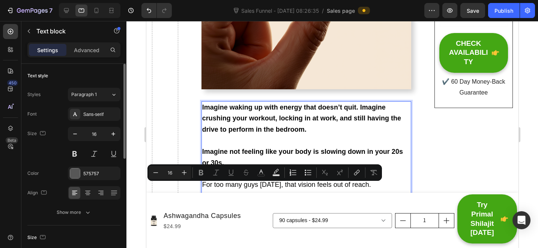
scroll to position [496, 0]
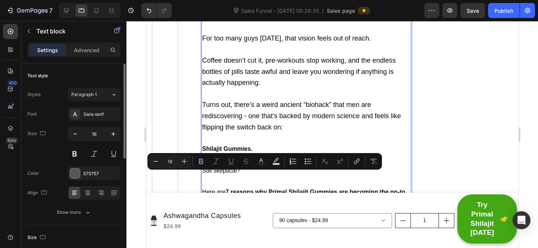
click at [260, 109] on span "Turns out, there’s a weird ancient “biohack” that men are rediscovering - one t…" at bounding box center [301, 116] width 199 height 30
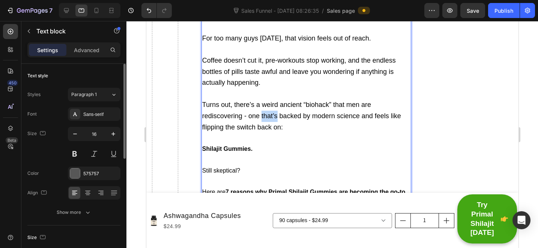
click at [260, 109] on span "Turns out, there’s a weird ancient “biohack” that men are rediscovering - one t…" at bounding box center [301, 116] width 199 height 30
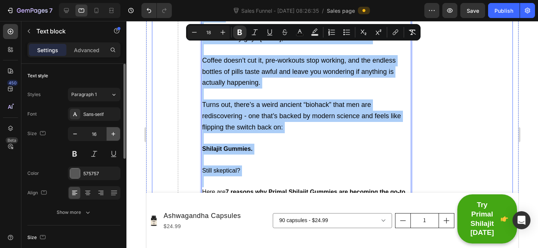
click at [113, 136] on icon "button" at bounding box center [112, 133] width 7 height 7
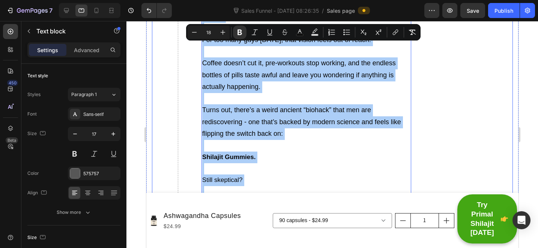
type input "18"
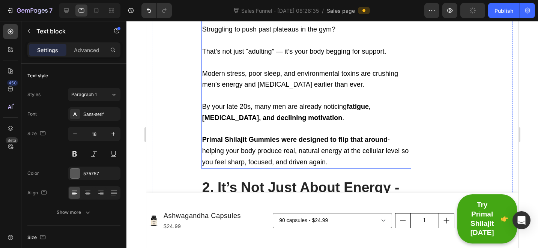
scroll to position [991, 0]
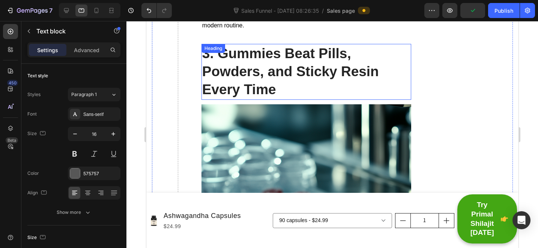
click at [279, 45] on p "3. Gummies Beat Pills, Powders, and Sticky Resin Every Time" at bounding box center [306, 72] width 208 height 54
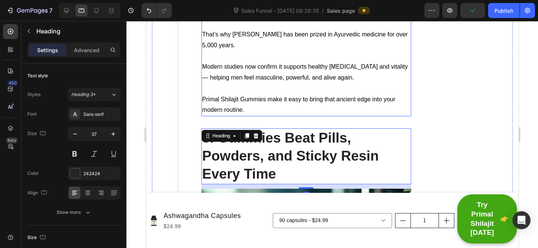
scroll to position [1349, 0]
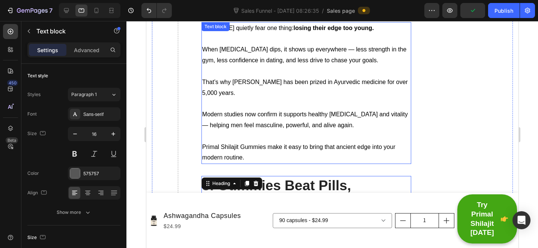
click at [267, 111] on span "Modern studies now confirm it supports healthy [MEDICAL_DATA] and vitality — he…" at bounding box center [304, 119] width 205 height 17
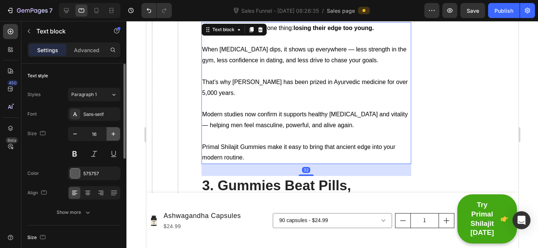
click at [116, 137] on icon "button" at bounding box center [112, 133] width 7 height 7
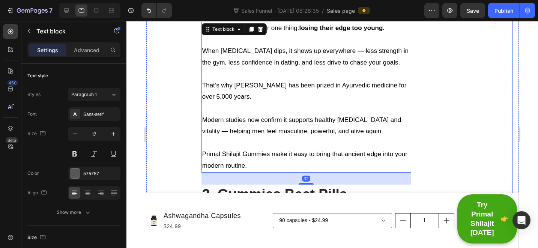
type input "18"
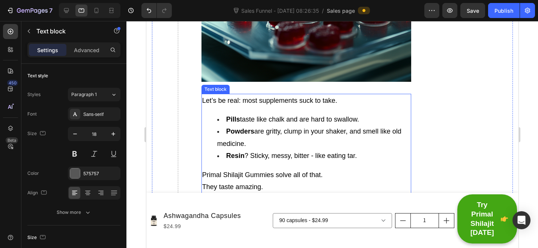
click at [276, 152] on span "Resin ? Sticky, messy, bitter - like eating tar." at bounding box center [291, 155] width 130 height 7
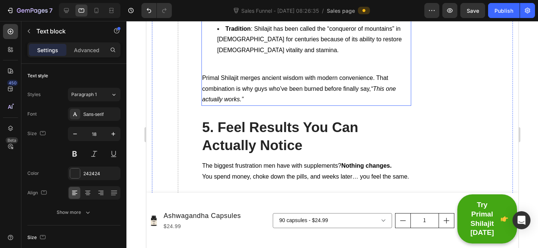
scroll to position [2196, 0]
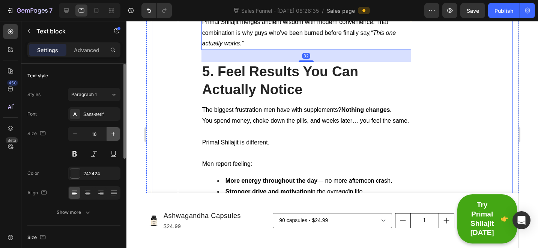
click at [115, 139] on button "button" at bounding box center [112, 133] width 13 height 13
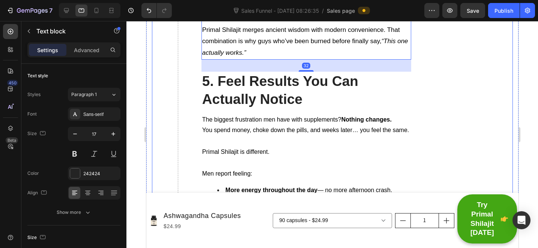
type input "18"
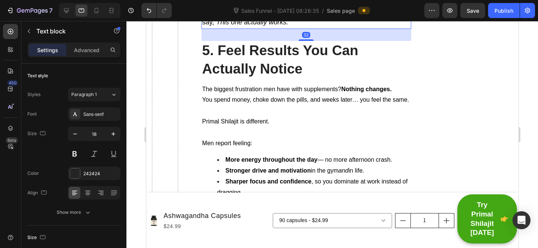
scroll to position [2374, 0]
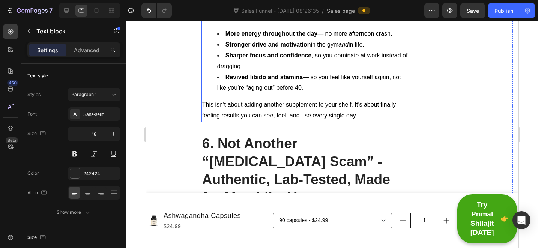
click at [286, 23] on p "Men report feeling:" at bounding box center [306, 12] width 208 height 22
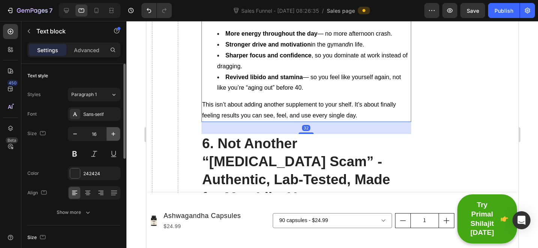
click at [114, 136] on icon "button" at bounding box center [112, 133] width 7 height 7
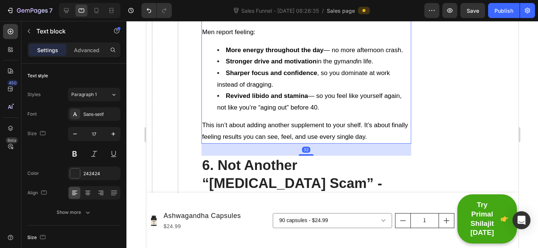
type input "18"
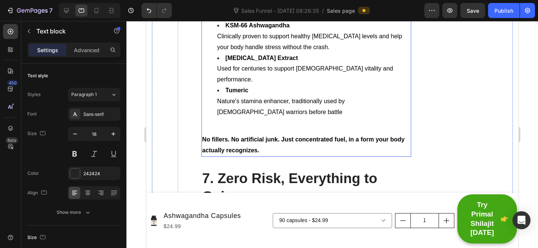
scroll to position [2860, 0]
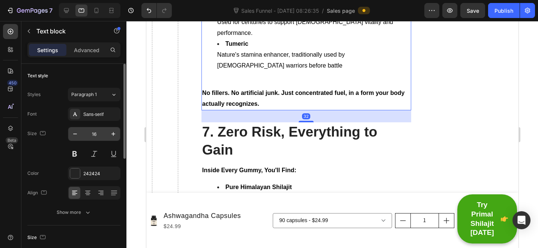
click at [112, 141] on div "16" at bounding box center [94, 134] width 52 height 14
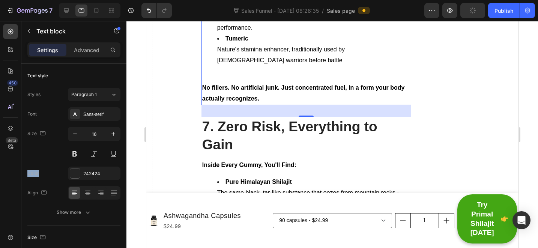
scroll to position [2911, 0]
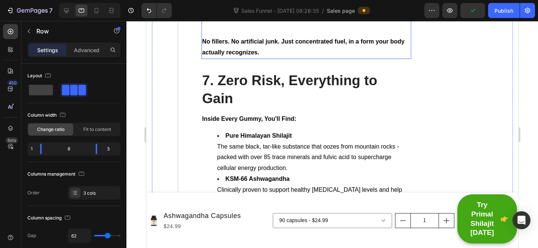
click at [357, 30] on li "Tumeric Nature's stamina enhancer, traditionally used by Peruvian warriors befo…" at bounding box center [313, 8] width 193 height 43
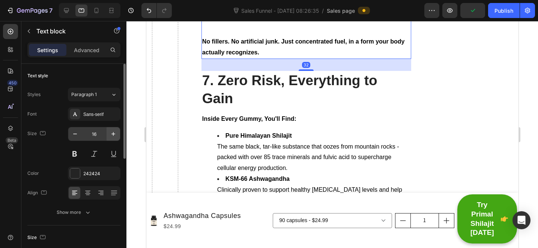
click at [117, 136] on button "button" at bounding box center [112, 133] width 13 height 13
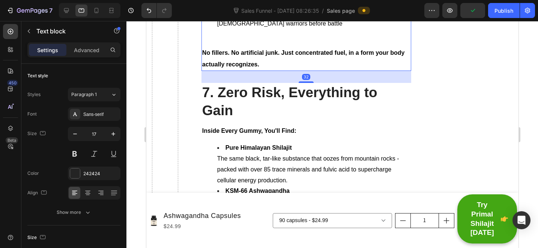
type input "18"
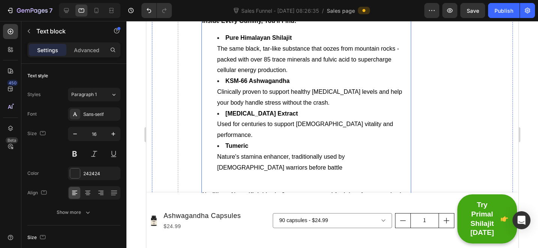
click at [289, 73] on span "The same black, tar-like substance that oozes from mountain rocks - packed with…" at bounding box center [308, 59] width 182 height 28
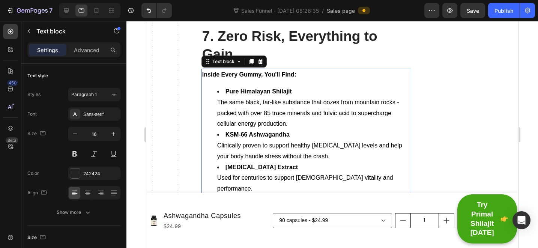
scroll to position [3131, 0]
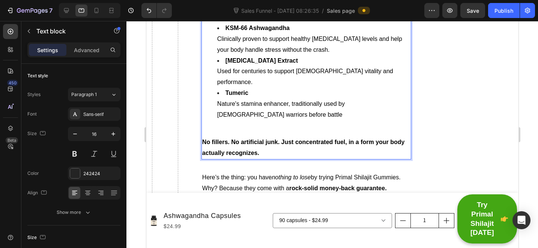
click at [265, 131] on ul "Pure Himalayan Shilajit The same black, tar-like substance that oozes from moun…" at bounding box center [306, 55] width 208 height 151
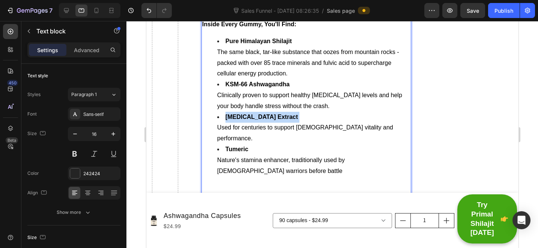
click at [265, 145] on ul "Pure Himalayan Shilajit The same black, tar-like substance that oozes from moun…" at bounding box center [306, 111] width 208 height 151
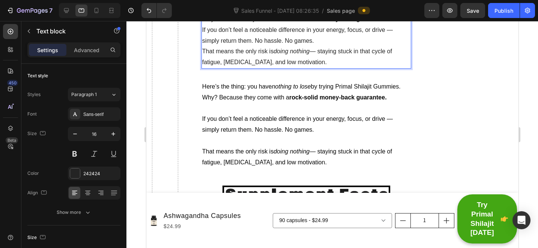
click at [389, 25] on p "Here’s the thing: you have nothing to lose by trying Primal Shilajit Gummies. W…" at bounding box center [306, 14] width 208 height 22
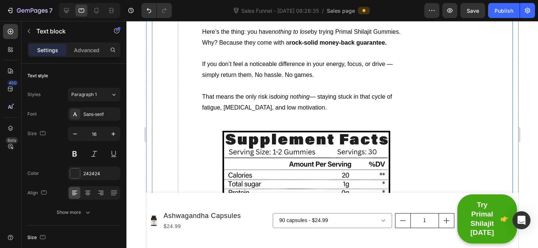
click at [369, 13] on p "That means the only risk is doing nothing — staying stuck in that cycle of fati…" at bounding box center [306, 2] width 208 height 22
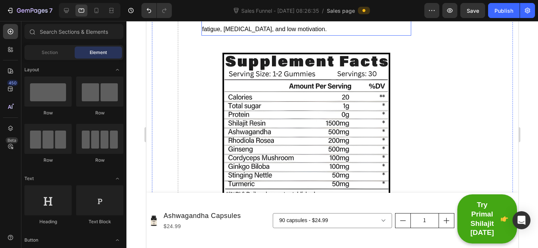
scroll to position [3108, 0]
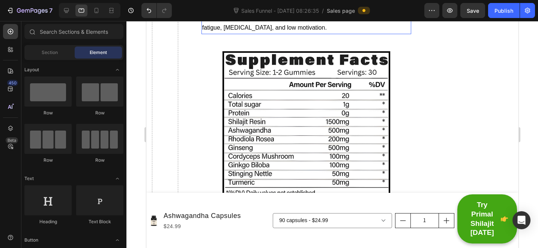
click at [277, 12] on p "Rich Text Editor. Editing area: main" at bounding box center [306, 6] width 208 height 11
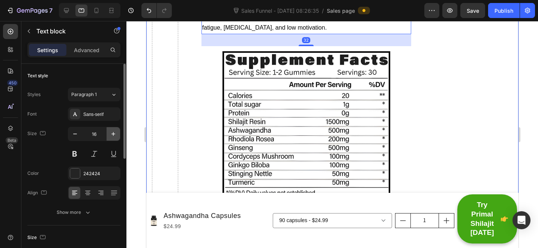
click at [115, 132] on icon "button" at bounding box center [112, 133] width 7 height 7
click at [115, 133] on icon "button" at bounding box center [112, 133] width 7 height 7
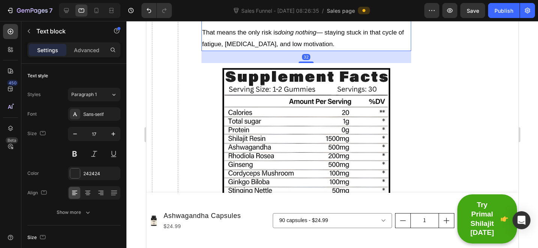
type input "18"
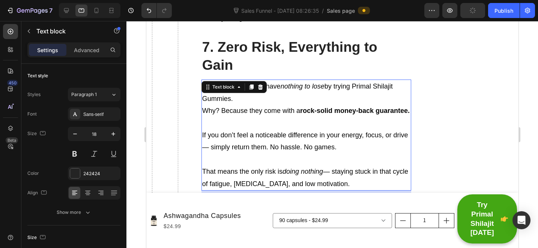
scroll to position [2931, 0]
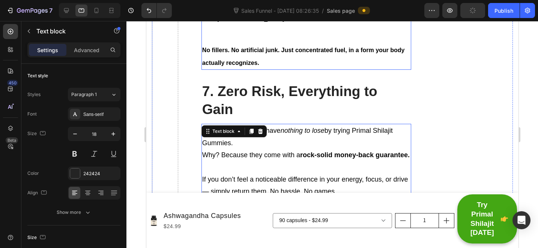
click at [296, 37] on li "Tumeric Nature's stamina enhancer, traditionally used by Peruvian warriors befo…" at bounding box center [313, 13] width 193 height 50
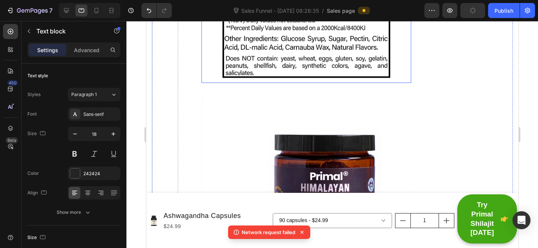
scroll to position [3367, 0]
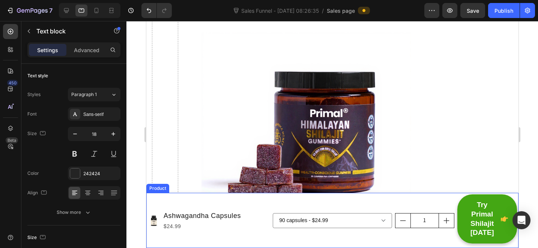
click at [241, 198] on div "Product Images Ashwagandha Capsules Product Title $24.99 Product Price Product …" at bounding box center [208, 220] width 122 height 52
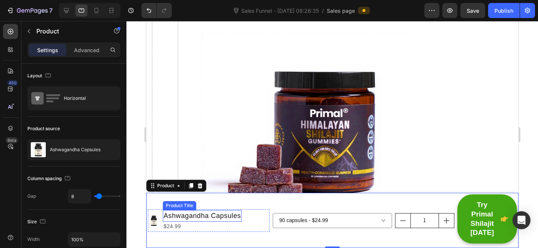
click at [217, 219] on h1 "Ashwagandha Capsules" at bounding box center [201, 216] width 79 height 12
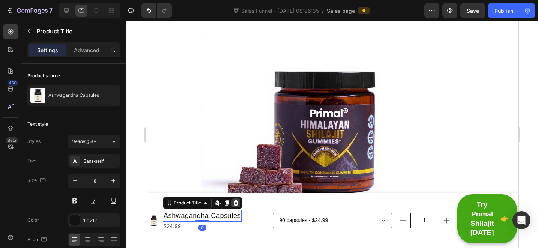
click at [232, 203] on div at bounding box center [235, 202] width 9 height 9
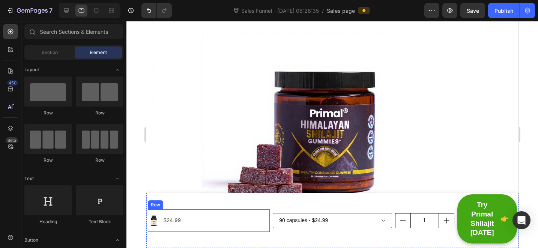
click at [192, 221] on div "Product Images $24.99 Product Price Product Price Row" at bounding box center [208, 220] width 122 height 22
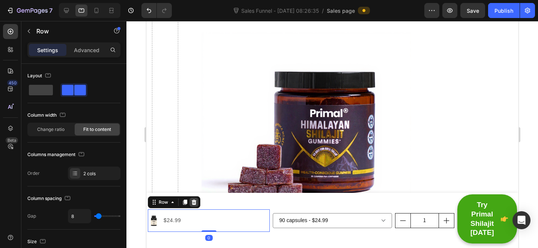
click at [192, 201] on icon at bounding box center [193, 201] width 5 height 5
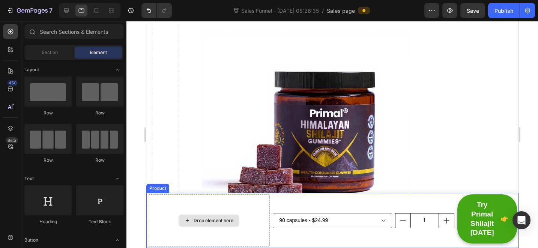
click at [193, 219] on div "Drop element here" at bounding box center [213, 220] width 40 height 6
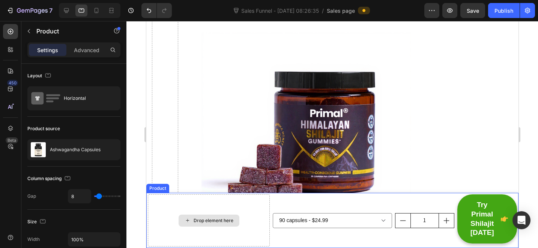
click at [204, 204] on div "Drop element here" at bounding box center [208, 220] width 122 height 52
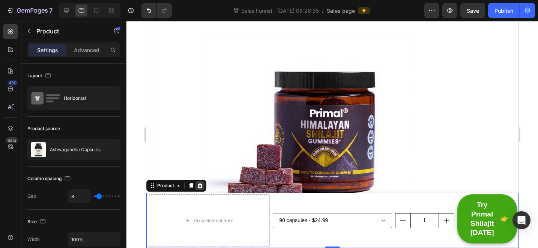
click at [198, 186] on icon at bounding box center [199, 185] width 5 height 5
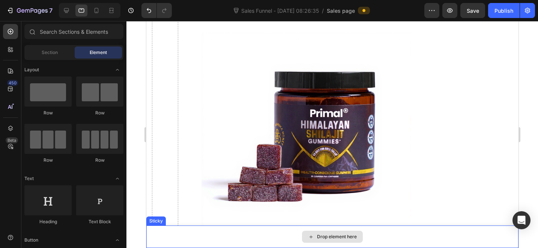
click at [230, 232] on div "Drop element here" at bounding box center [332, 236] width 372 height 22
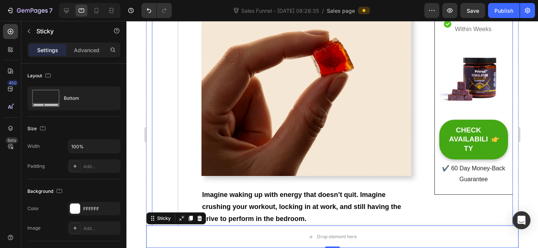
scroll to position [225, 0]
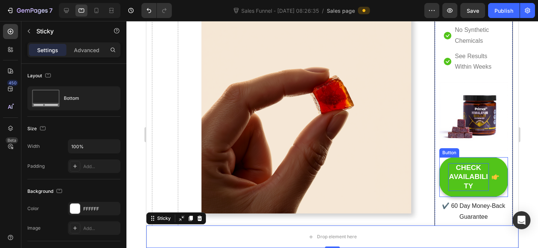
click at [463, 163] on div "CHECK AVAILABILITY" at bounding box center [468, 177] width 41 height 28
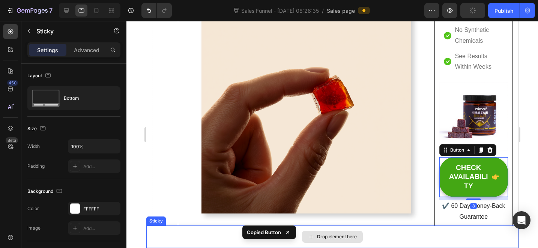
click at [384, 241] on div "Drop element here" at bounding box center [332, 236] width 372 height 22
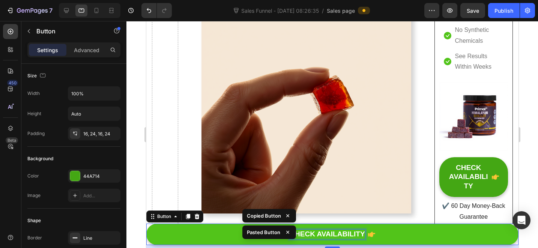
click at [339, 233] on div "CHECK AVAILABILITY" at bounding box center [326, 233] width 75 height 9
click at [339, 233] on p "CHECK AVAILABILITY" at bounding box center [326, 233] width 75 height 9
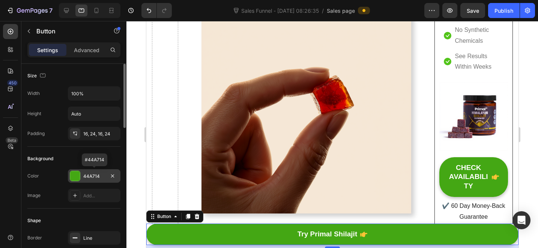
click at [90, 175] on div "44A714" at bounding box center [94, 176] width 22 height 7
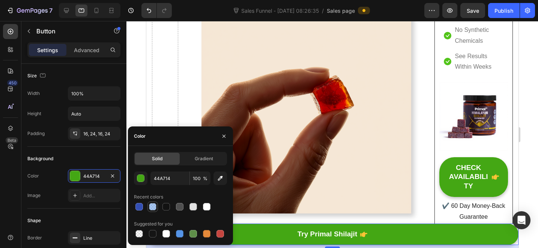
click at [150, 205] on div at bounding box center [152, 206] width 7 height 7
type input "5594E7"
type input "50"
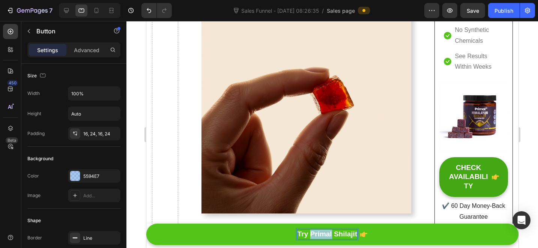
click at [324, 229] on p "Try Primal Shilajit" at bounding box center [327, 233] width 60 height 9
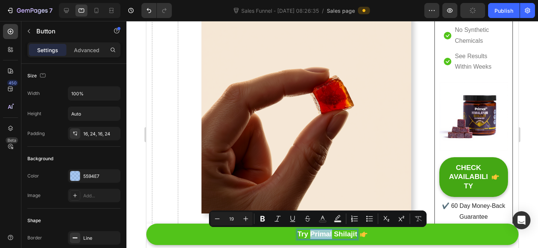
click at [196, 244] on link "Try Primal Shilajit" at bounding box center [332, 233] width 372 height 21
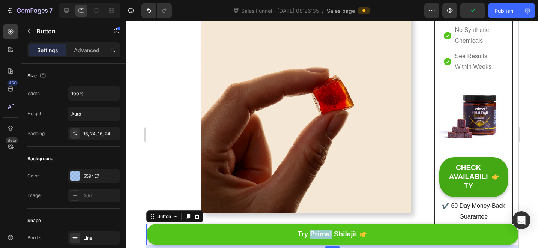
click at [198, 238] on link "Try Primal Shilajit" at bounding box center [332, 233] width 372 height 21
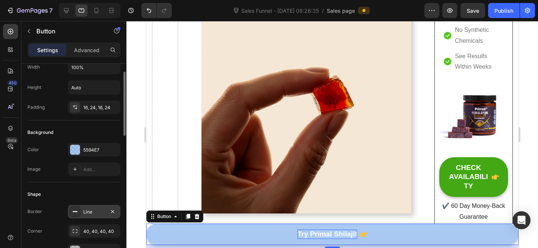
scroll to position [54, 0]
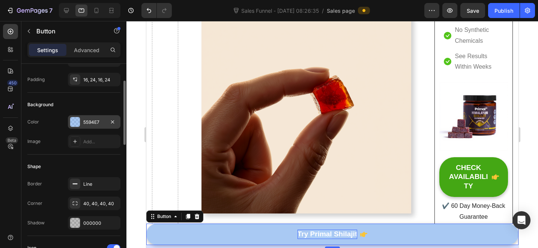
click at [93, 121] on div "5594E7" at bounding box center [94, 122] width 22 height 7
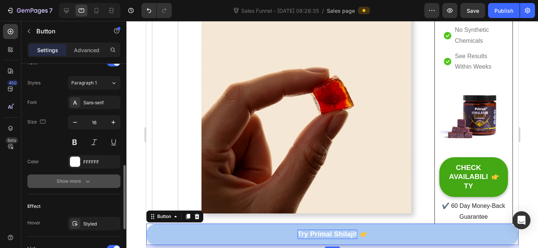
click at [76, 183] on div "Show more" at bounding box center [74, 180] width 35 height 7
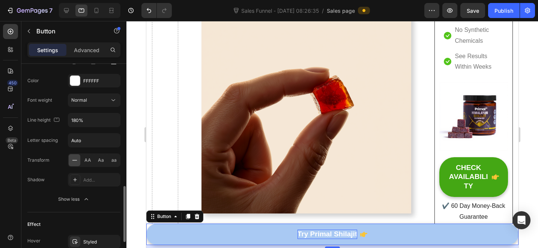
scroll to position [498, 0]
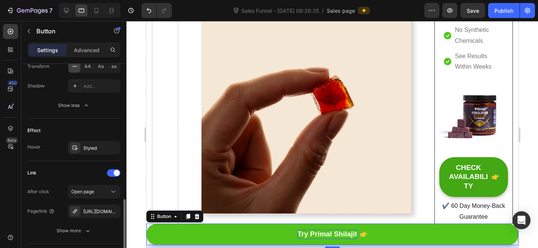
click at [177, 231] on link "Try Primal Shilajit" at bounding box center [332, 233] width 372 height 21
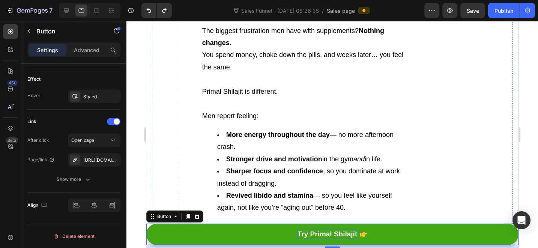
scroll to position [2323, 0]
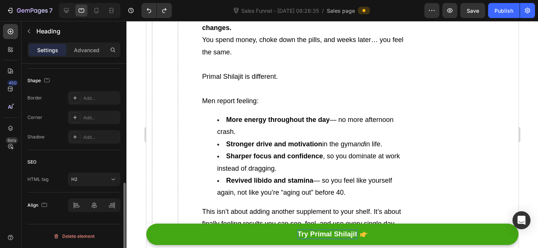
scroll to position [0, 0]
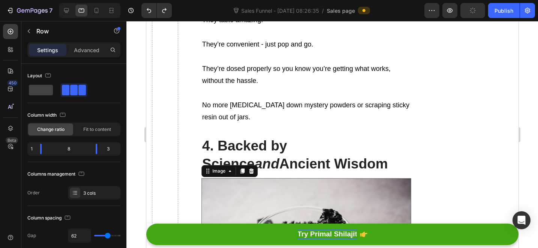
click at [274, 178] on img at bounding box center [306, 248] width 210 height 140
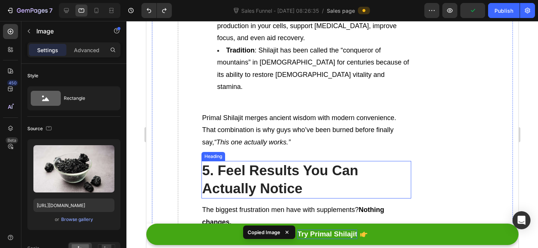
click at [280, 161] on h2 "5. Feel Results You Can Actually Notice" at bounding box center [306, 179] width 210 height 37
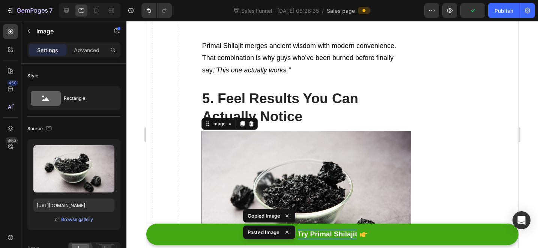
click at [273, 182] on img at bounding box center [306, 201] width 210 height 140
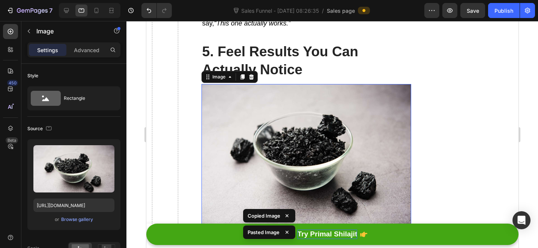
scroll to position [2398, 0]
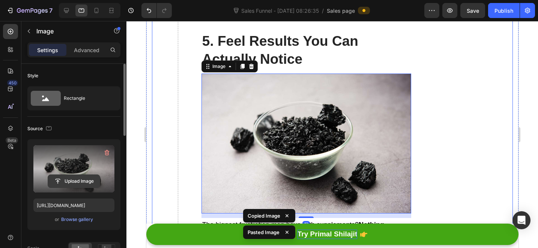
click at [90, 178] on input "file" at bounding box center [74, 181] width 52 height 13
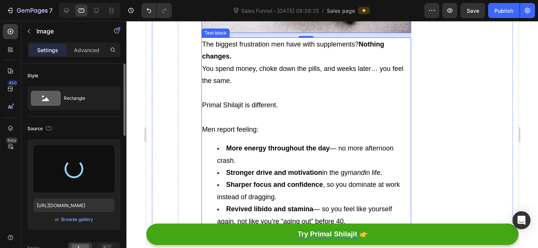
scroll to position [2667, 0]
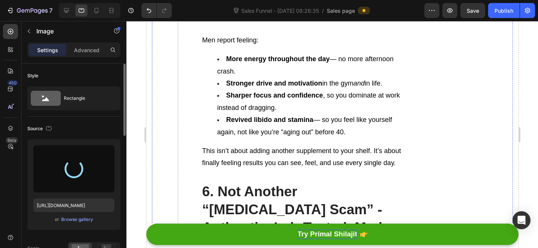
type input "https://cdn.shopify.com/s/files/1/0712/3065/2602/files/gempages_574182385583653…"
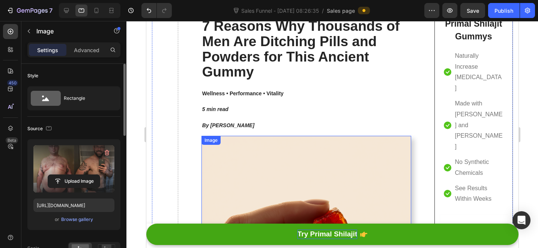
scroll to position [71, 0]
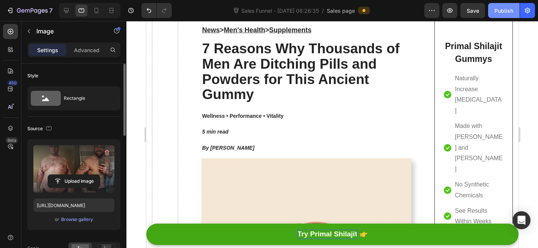
click at [501, 8] on div "Publish" at bounding box center [503, 11] width 19 height 8
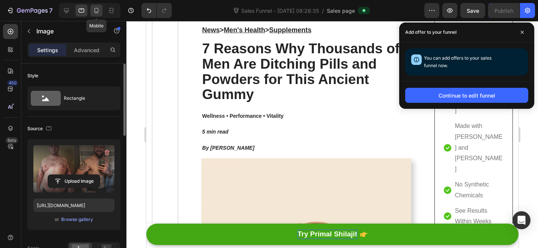
click at [98, 13] on icon at bounding box center [96, 10] width 7 height 7
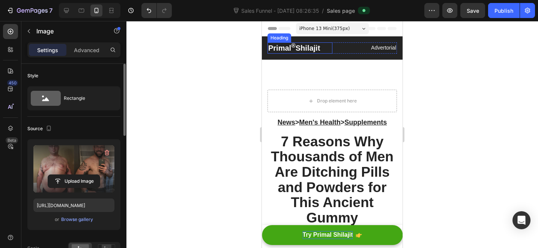
click at [296, 48] on h2 "Primal ® Shilajit" at bounding box center [299, 47] width 65 height 11
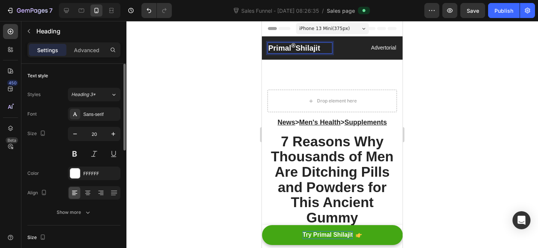
click at [294, 46] on sup "®" at bounding box center [293, 45] width 4 height 6
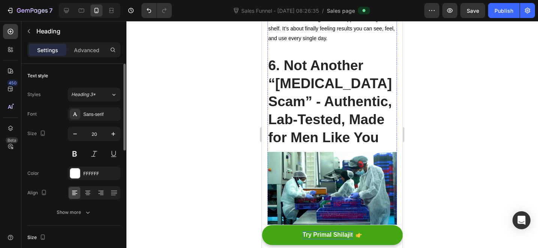
scroll to position [2768, 0]
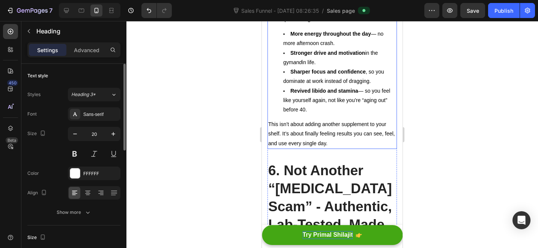
click at [328, 120] on p "This isn’t about adding another supplement to your shelf. It’s about finally fe…" at bounding box center [332, 134] width 128 height 28
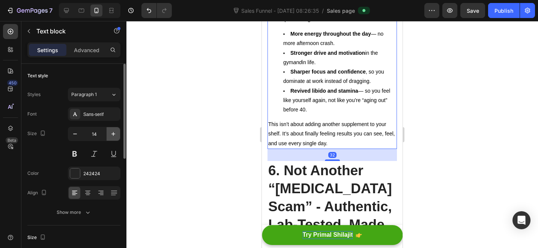
click at [109, 135] on button "button" at bounding box center [112, 133] width 13 height 13
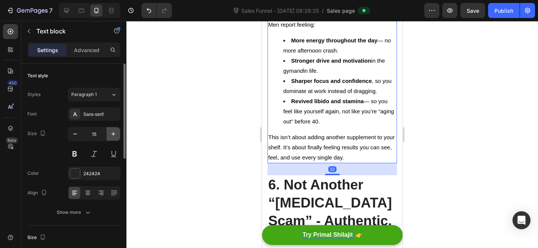
click at [109, 135] on button "button" at bounding box center [112, 133] width 13 height 13
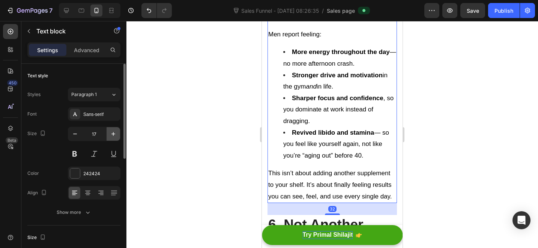
click at [109, 135] on button "button" at bounding box center [112, 133] width 13 height 13
type input "18"
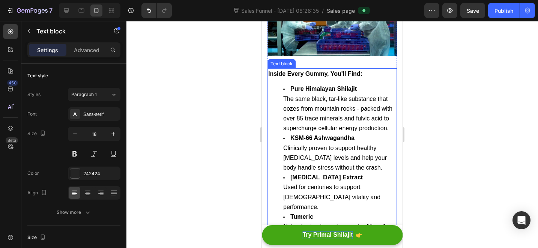
scroll to position [3130, 0]
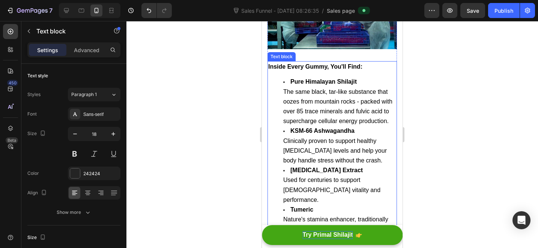
click at [342, 127] on strong "KSM-66 Ashwagandha" at bounding box center [322, 130] width 64 height 6
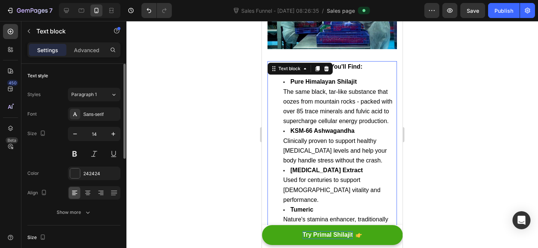
click at [103, 135] on input "14" at bounding box center [94, 133] width 25 height 13
click at [110, 135] on icon "button" at bounding box center [112, 133] width 7 height 7
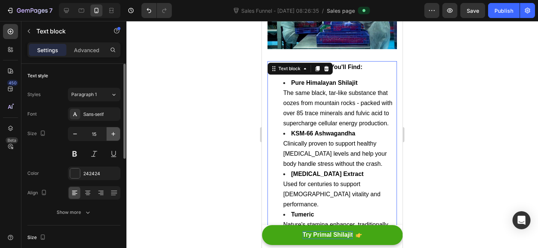
click at [110, 135] on icon "button" at bounding box center [112, 133] width 7 height 7
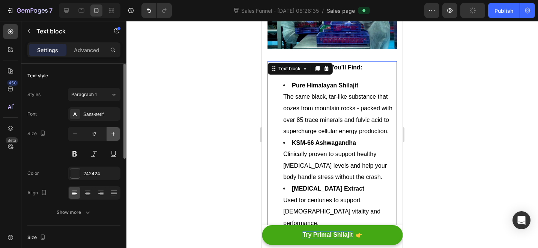
click at [114, 136] on icon "button" at bounding box center [112, 133] width 7 height 7
type input "18"
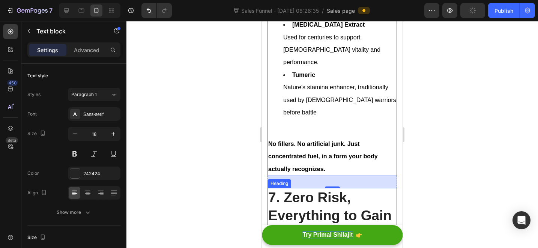
scroll to position [3483, 0]
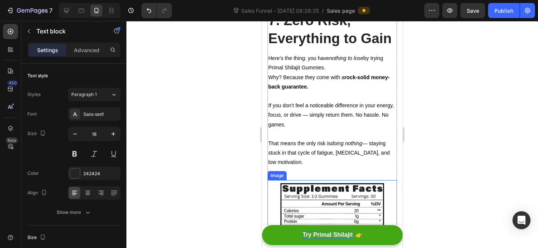
click at [337, 129] on p "Rich Text Editor. Editing area: main" at bounding box center [332, 133] width 128 height 9
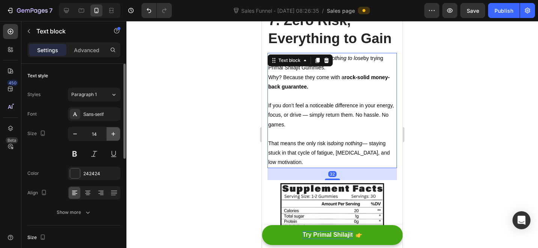
click at [117, 132] on button "button" at bounding box center [112, 133] width 13 height 13
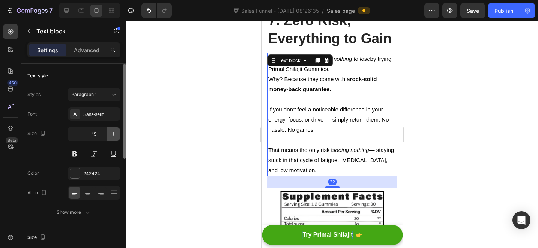
click at [117, 133] on button "button" at bounding box center [112, 133] width 13 height 13
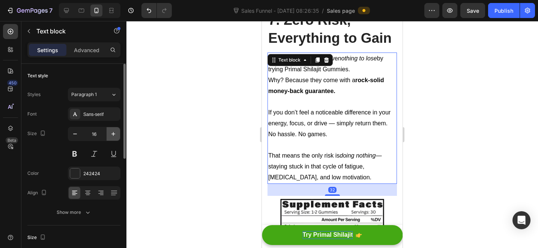
click at [116, 133] on icon "button" at bounding box center [112, 133] width 7 height 7
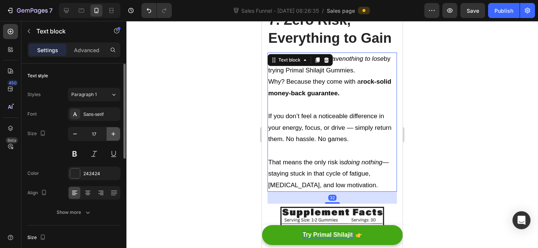
scroll to position [3483, 0]
click at [116, 133] on icon "button" at bounding box center [112, 133] width 7 height 7
type input "18"
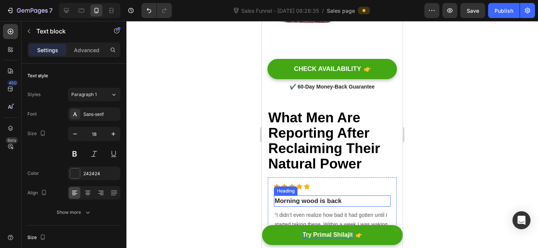
click at [304, 210] on p "“I didn’t even realize how bad it had gotten until I started taking these. With…" at bounding box center [331, 243] width 115 height 66
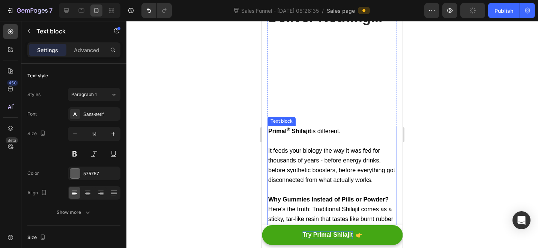
scroll to position [4717, 0]
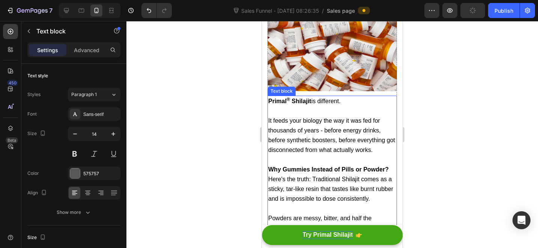
click at [331, 166] on strong "Why Gummies Instead of Pills or Powder?" at bounding box center [328, 169] width 120 height 6
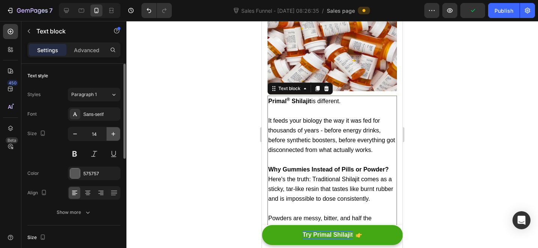
click at [114, 140] on button "button" at bounding box center [112, 133] width 13 height 13
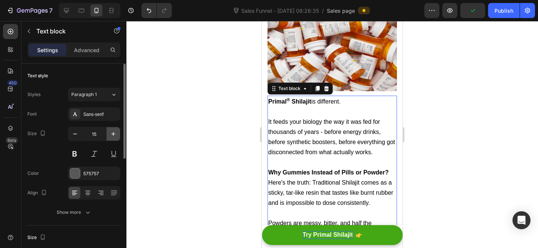
click at [114, 140] on button "button" at bounding box center [112, 133] width 13 height 13
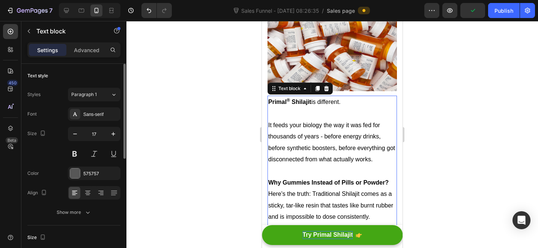
click at [112, 141] on div "17" at bounding box center [94, 144] width 52 height 34
click at [114, 134] on icon "button" at bounding box center [113, 134] width 4 height 4
type input "18"
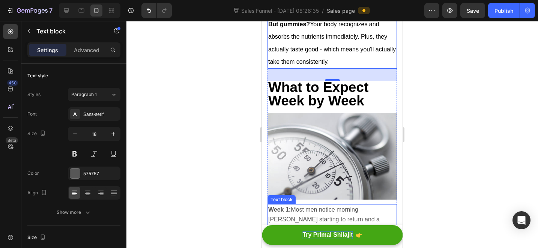
scroll to position [5196, 0]
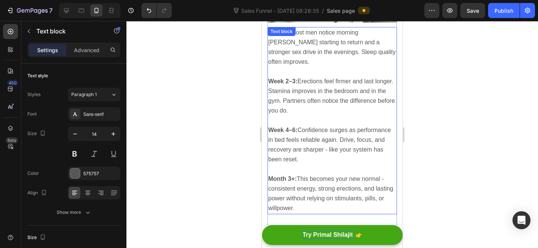
click at [316, 127] on span "Week 4–6: Confidence surges as performance in bed feels reliable again. Drive, …" at bounding box center [329, 145] width 123 height 36
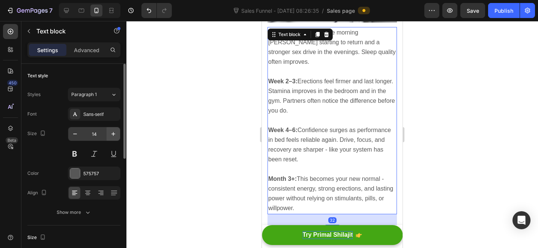
click at [113, 133] on icon "button" at bounding box center [113, 134] width 4 height 4
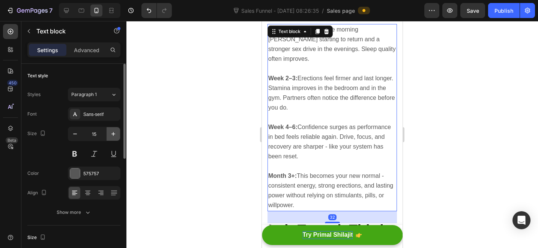
click at [113, 133] on icon "button" at bounding box center [113, 134] width 4 height 4
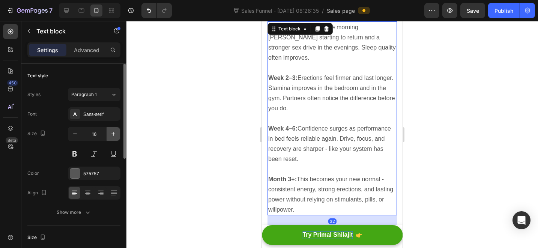
click at [113, 133] on icon "button" at bounding box center [113, 134] width 4 height 4
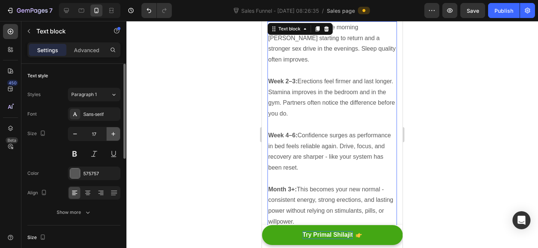
click at [113, 133] on icon "button" at bounding box center [113, 134] width 4 height 4
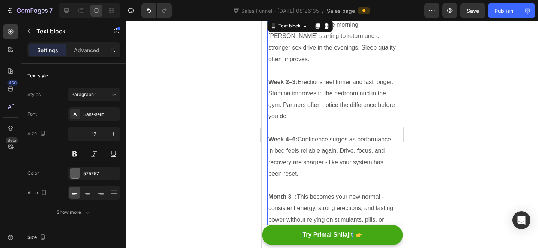
type input "18"
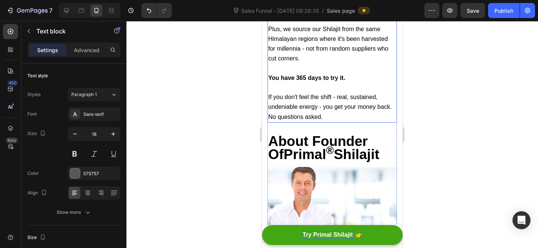
scroll to position [5639, 0]
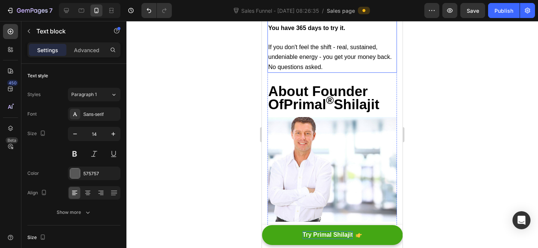
click at [332, 23] on p at bounding box center [332, 18] width 128 height 9
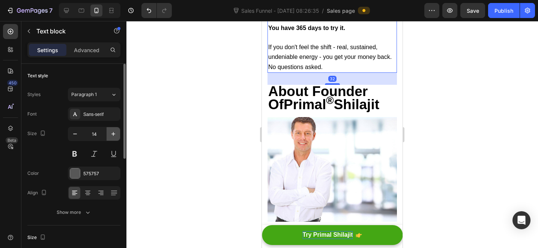
click at [112, 133] on icon "button" at bounding box center [112, 133] width 7 height 7
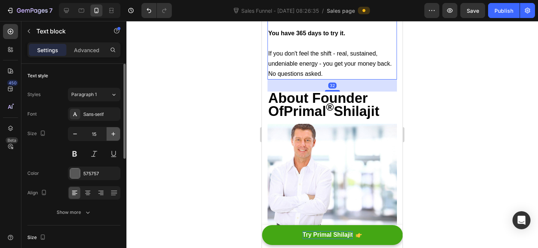
click at [112, 133] on icon "button" at bounding box center [112, 133] width 7 height 7
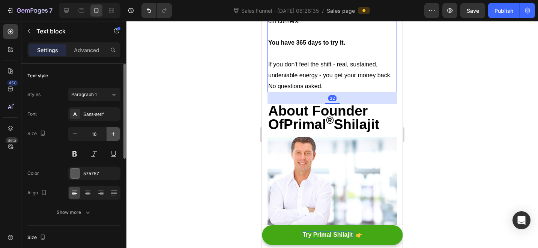
click at [112, 133] on icon "button" at bounding box center [112, 133] width 7 height 7
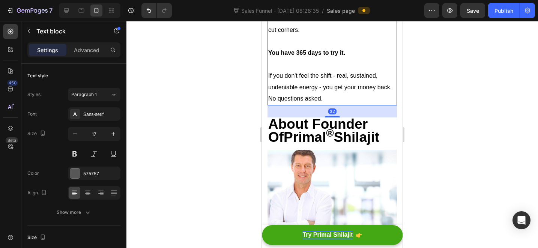
type input "18"
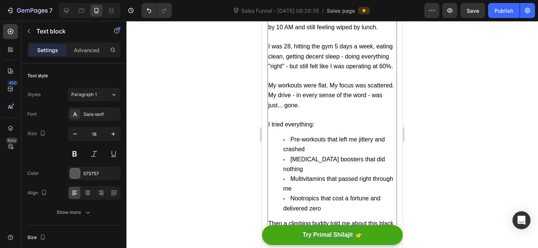
scroll to position [5993, 0]
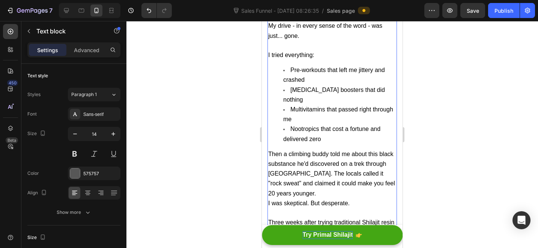
drag, startPoint x: 334, startPoint y: 115, endPoint x: 452, endPoint y: 163, distance: 127.8
click at [334, 11] on p at bounding box center [332, 6] width 128 height 9
click at [111, 134] on icon "button" at bounding box center [112, 133] width 7 height 7
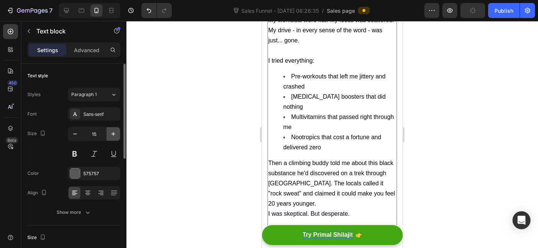
click at [111, 134] on icon "button" at bounding box center [112, 133] width 7 height 7
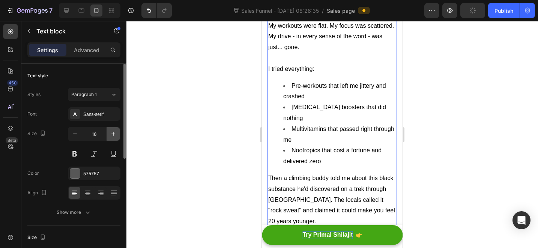
click at [111, 134] on icon "button" at bounding box center [112, 133] width 7 height 7
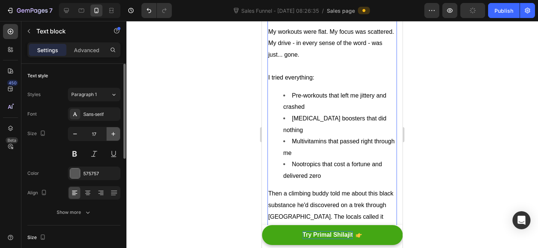
click at [111, 134] on icon "button" at bounding box center [112, 133] width 7 height 7
type input "18"
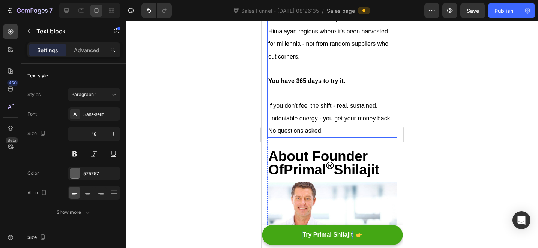
scroll to position [5625, 0]
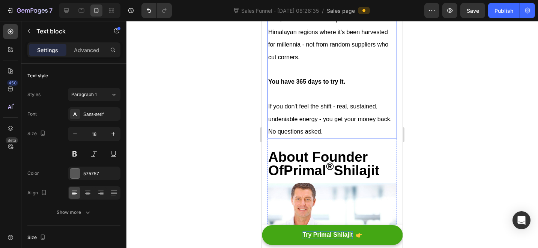
click at [352, 60] on span "Plus, we source our Shilajit from the same Himalayan regions where it's been ha…" at bounding box center [328, 38] width 120 height 44
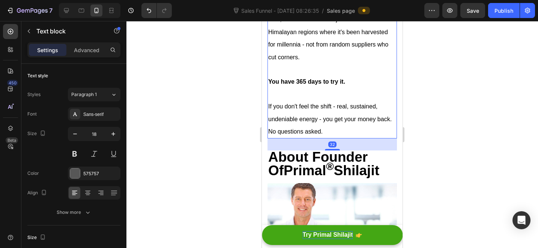
click at [351, 60] on span "Plus, we source our Shilajit from the same Himalayan regions where it's been ha…" at bounding box center [328, 38] width 120 height 44
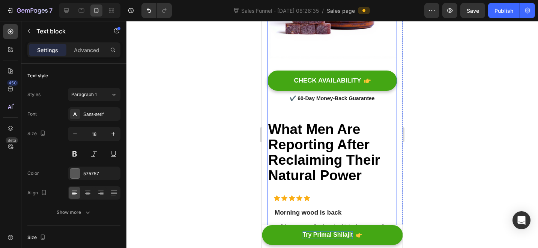
scroll to position [3993, 0]
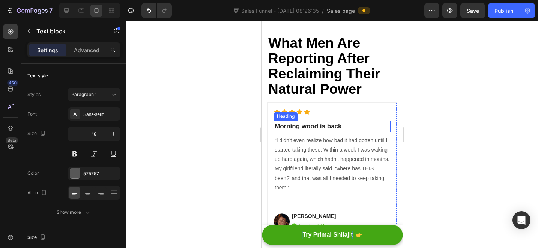
click at [327, 121] on h2 "Morning wood is back" at bounding box center [332, 126] width 117 height 11
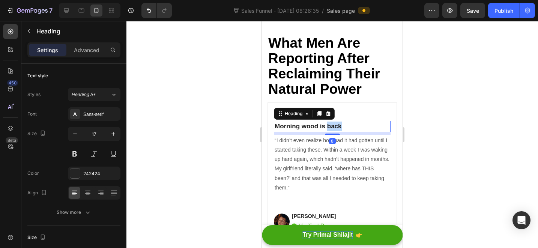
click at [327, 121] on h2 "Morning wood is back" at bounding box center [332, 126] width 117 height 11
click at [327, 121] on p "Morning wood is back" at bounding box center [331, 126] width 115 height 10
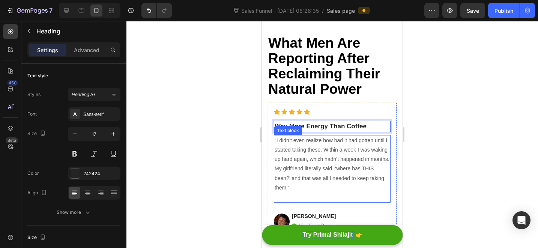
click at [292, 136] on p "“I didn’t even realize how bad it had gotten until I started taking these. With…" at bounding box center [331, 169] width 115 height 66
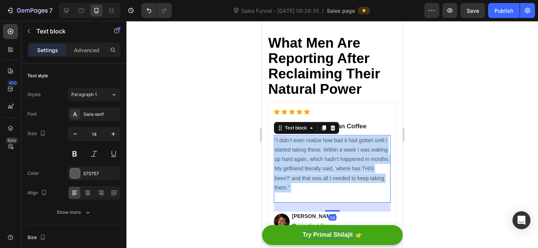
click at [292, 136] on p "“I didn’t even realize how bad it had gotten until I started taking these. With…" at bounding box center [331, 169] width 115 height 66
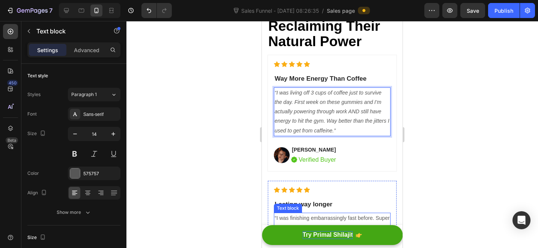
scroll to position [4041, 0]
click at [309, 198] on h2 "Lasting way longer" at bounding box center [332, 203] width 117 height 11
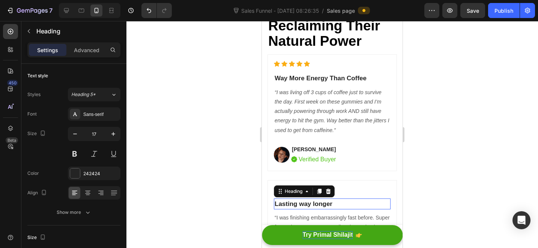
click at [309, 198] on h2 "Lasting way longer" at bounding box center [332, 203] width 117 height 11
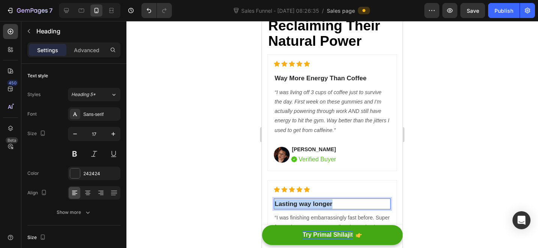
click at [309, 199] on p "Lasting way longer" at bounding box center [331, 204] width 115 height 10
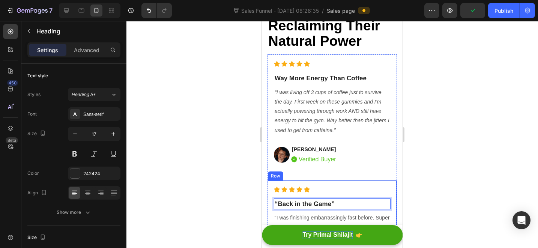
click at [278, 213] on p "“I was finishing embarrassingly fast before. Super frustrating. Now I can actua…" at bounding box center [331, 236] width 115 height 47
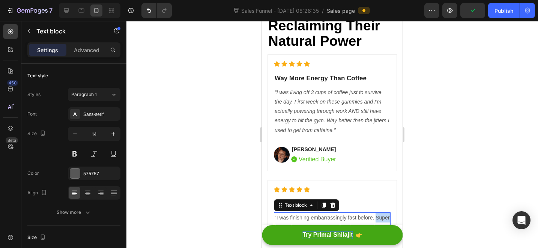
click at [278, 213] on p "“I was finishing embarrassingly fast before. Super frustrating. Now I can actua…" at bounding box center [331, 236] width 115 height 47
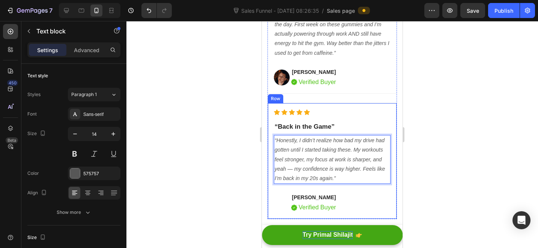
scroll to position [4127, 0]
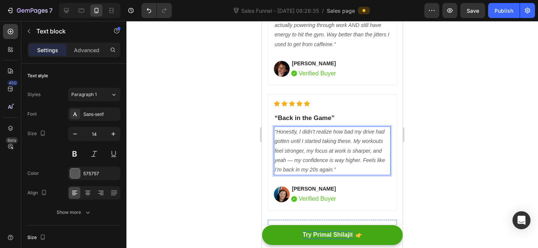
click at [303, 238] on h2 "Stronger all around" at bounding box center [332, 243] width 117 height 11
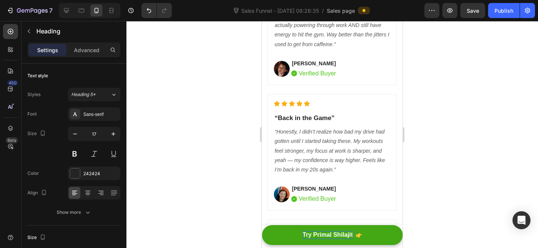
click at [303, 238] on p "Stronger all around" at bounding box center [331, 243] width 115 height 10
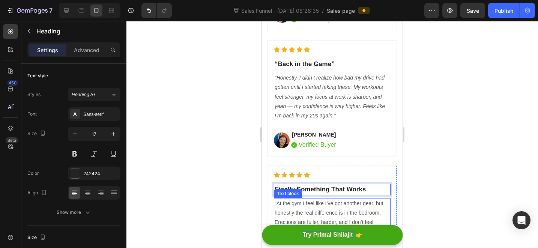
click at [333, 199] on p "“At the gym I feel like I’ve got another gear, but honestly the real difference…" at bounding box center [331, 227] width 115 height 57
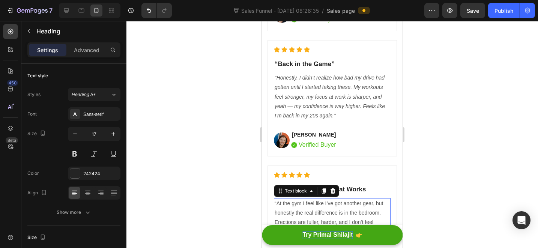
click at [333, 199] on p "“At the gym I feel like I’ve got another gear, but honestly the real difference…" at bounding box center [331, 227] width 115 height 57
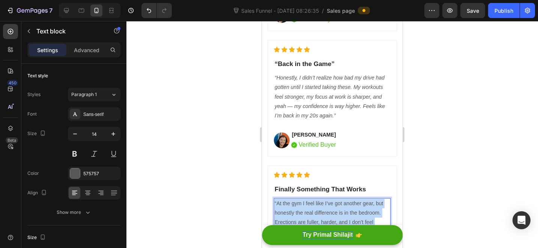
click at [333, 199] on p "“At the gym I feel like I’ve got another gear, but honestly the real difference…" at bounding box center [331, 227] width 115 height 57
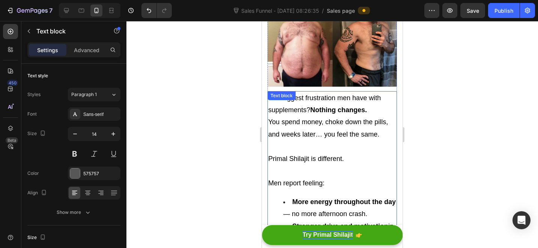
scroll to position [2517, 0]
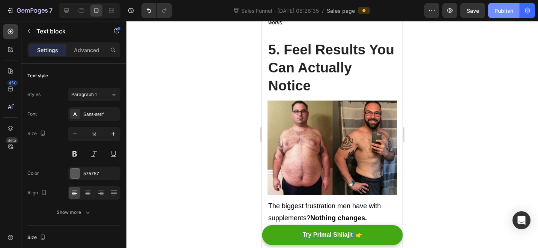
click at [505, 8] on div "Publish" at bounding box center [503, 11] width 19 height 8
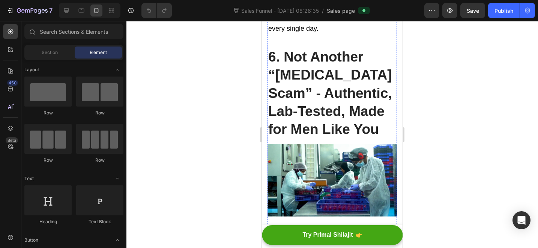
scroll to position [2240, 0]
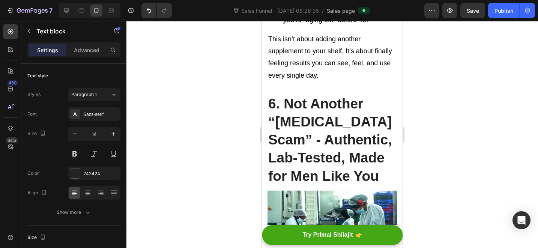
scroll to position [2266, 0]
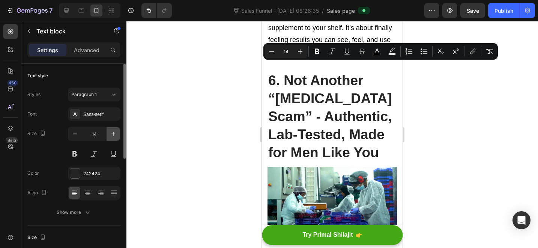
click at [115, 132] on icon "button" at bounding box center [112, 133] width 7 height 7
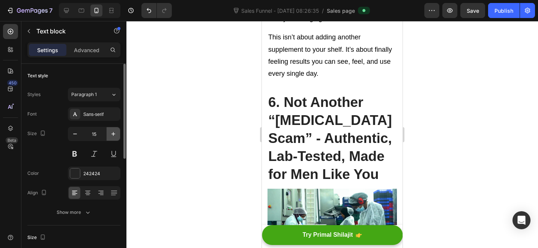
click at [115, 132] on icon "button" at bounding box center [112, 133] width 7 height 7
type input "17"
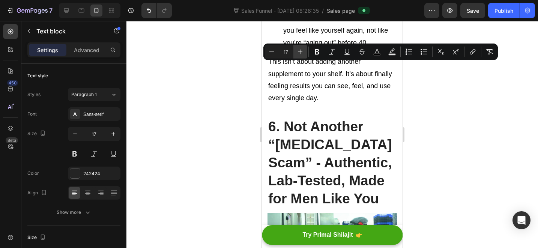
click at [303, 52] on icon "Editor contextual toolbar" at bounding box center [299, 51] width 7 height 7
type input "18"
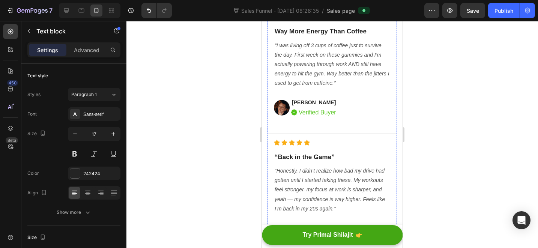
scroll to position [3254, 0]
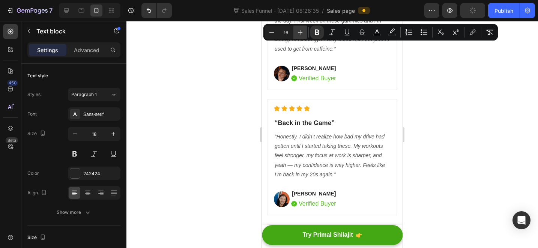
click at [303, 33] on icon "Editor contextual toolbar" at bounding box center [299, 31] width 7 height 7
type input "18"
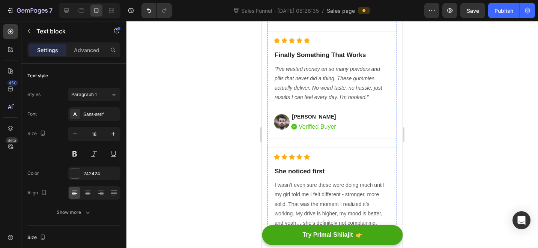
scroll to position [3560, 0]
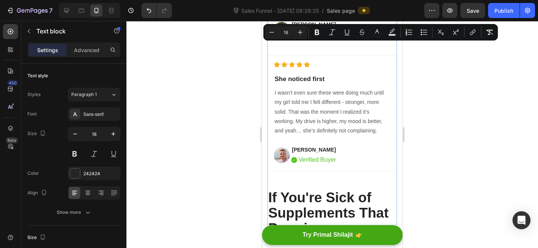
scroll to position [3555, 0]
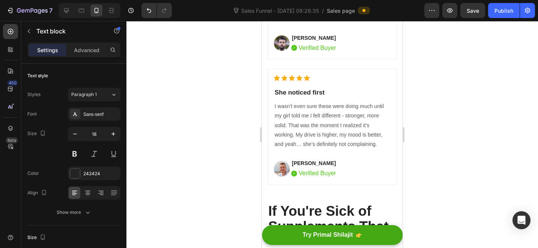
drag, startPoint x: 376, startPoint y: 111, endPoint x: 304, endPoint y: 109, distance: 71.3
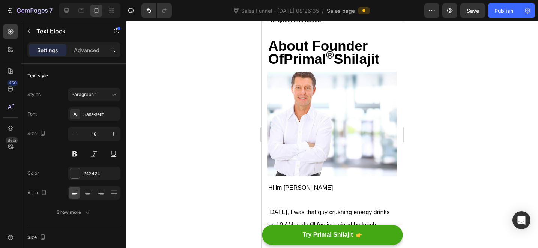
scroll to position [4773, 0]
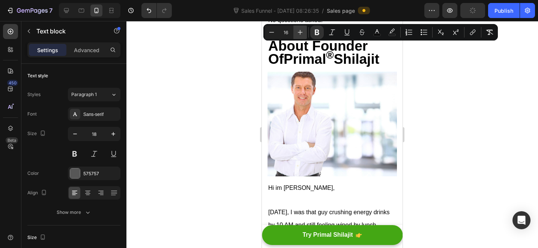
click at [303, 29] on icon "Editor contextual toolbar" at bounding box center [299, 31] width 7 height 7
type input "18"
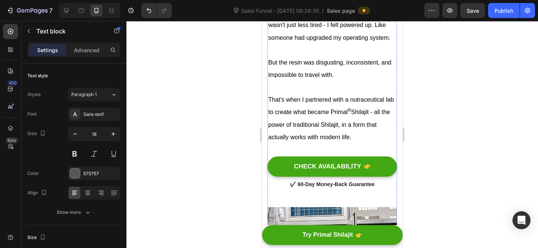
scroll to position [5371, 0]
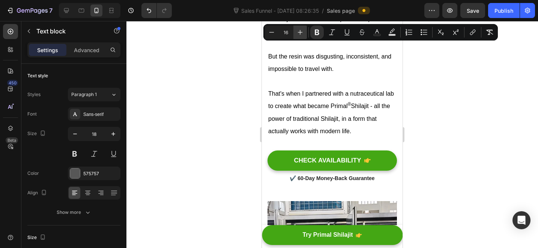
click at [298, 31] on icon "Editor contextual toolbar" at bounding box center [299, 31] width 7 height 7
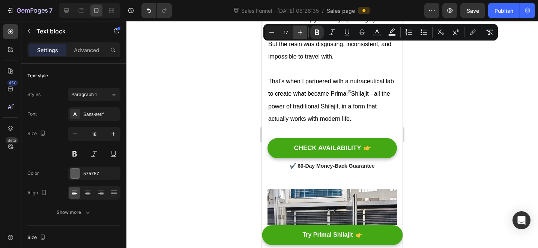
drag, startPoint x: 298, startPoint y: 31, endPoint x: 300, endPoint y: 39, distance: 7.4
click at [298, 31] on icon "Editor contextual toolbar" at bounding box center [299, 31] width 7 height 7
type input "18"
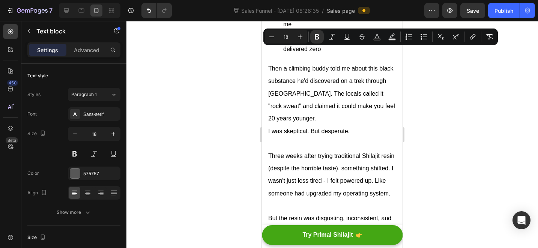
scroll to position [5202, 0]
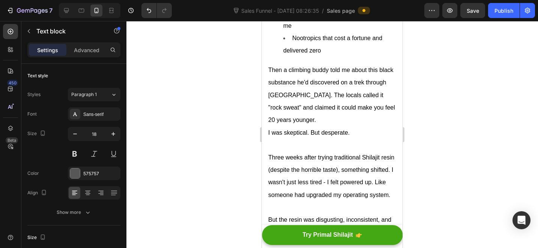
copy div "Week 1: Most men notice morning wood starting to return and a stronger sex driv…"
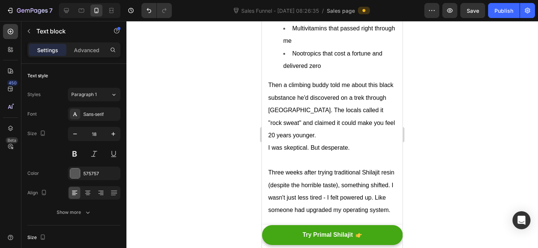
scroll to position [5179, 0]
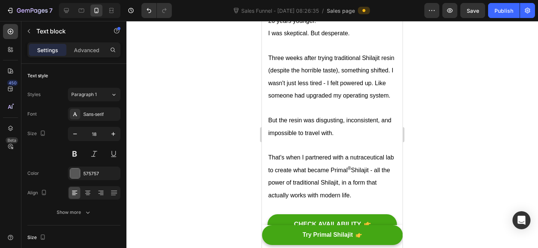
scroll to position [5374, 0]
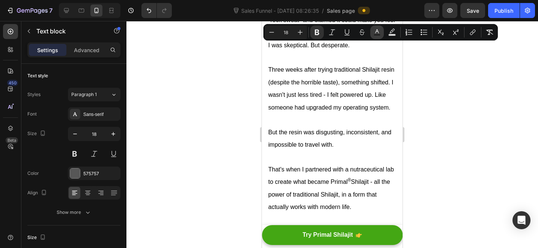
click at [378, 36] on button "Text Color" at bounding box center [376, 31] width 13 height 13
type input "575757"
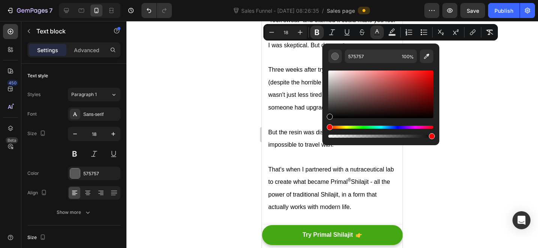
drag, startPoint x: 599, startPoint y: 131, endPoint x: 315, endPoint y: 123, distance: 284.0
type input "0A0A0A"
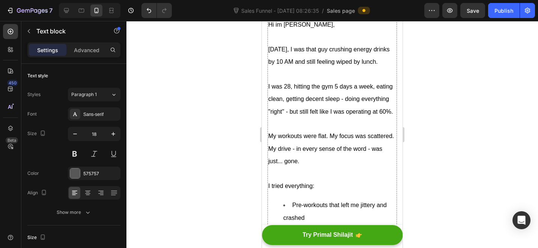
scroll to position [4981, 0]
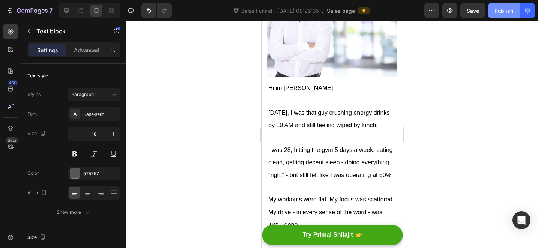
click at [504, 7] on div "Publish" at bounding box center [503, 11] width 19 height 8
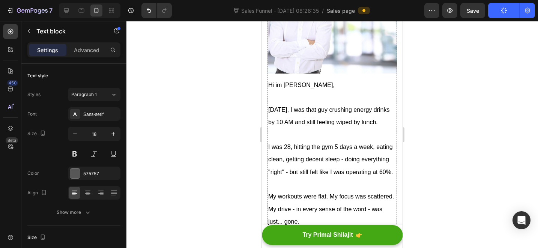
scroll to position [4988, 0]
